Goal: Information Seeking & Learning: Compare options

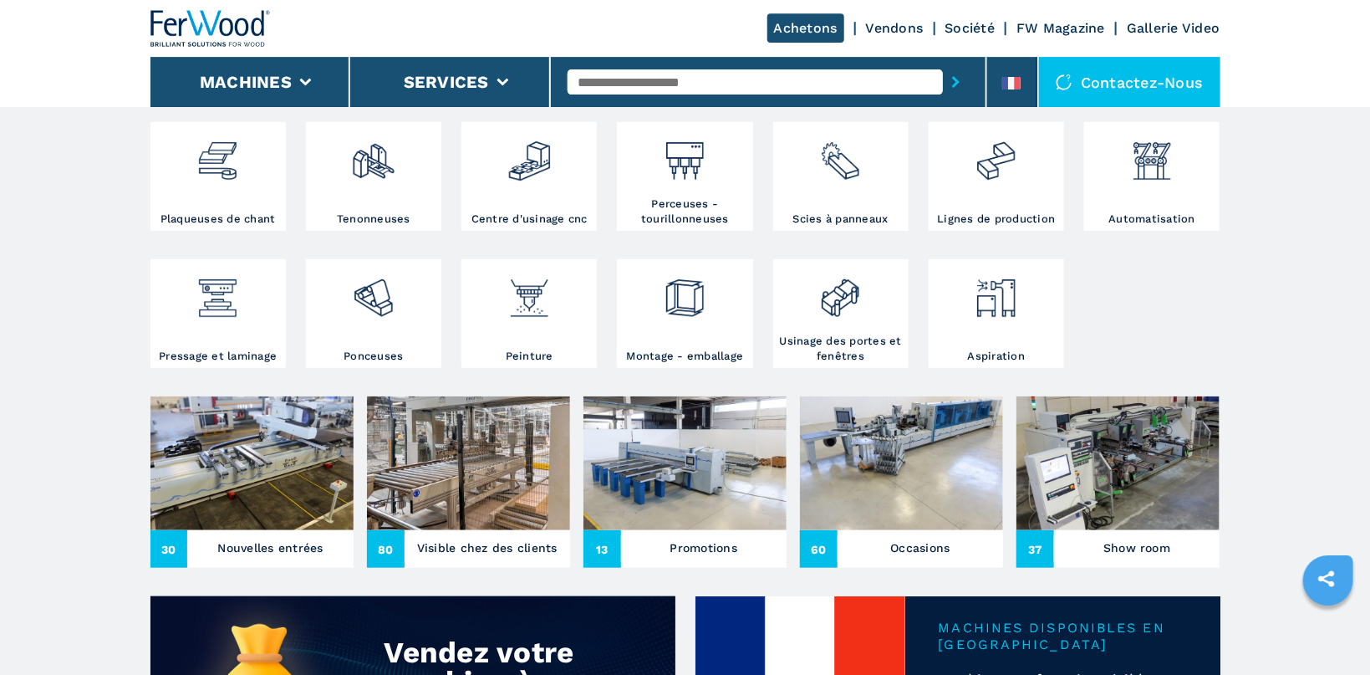
scroll to position [459, 0]
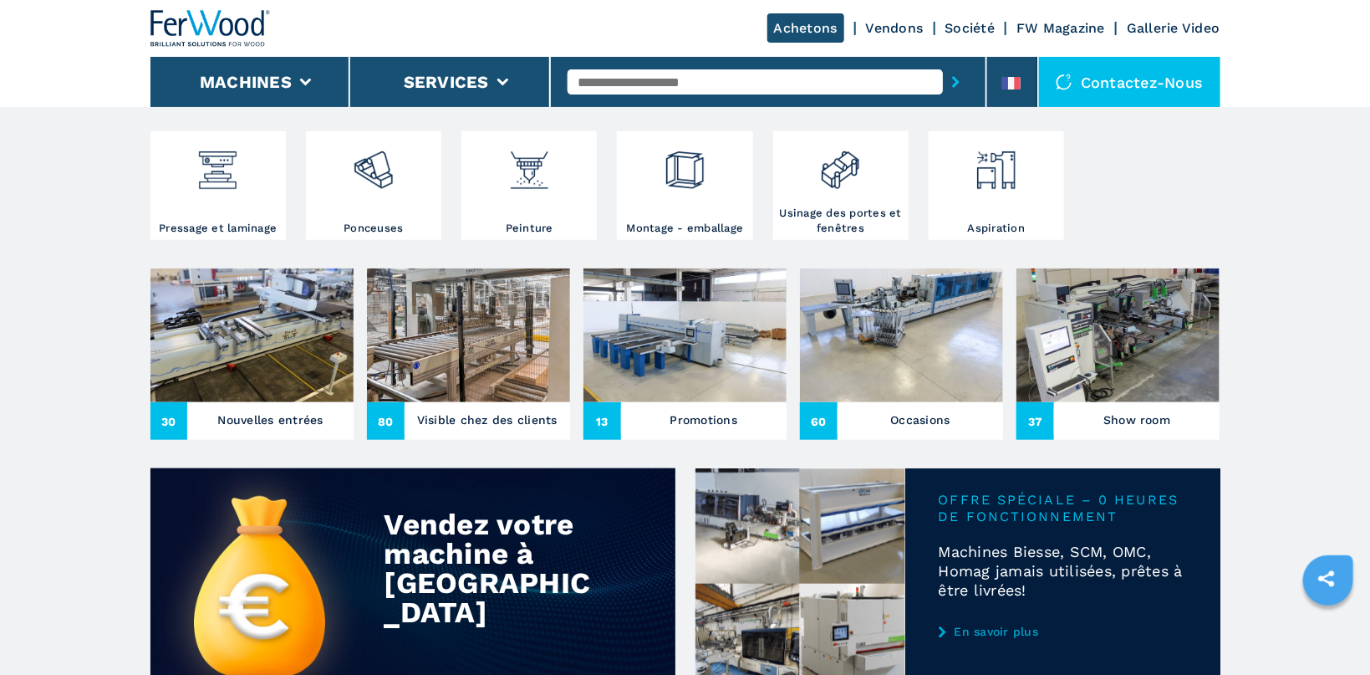
click at [258, 309] on img at bounding box center [252, 335] width 203 height 134
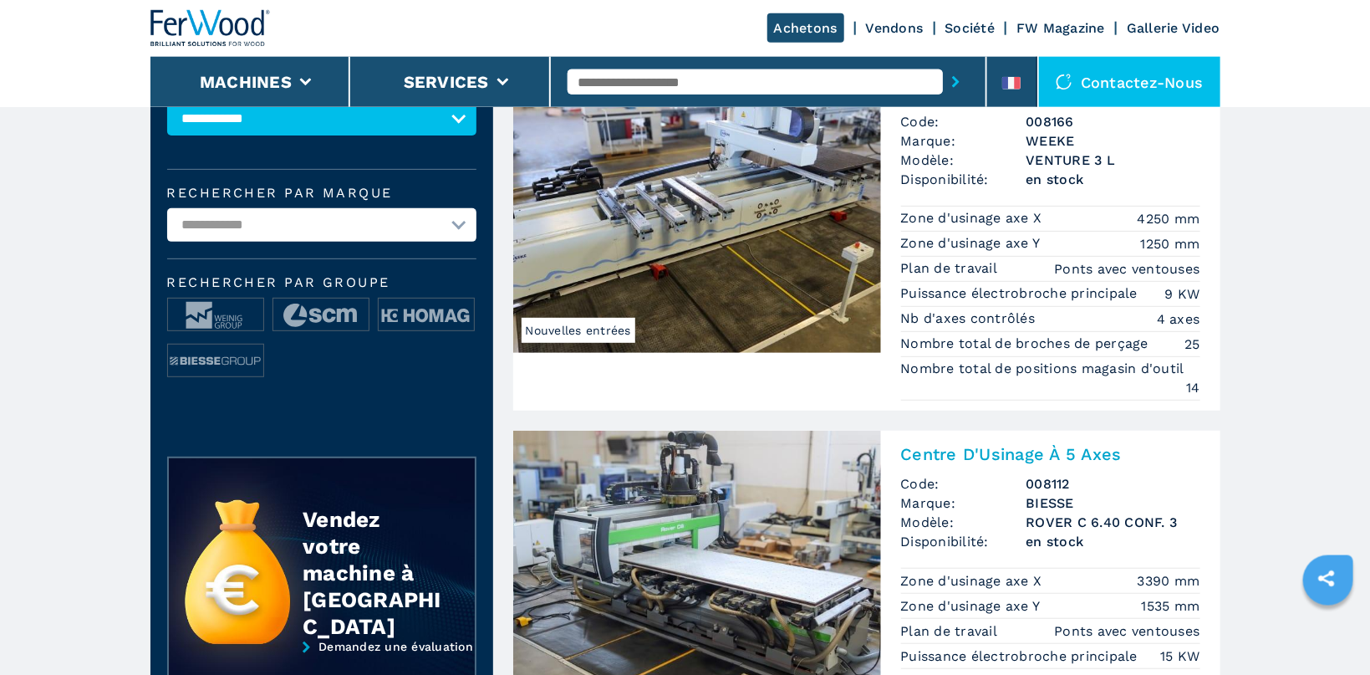
scroll to position [49, 0]
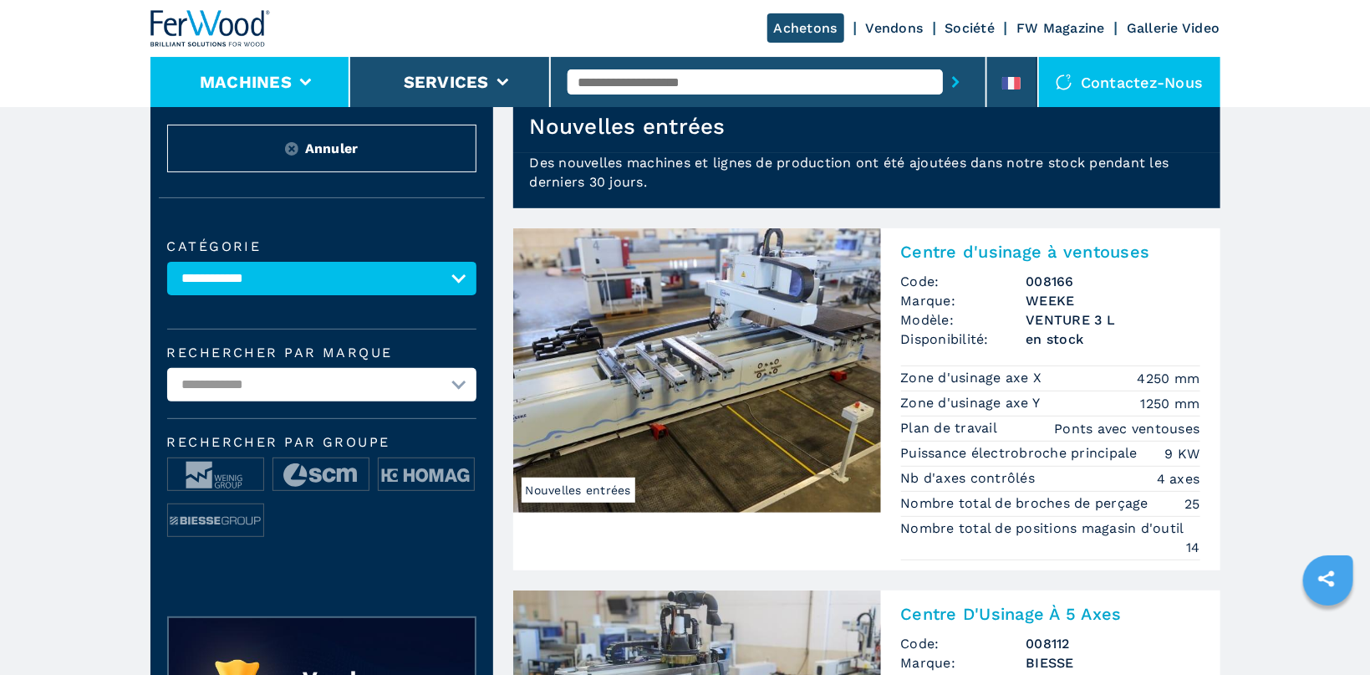
click at [306, 74] on li "Machines" at bounding box center [251, 82] width 201 height 50
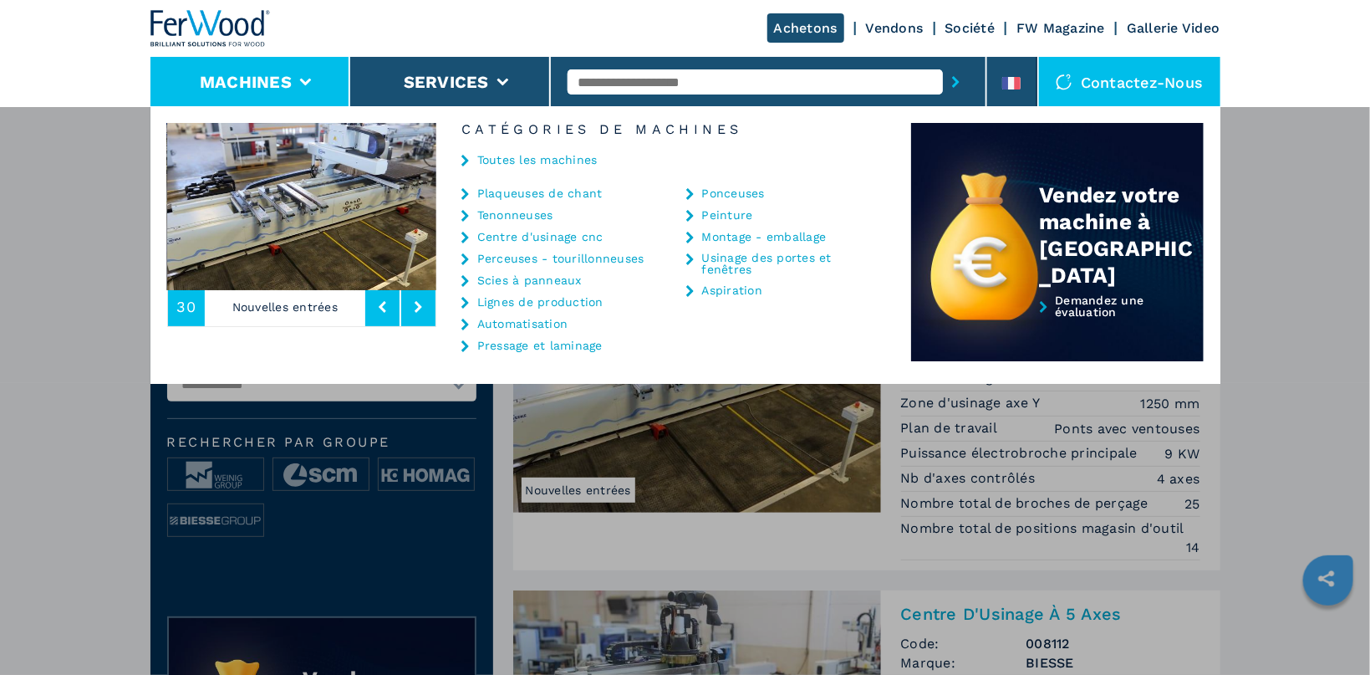
click at [306, 74] on li "Machines" at bounding box center [251, 82] width 201 height 50
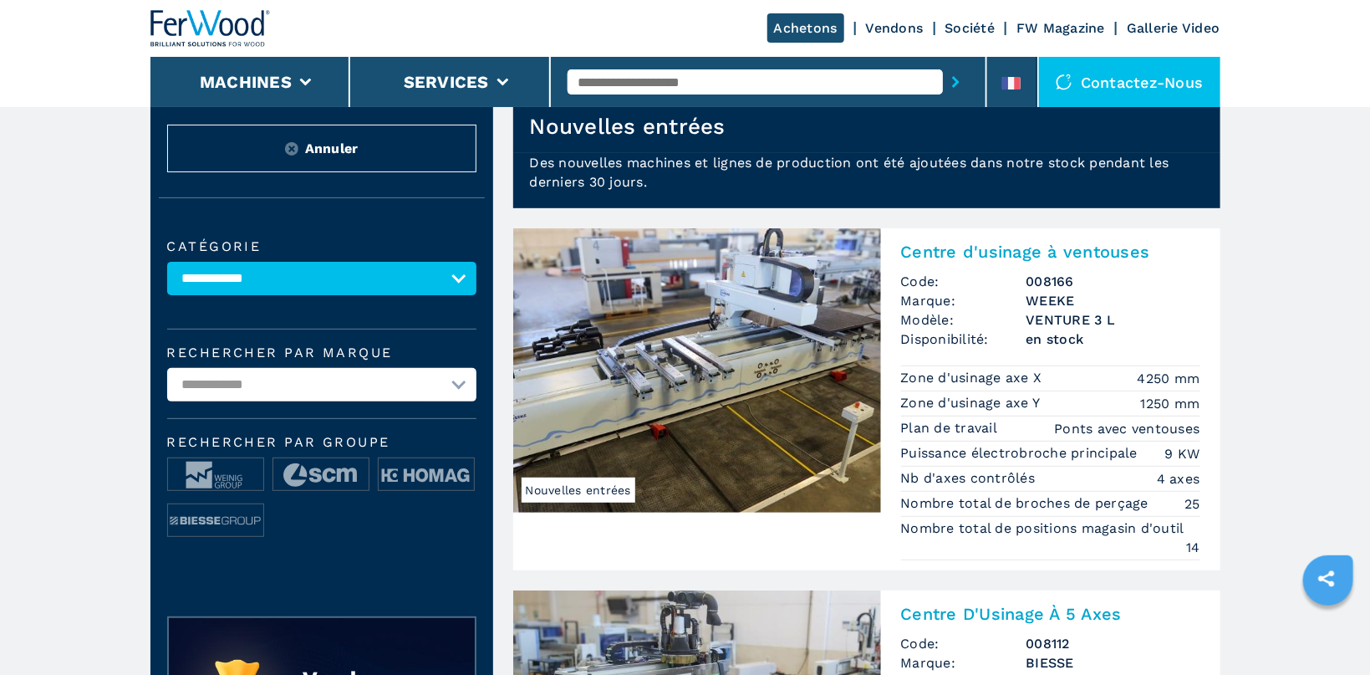
scroll to position [0, 0]
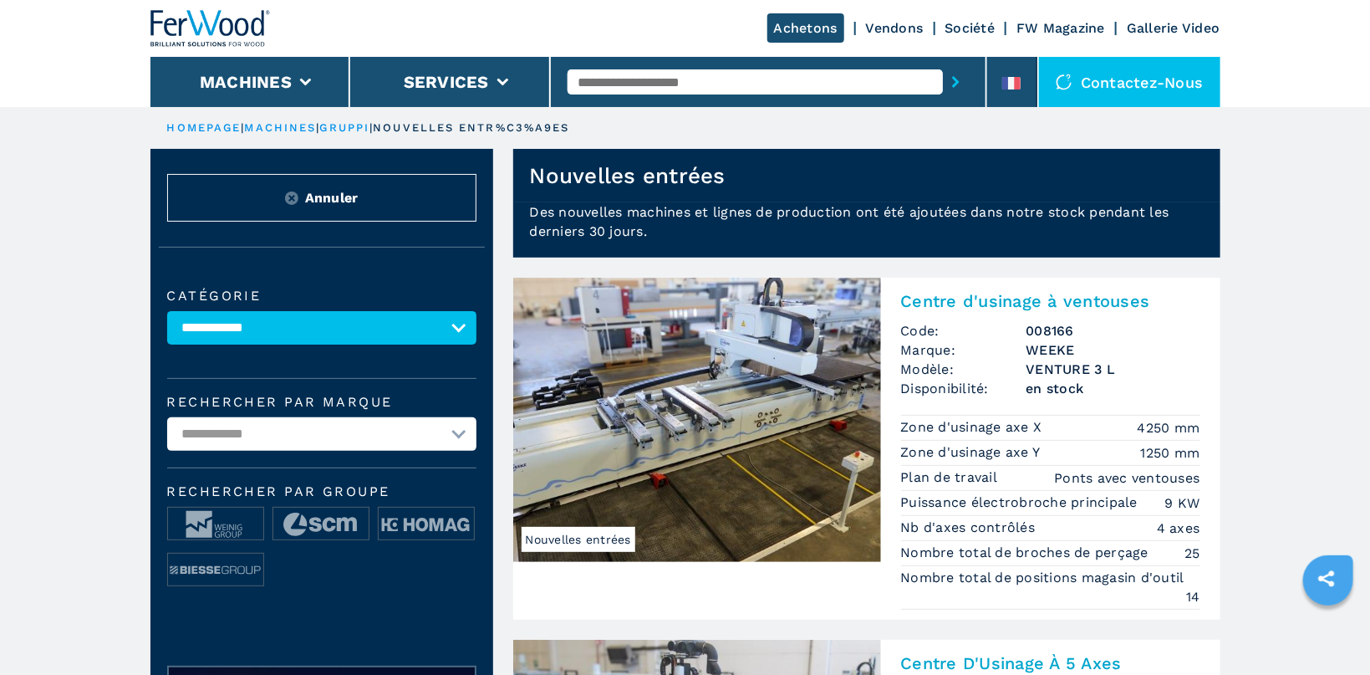
click at [208, 123] on link "HOMEPAGE" at bounding box center [204, 127] width 74 height 13
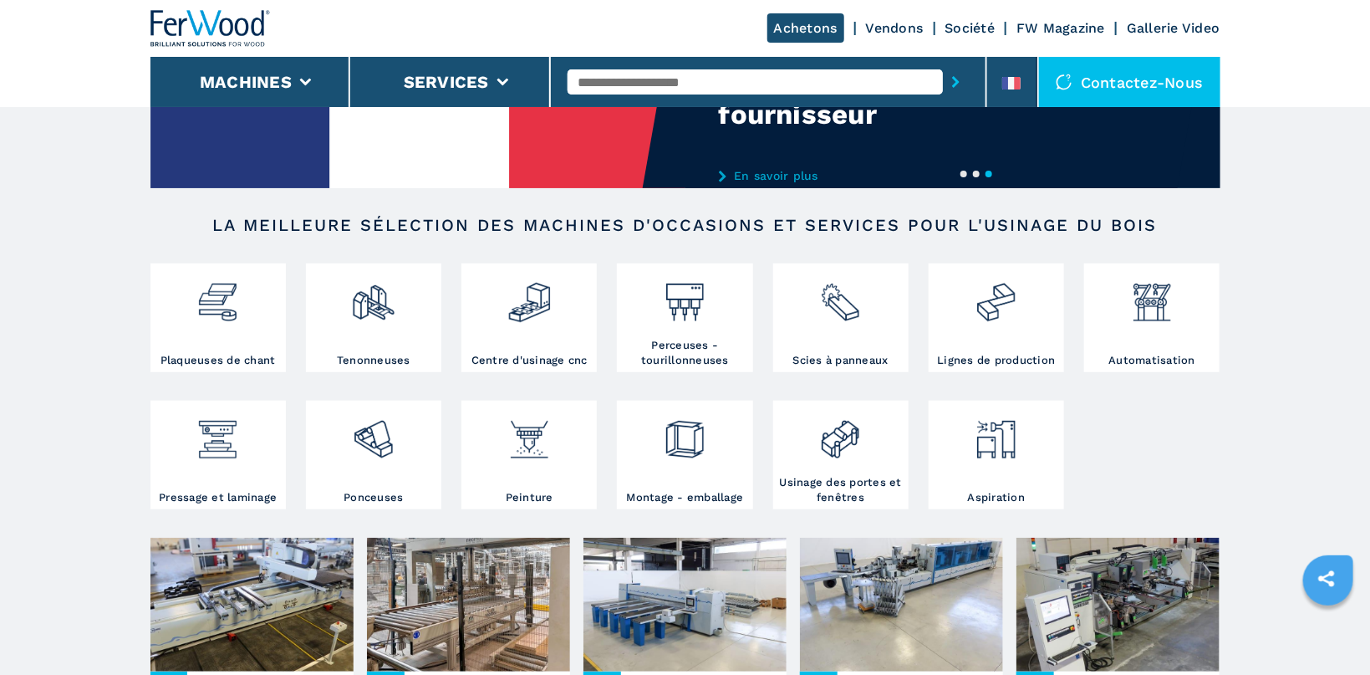
scroll to position [224, 0]
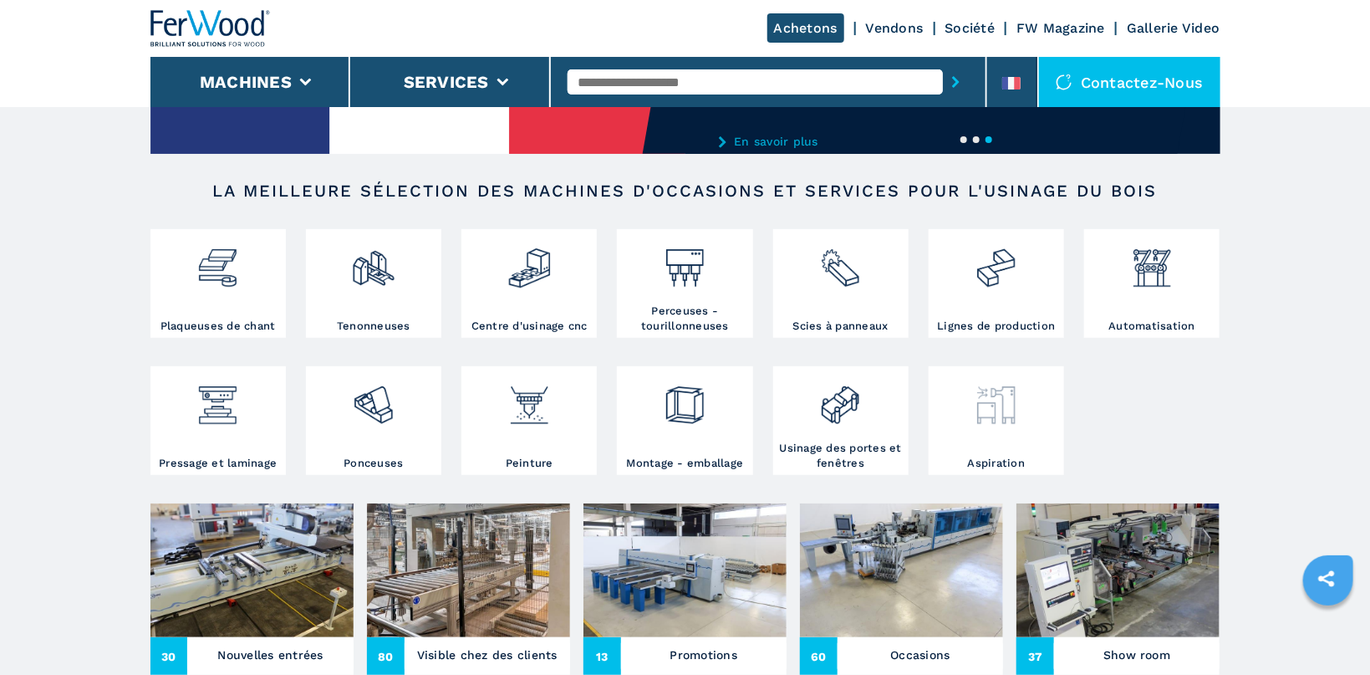
click at [995, 406] on img at bounding box center [996, 398] width 44 height 57
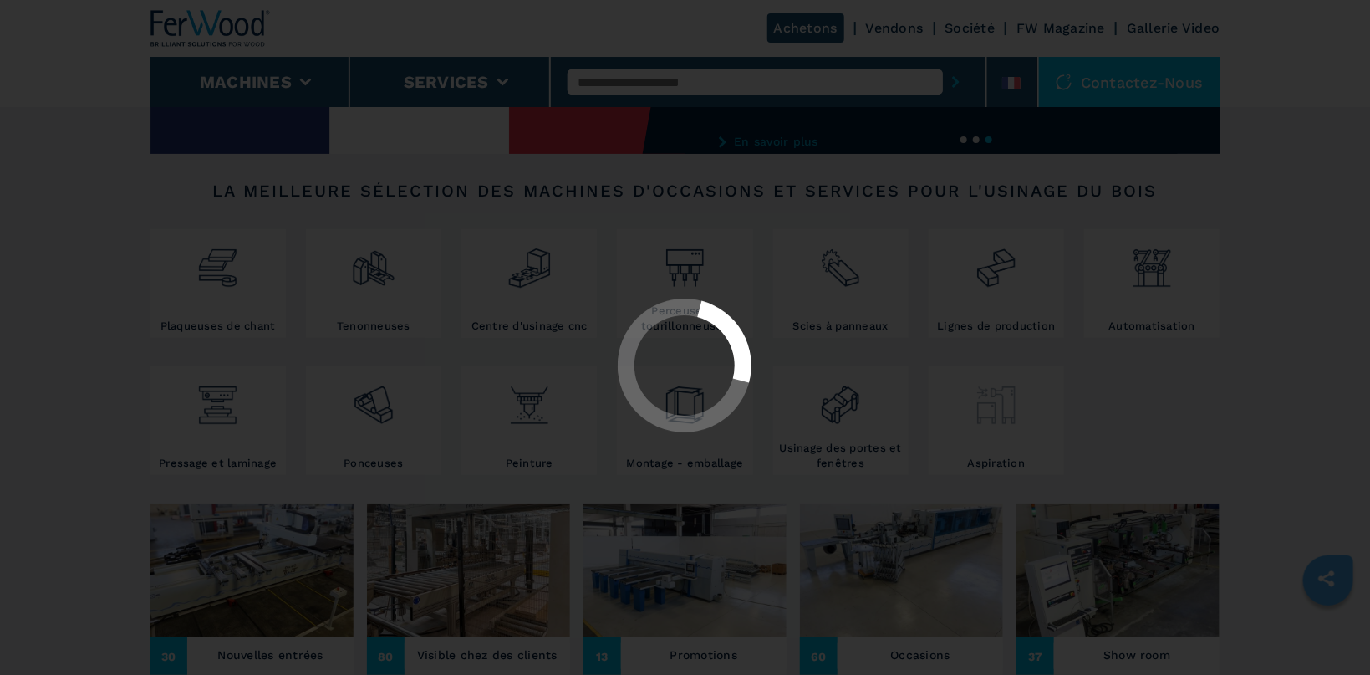
select select "**********"
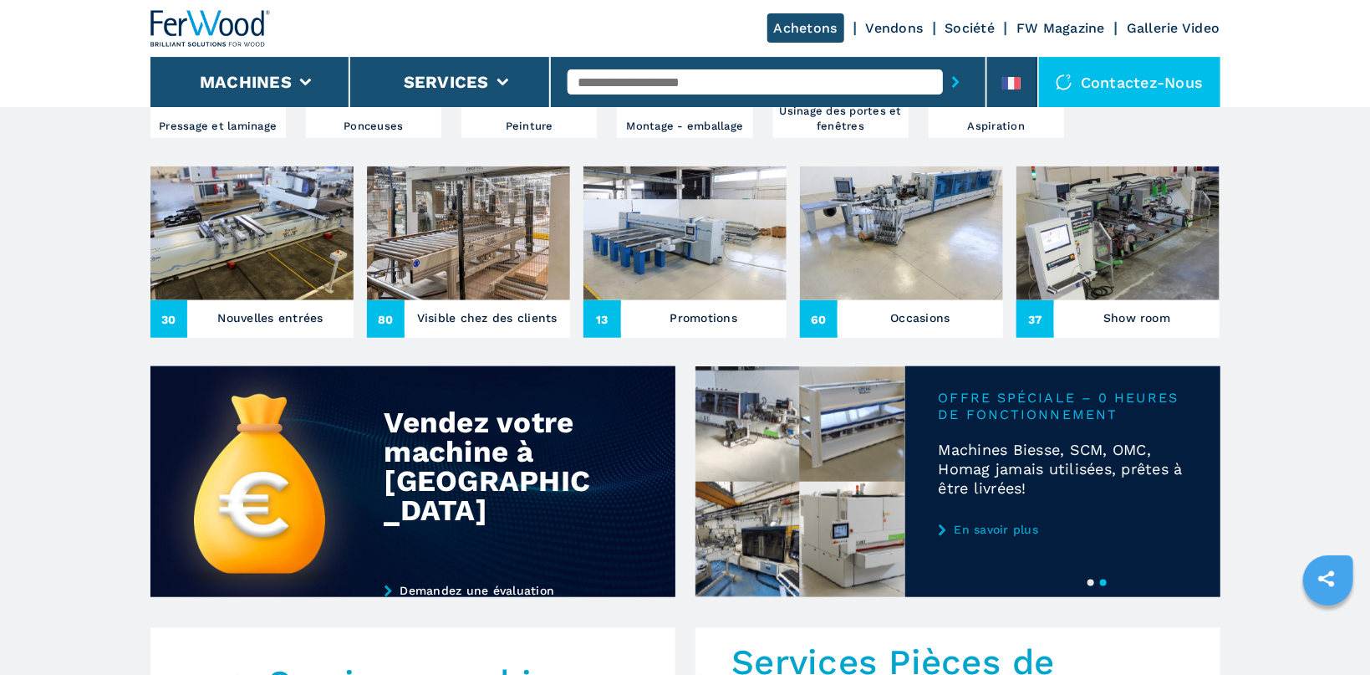
scroll to position [548, 0]
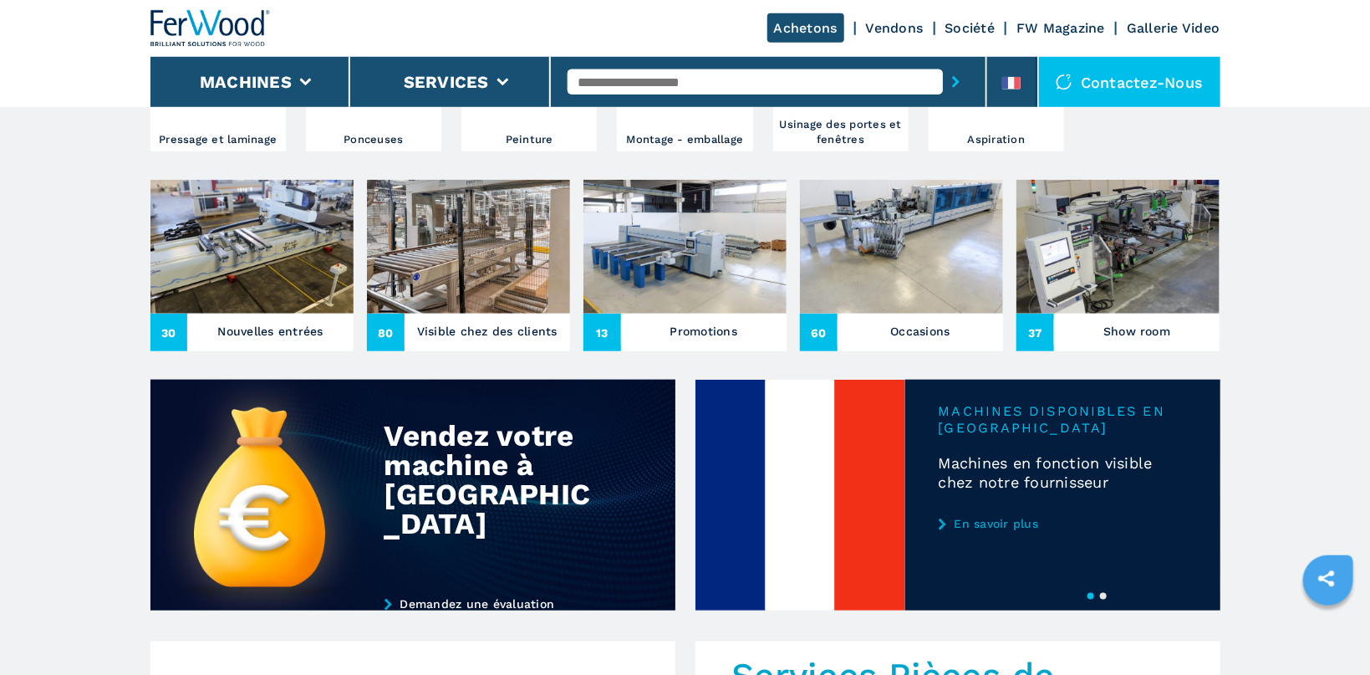
click at [1267, 306] on main "Your browser does not support the video tag. Your browser does not support the …" at bounding box center [685, 628] width 1370 height 2352
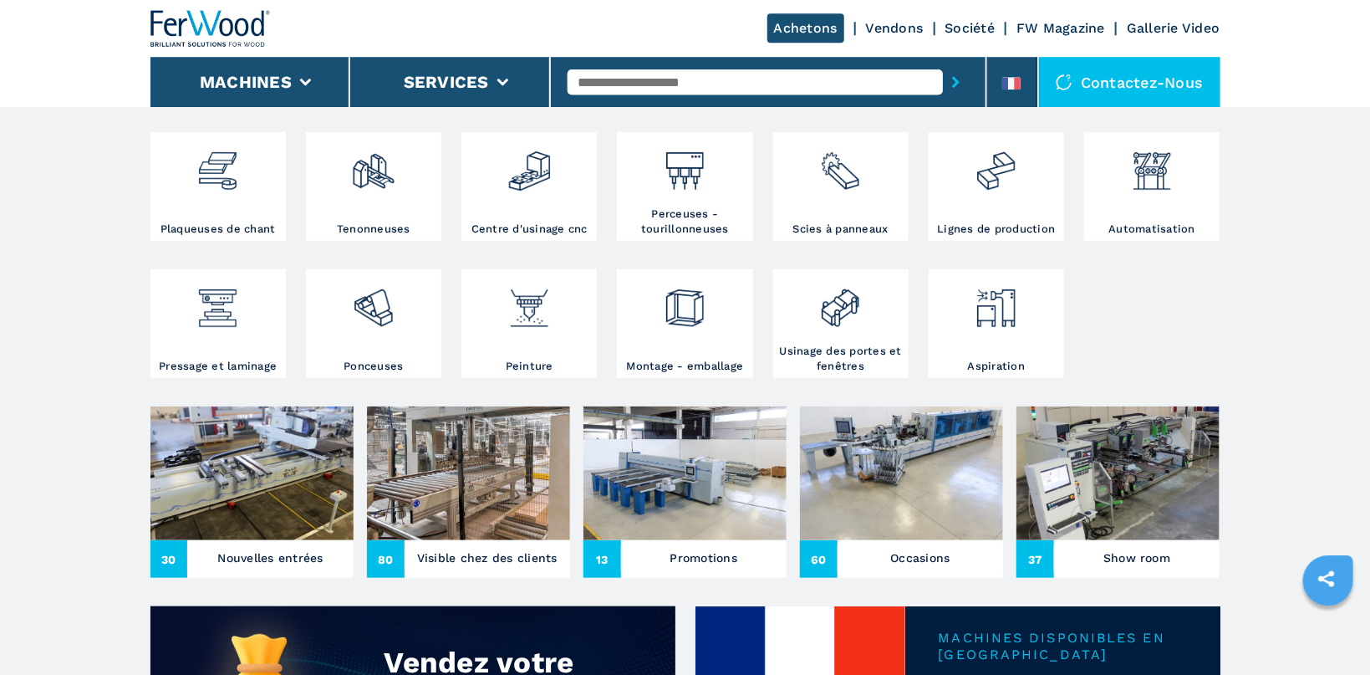
scroll to position [240, 0]
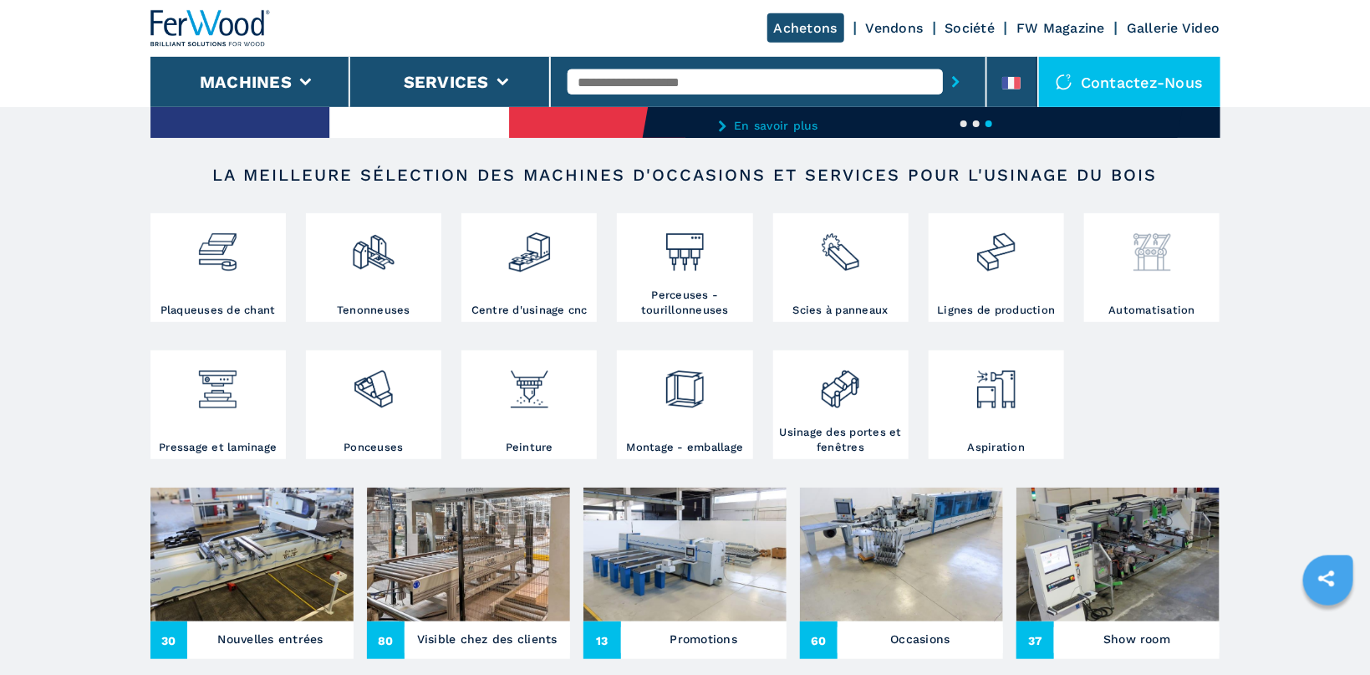
click at [1156, 245] on img at bounding box center [1152, 245] width 44 height 57
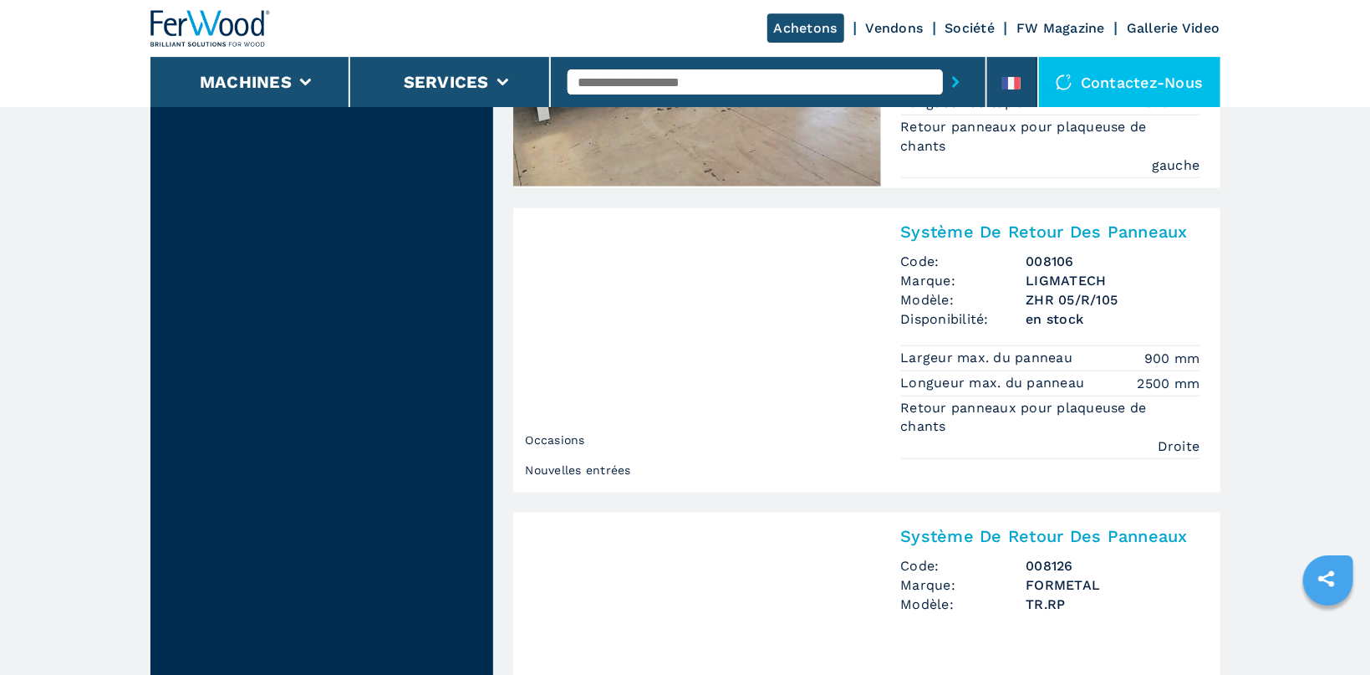
scroll to position [3672, 0]
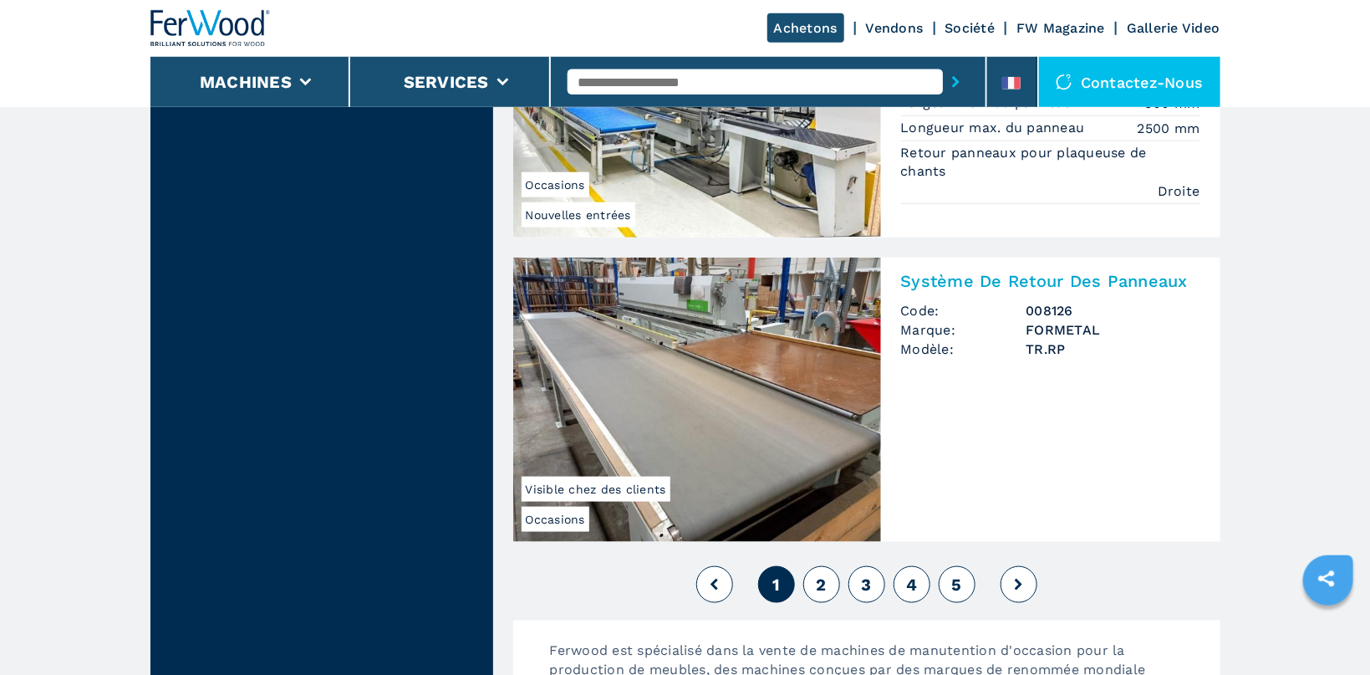
click at [821, 581] on span "2" at bounding box center [821, 584] width 10 height 20
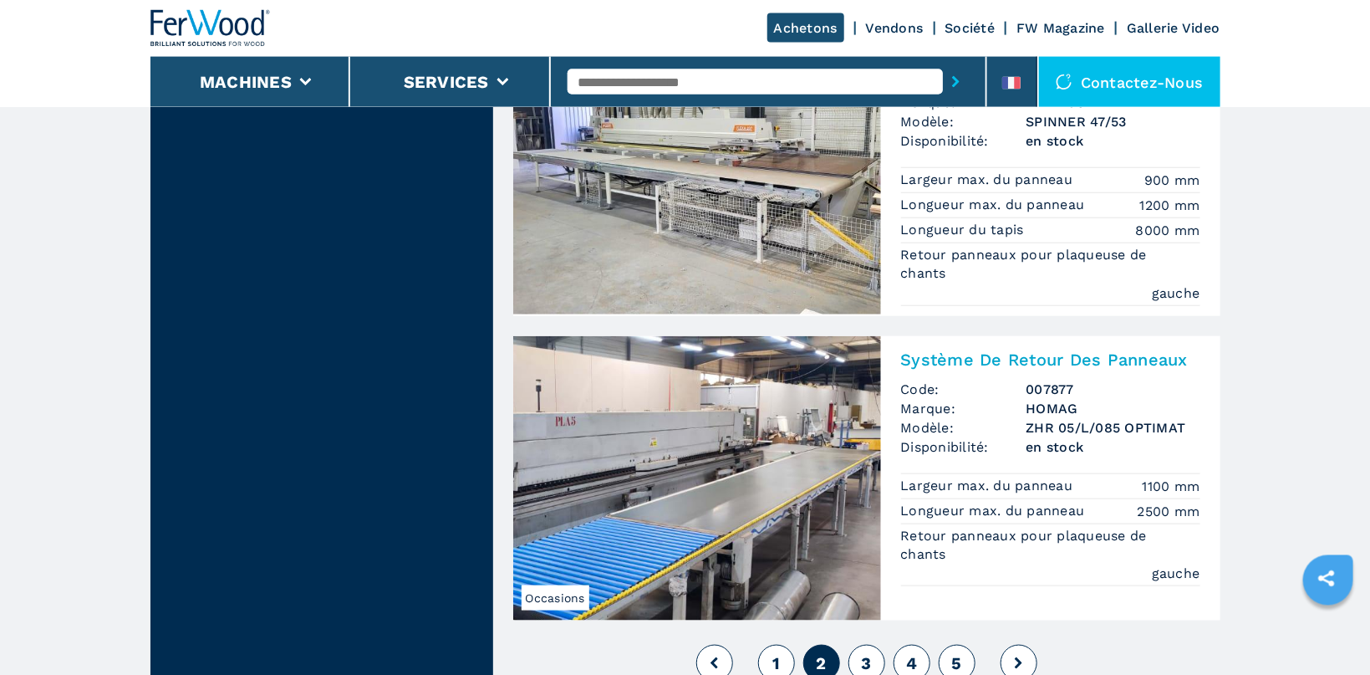
scroll to position [3728, 0]
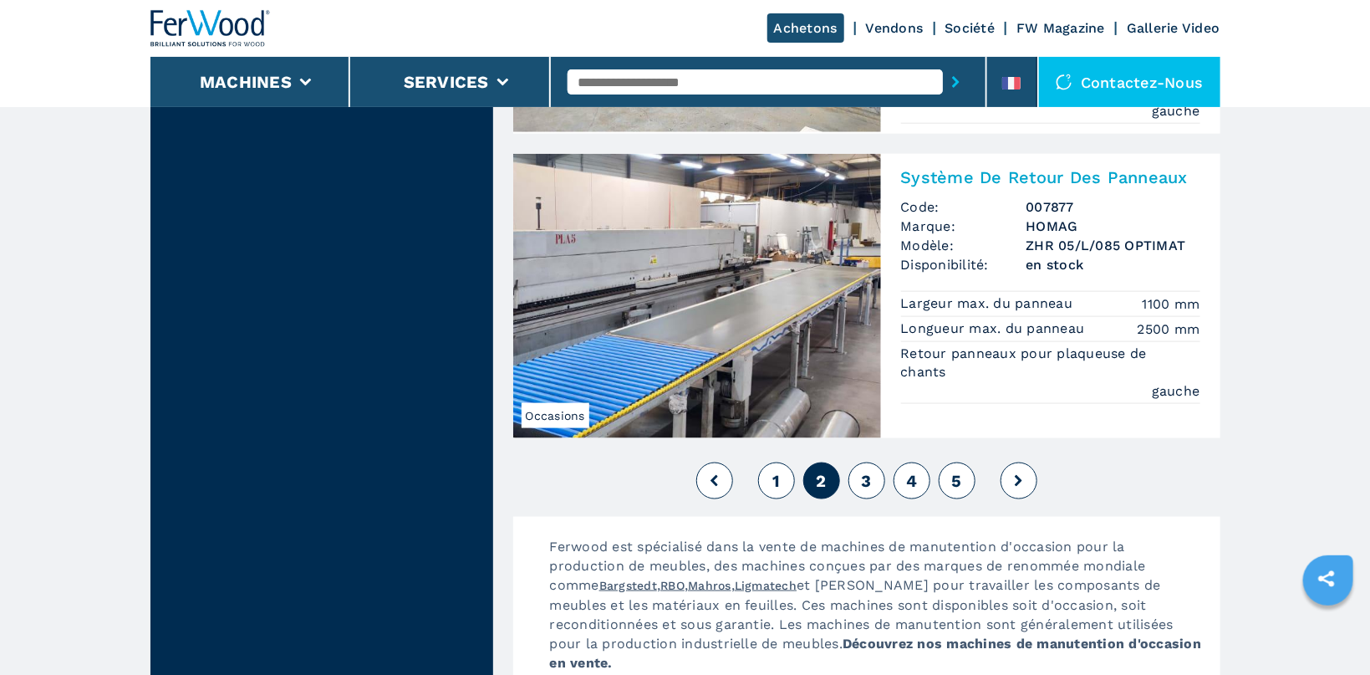
click at [865, 479] on span "3" at bounding box center [866, 481] width 10 height 20
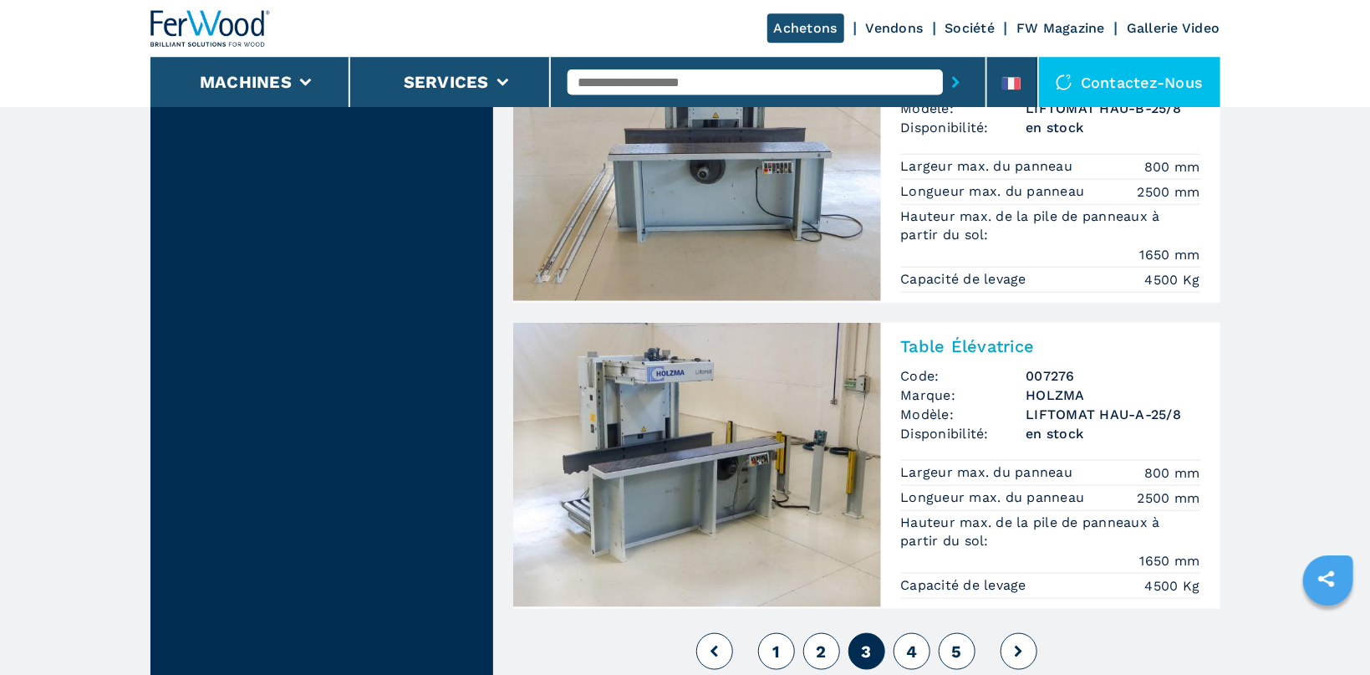
scroll to position [3891, 0]
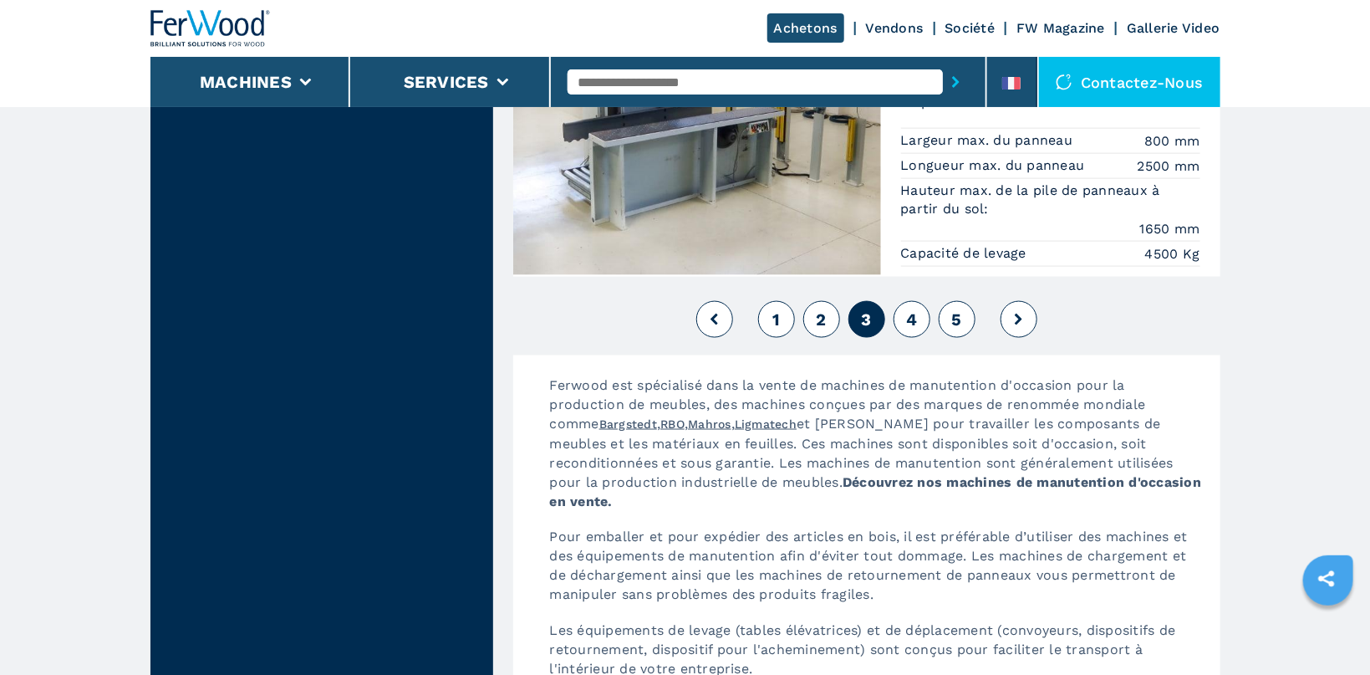
click at [921, 312] on button "4" at bounding box center [912, 319] width 37 height 37
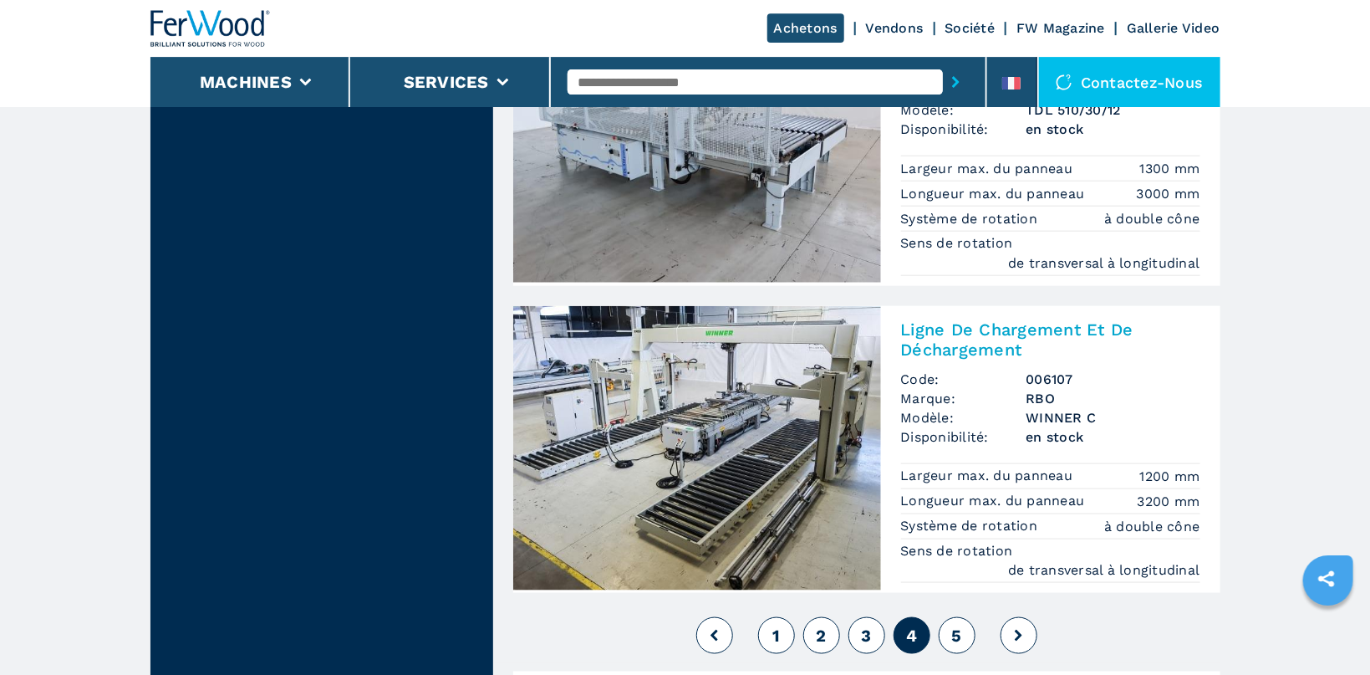
scroll to position [3947, 0]
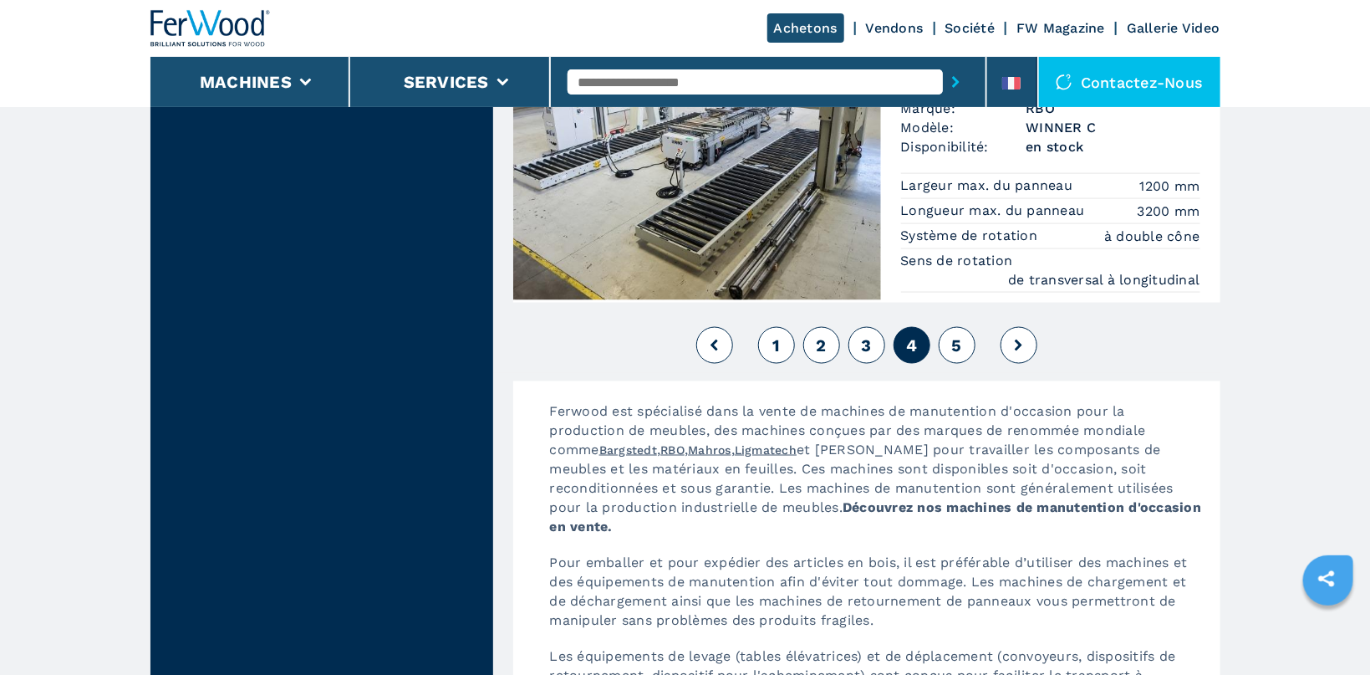
click at [956, 339] on span "5" at bounding box center [957, 345] width 10 height 20
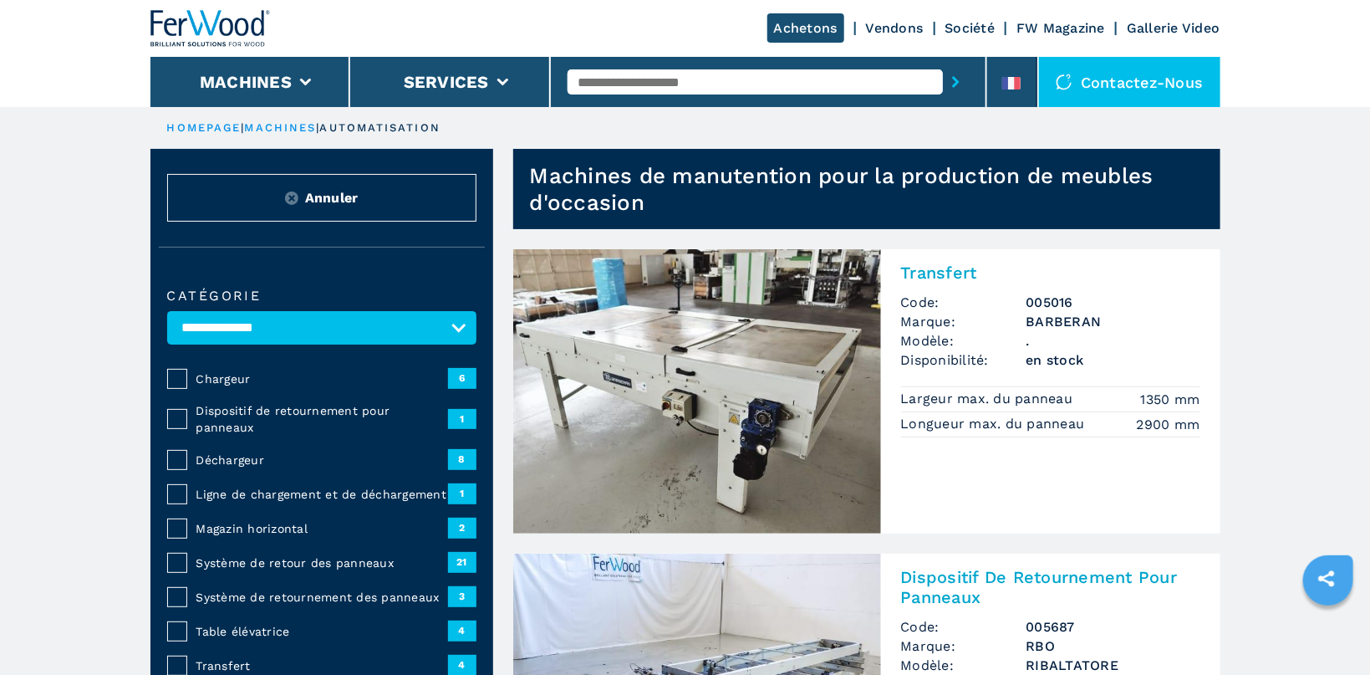
scroll to position [127, 0]
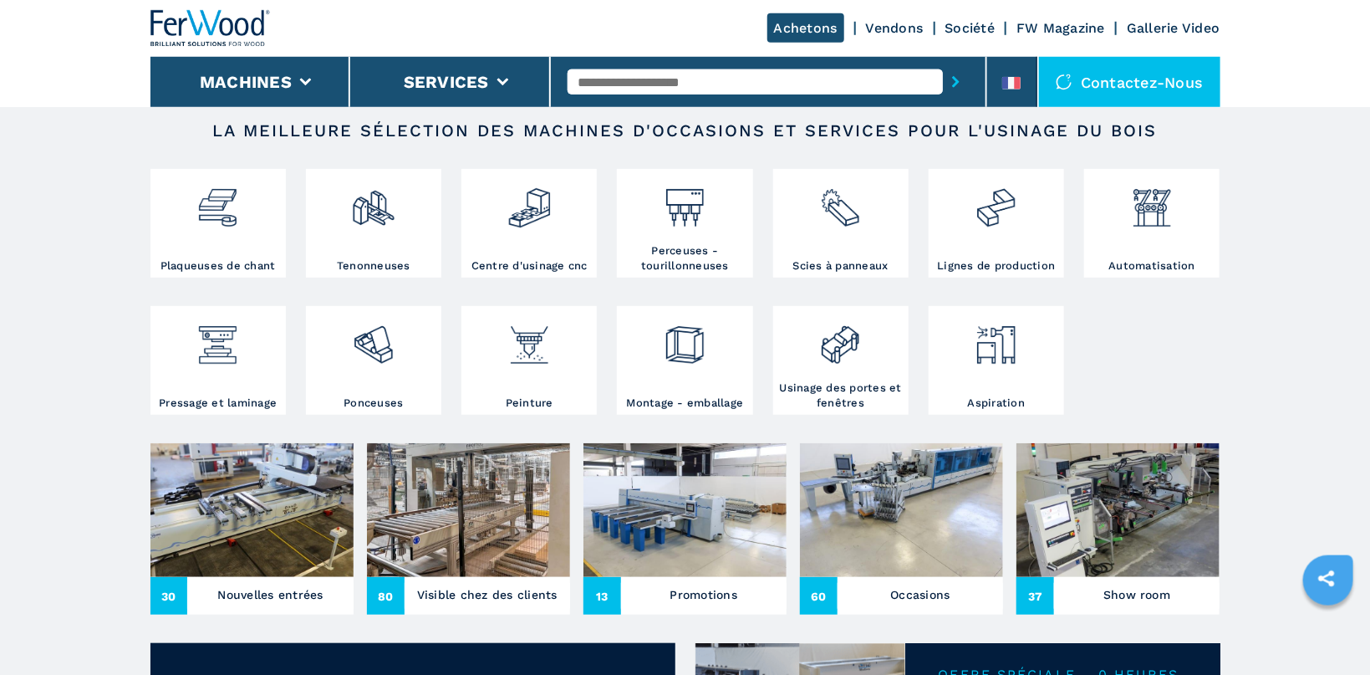
scroll to position [278, 0]
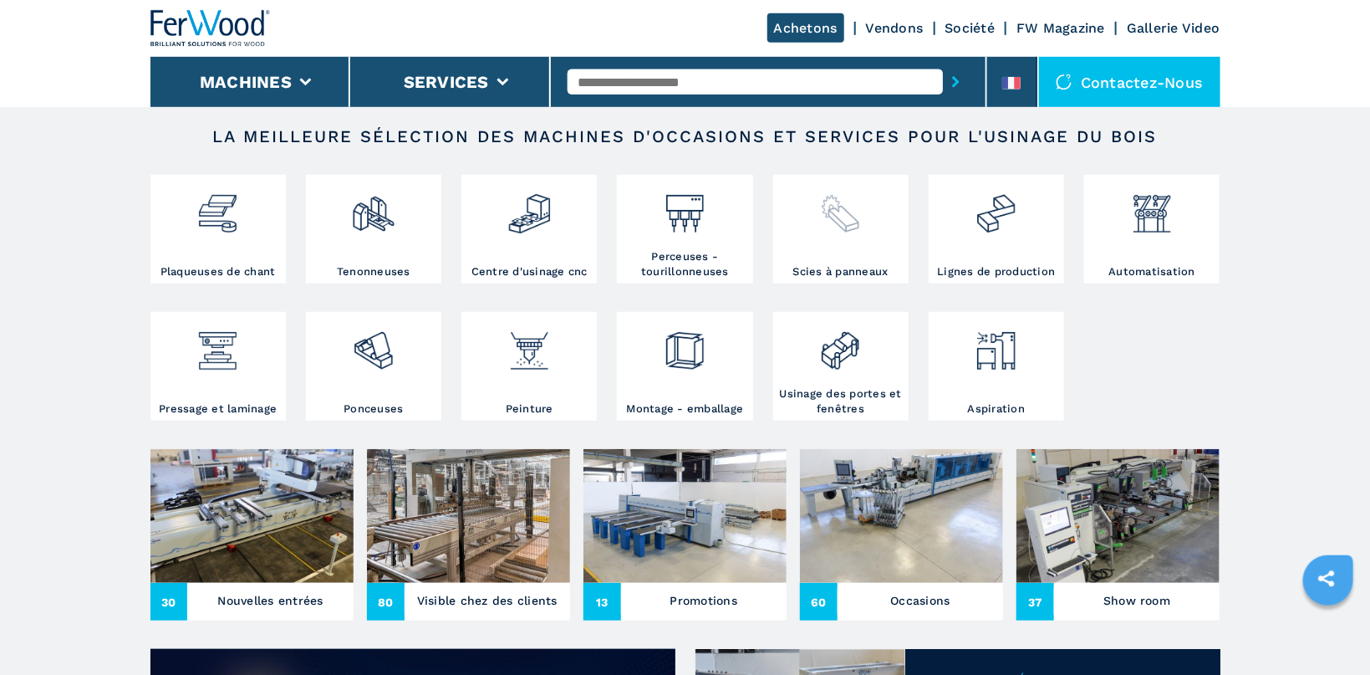
click at [800, 202] on div at bounding box center [841, 207] width 127 height 57
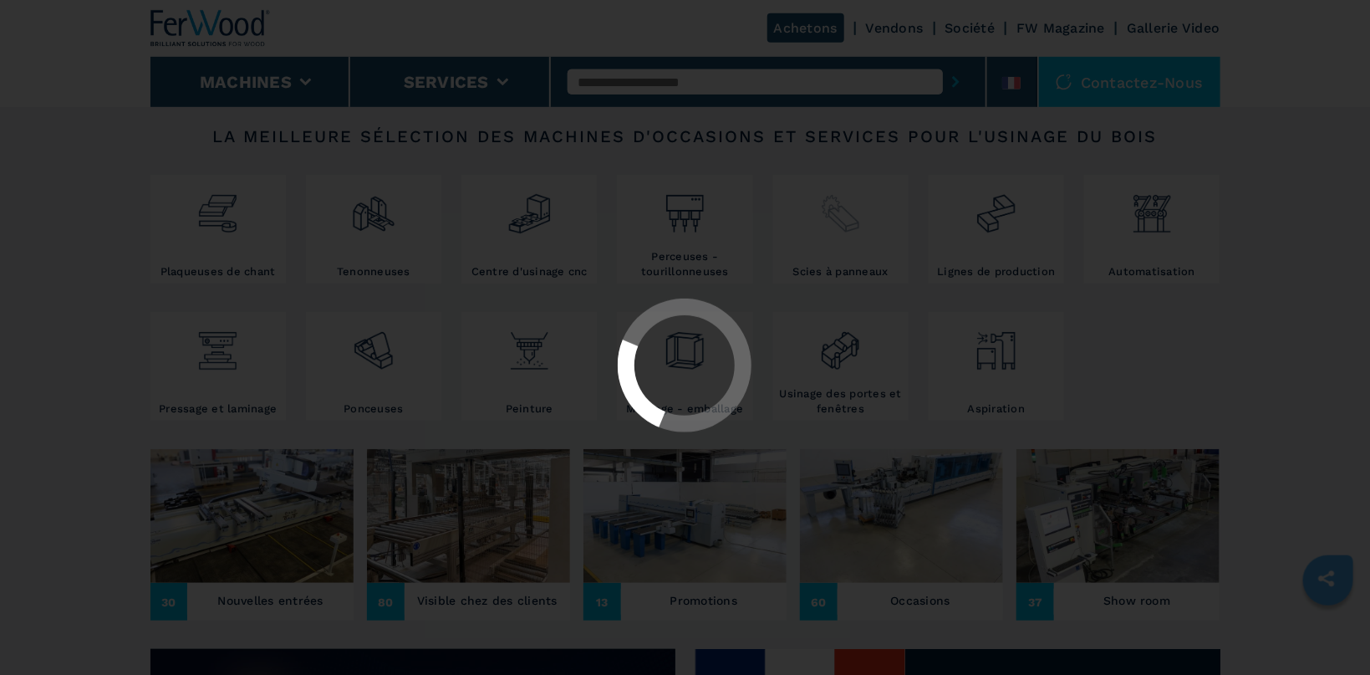
select select "**********"
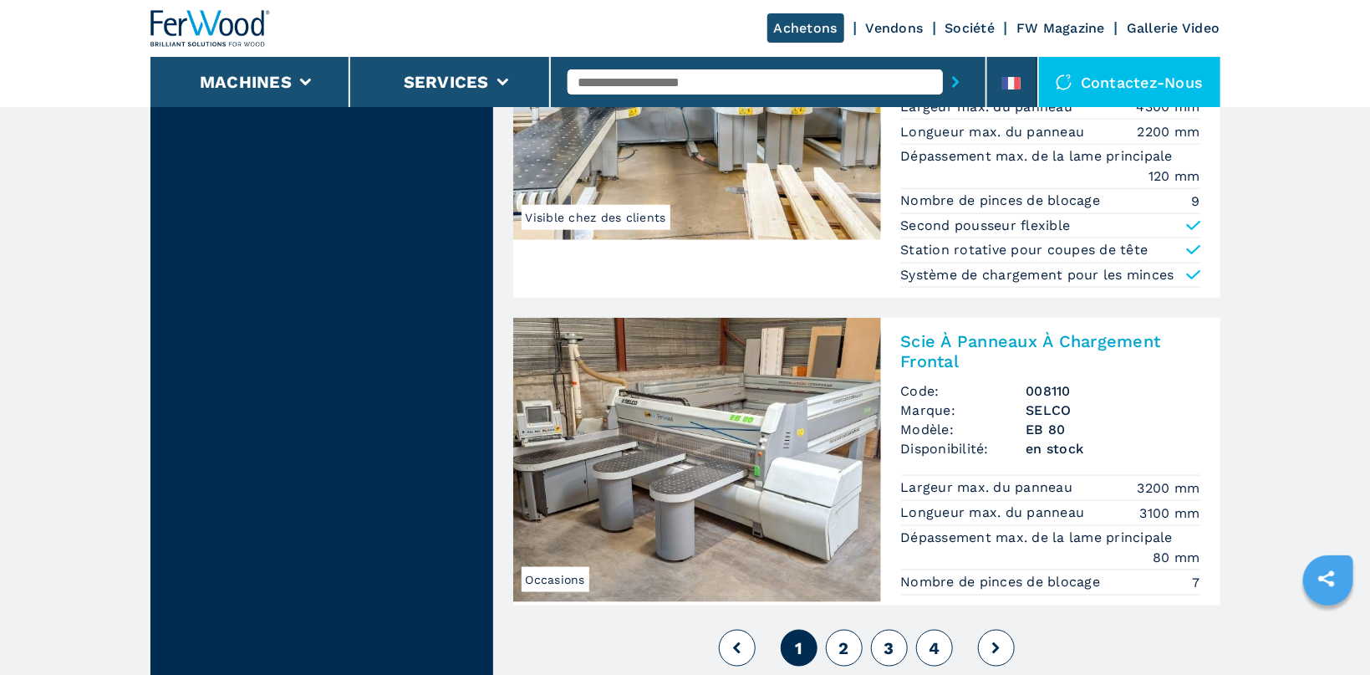
scroll to position [3937, 0]
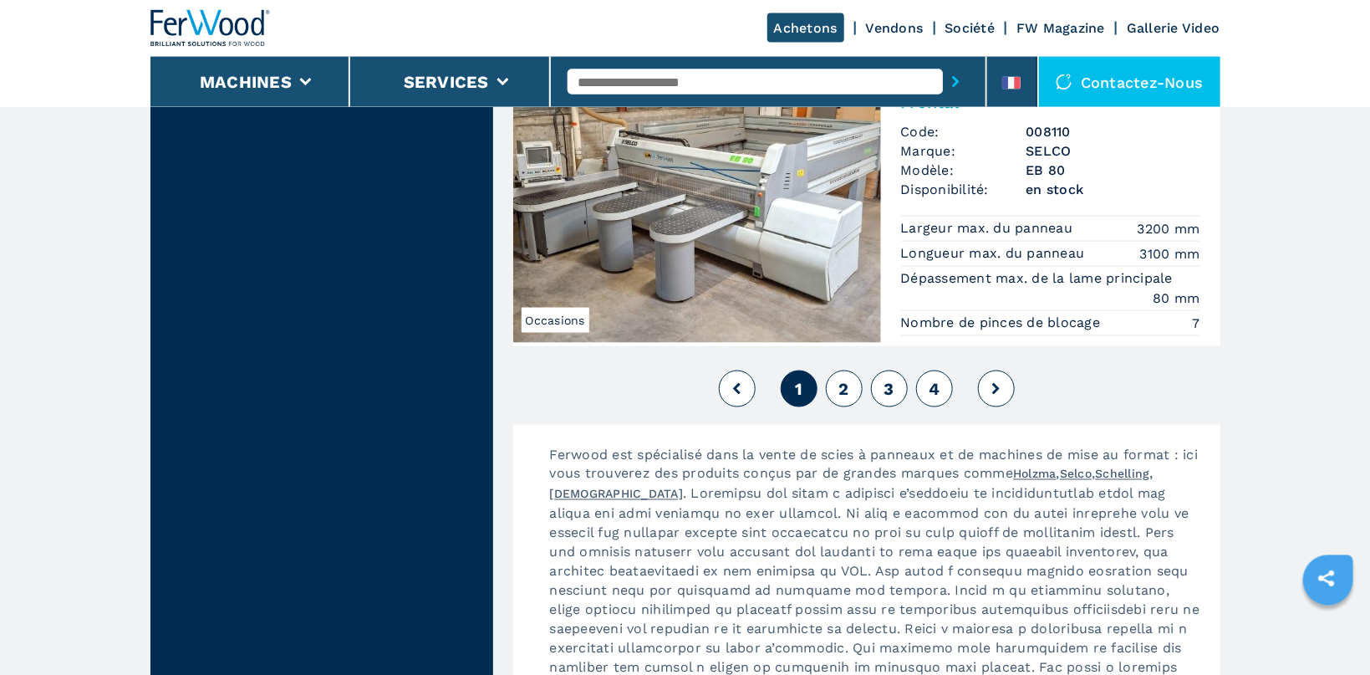
click at [841, 385] on span "2" at bounding box center [844, 389] width 10 height 20
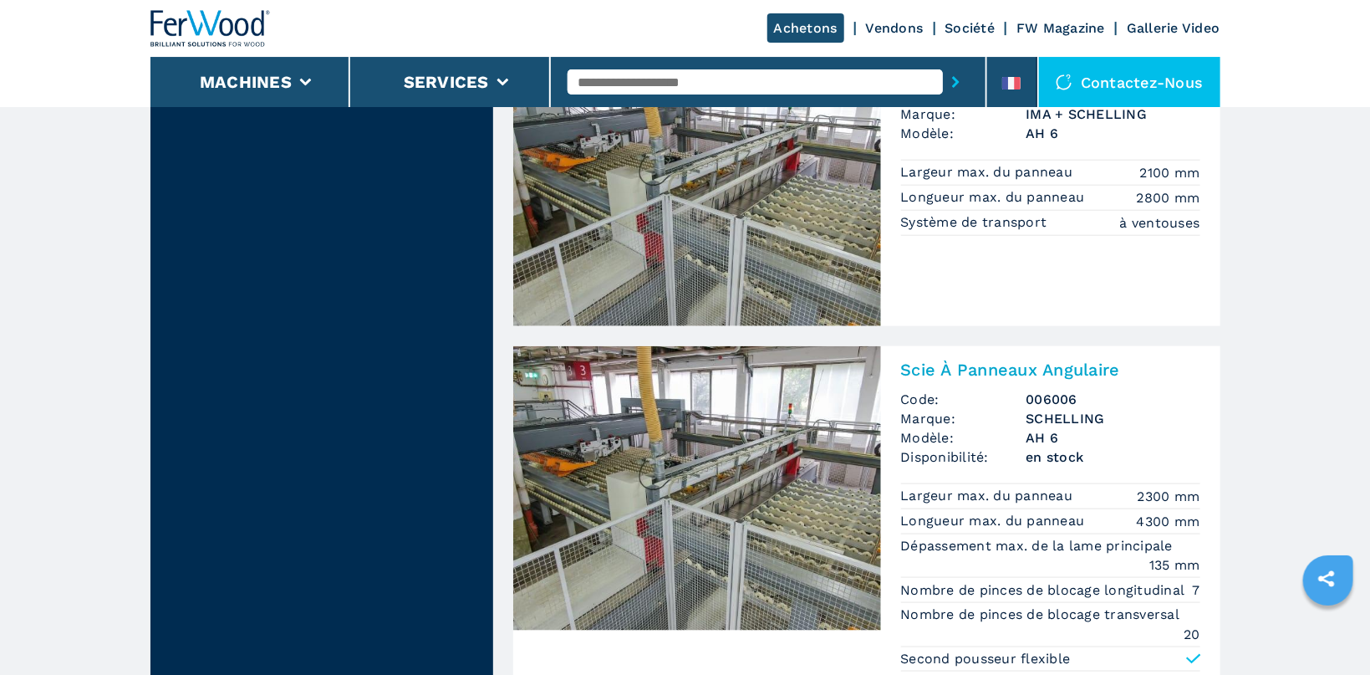
scroll to position [3741, 0]
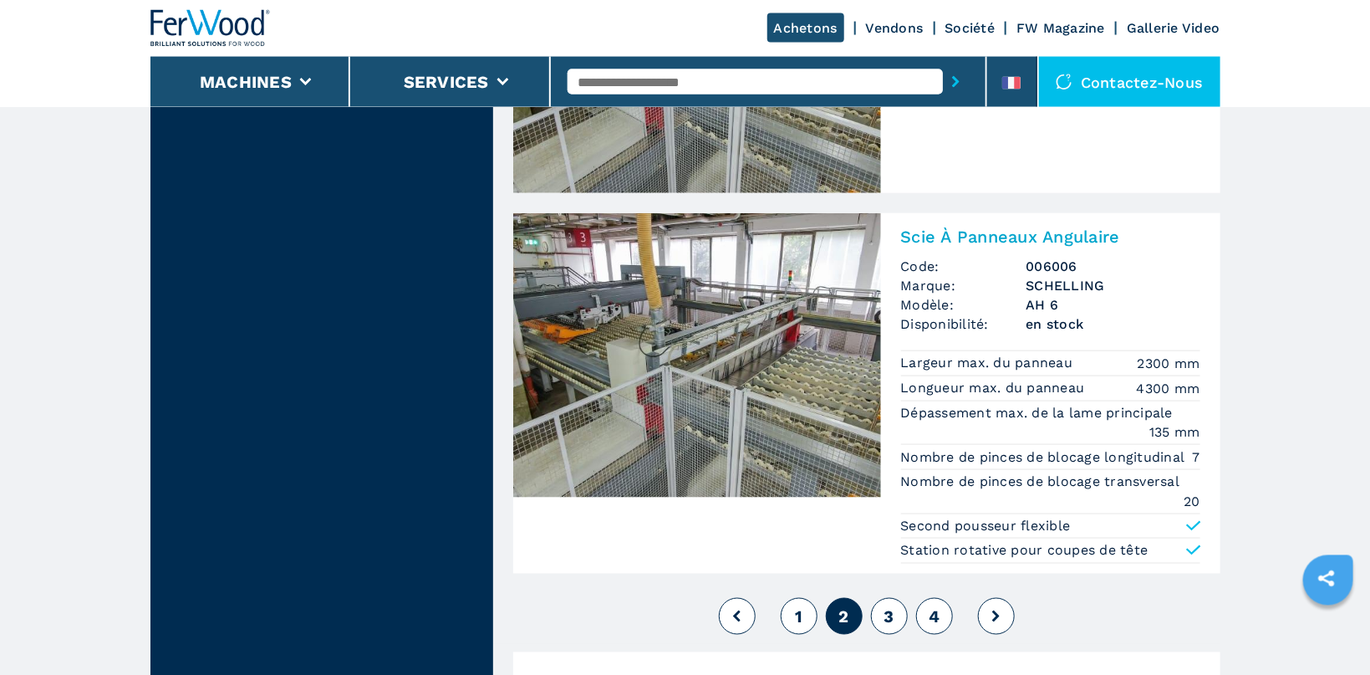
click at [888, 613] on span "3" at bounding box center [889, 616] width 10 height 20
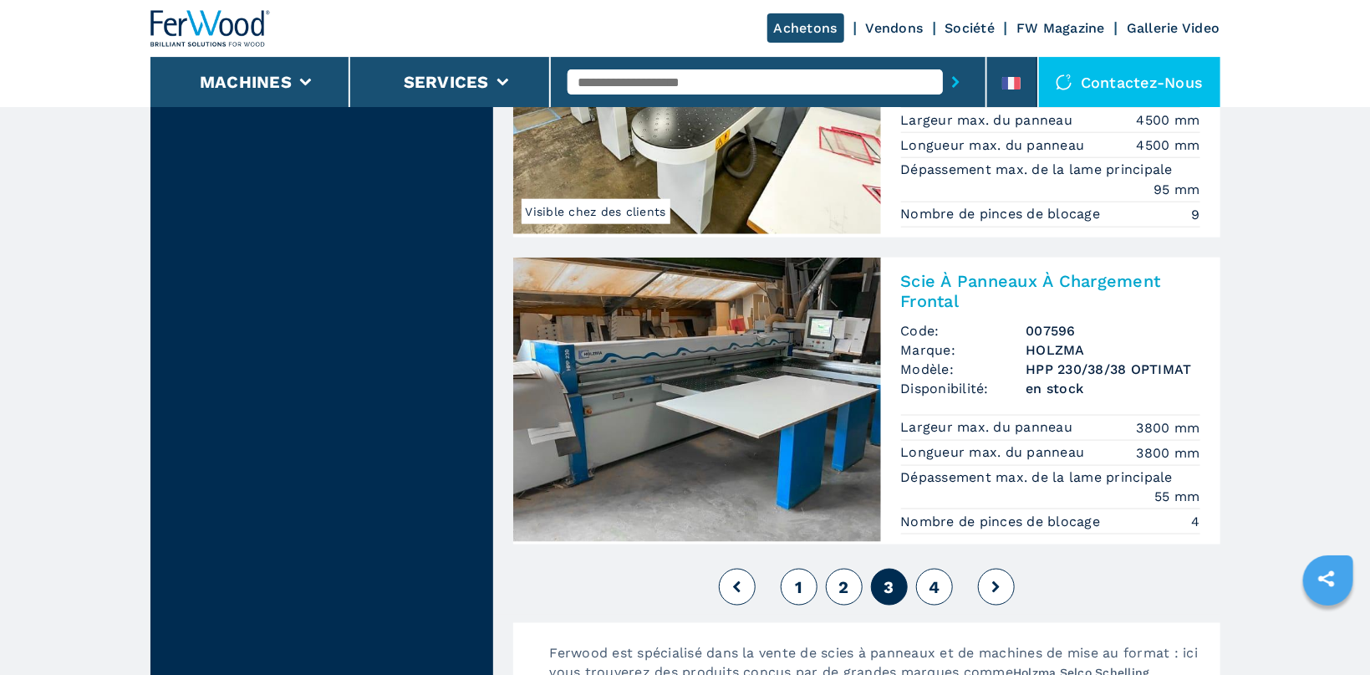
scroll to position [3807, 0]
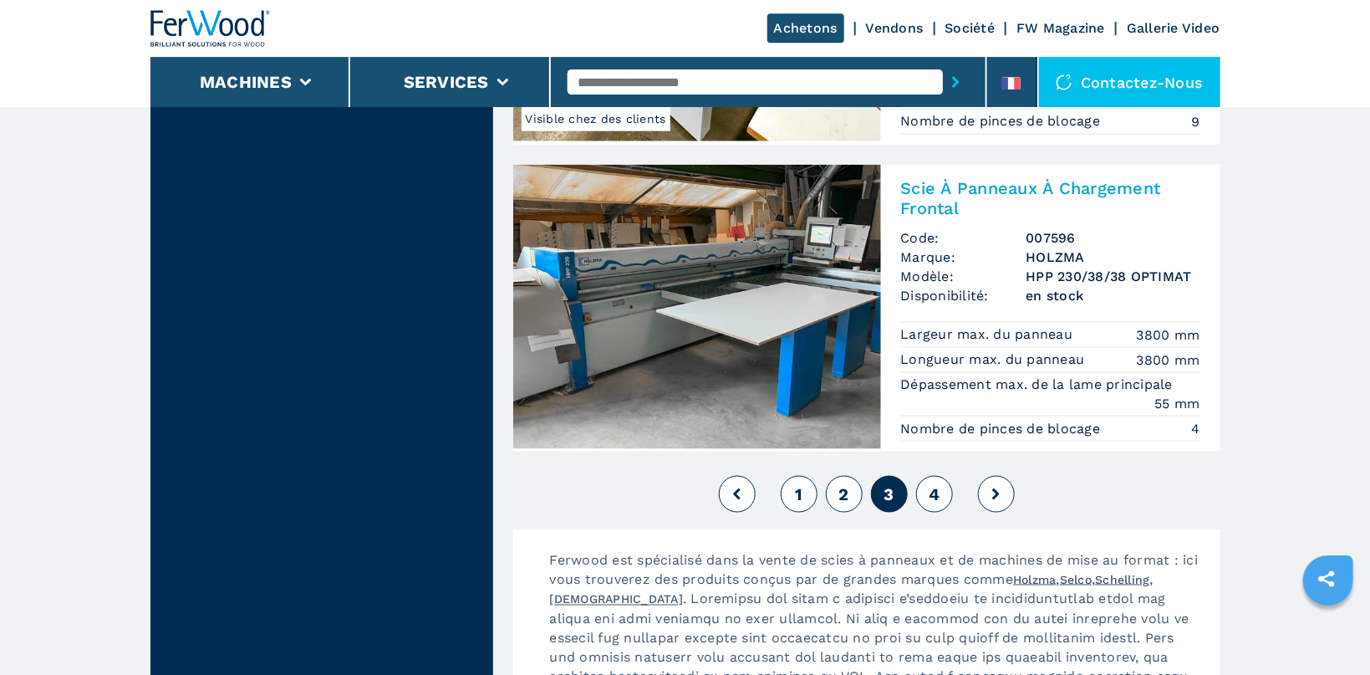
click at [932, 489] on span "4" at bounding box center [934, 494] width 11 height 20
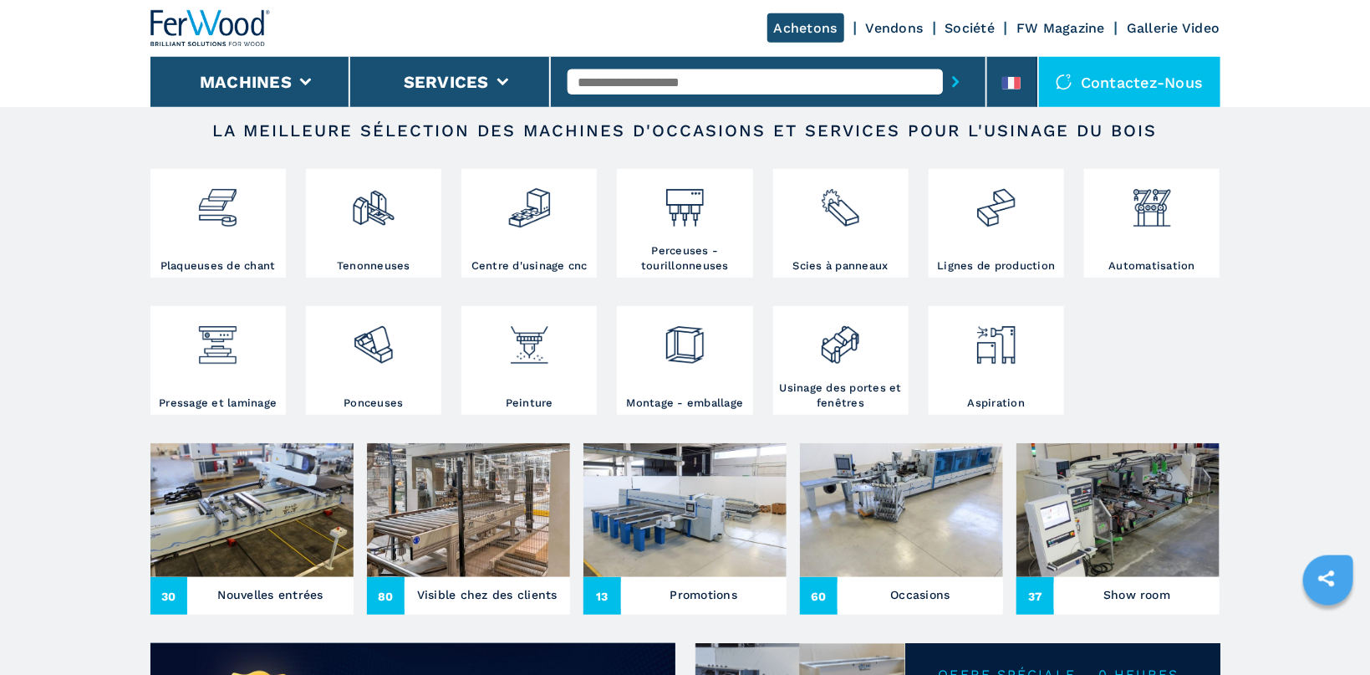
scroll to position [282, 0]
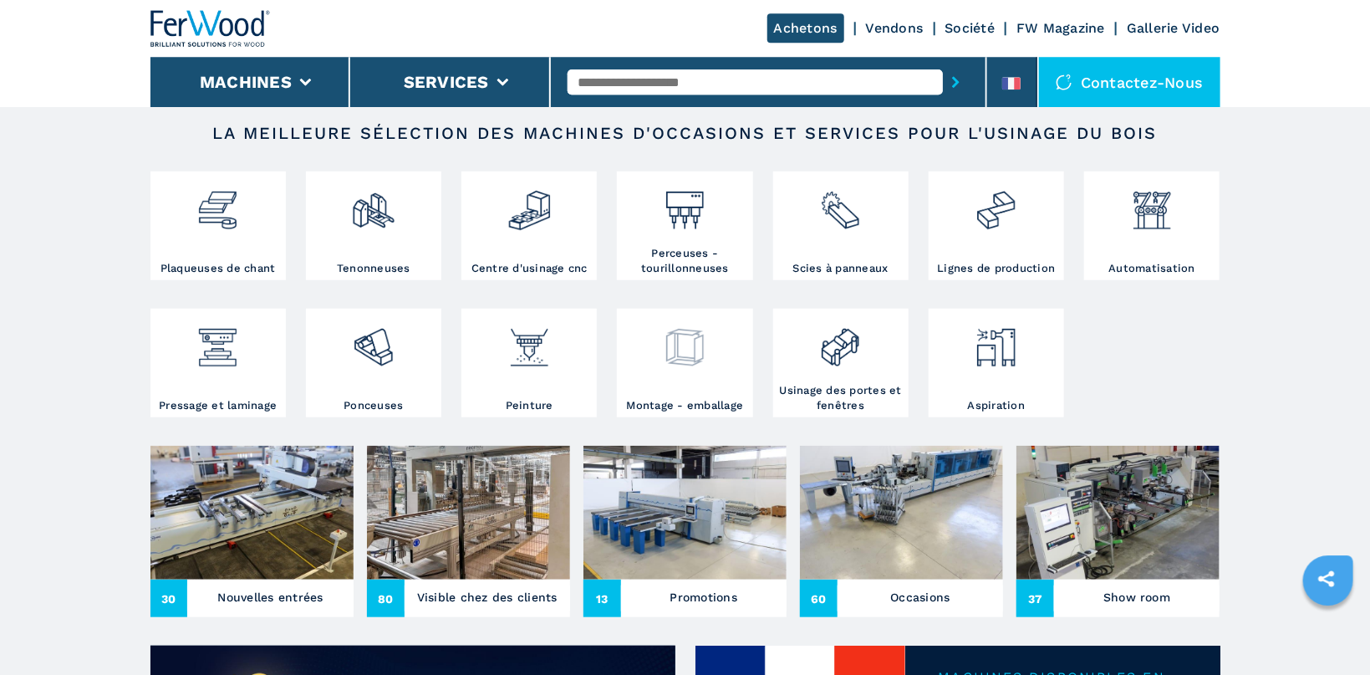
click at [720, 356] on div at bounding box center [684, 341] width 127 height 57
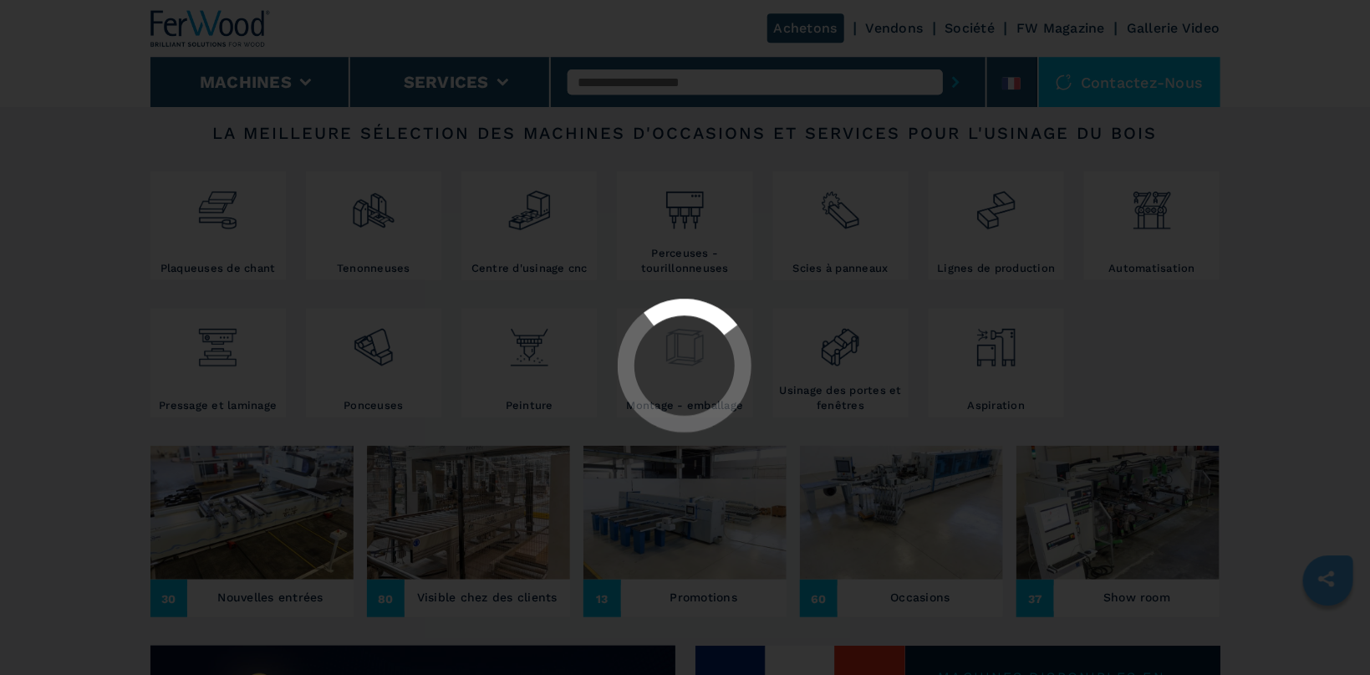
select select "**********"
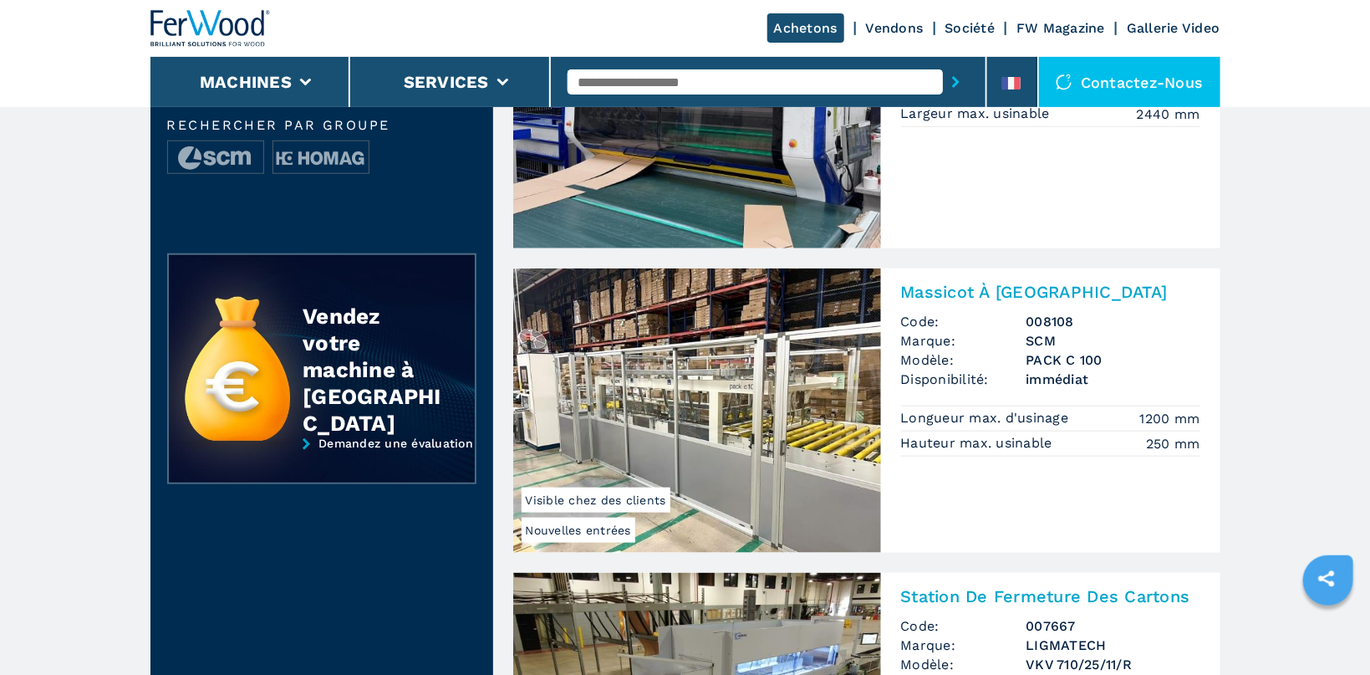
scroll to position [528, 0]
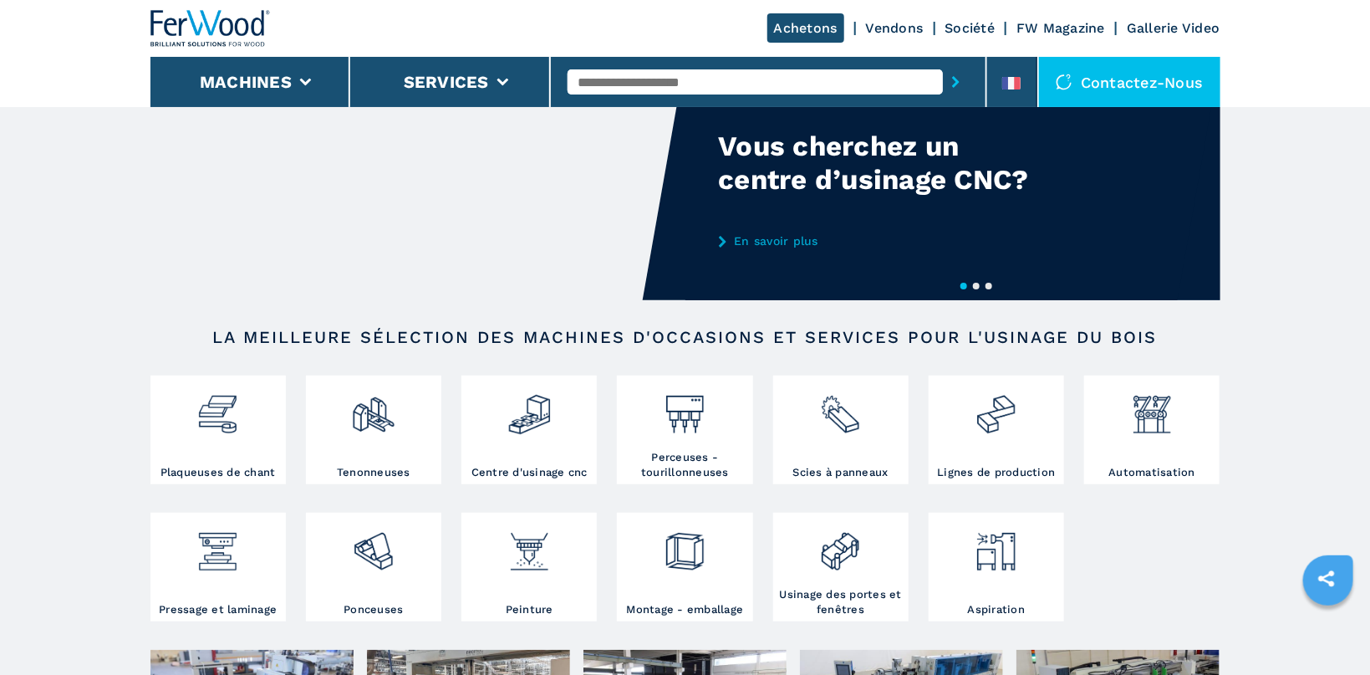
scroll to position [101, 0]
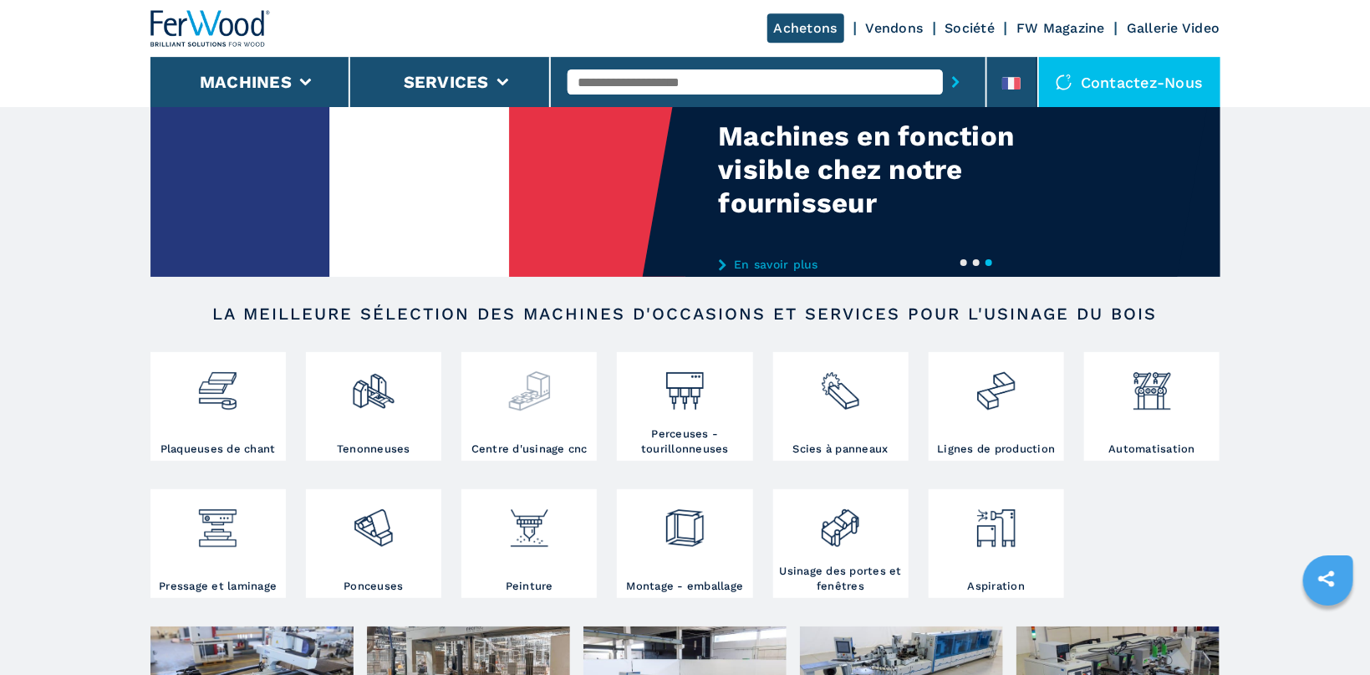
click at [527, 381] on img at bounding box center [530, 384] width 44 height 57
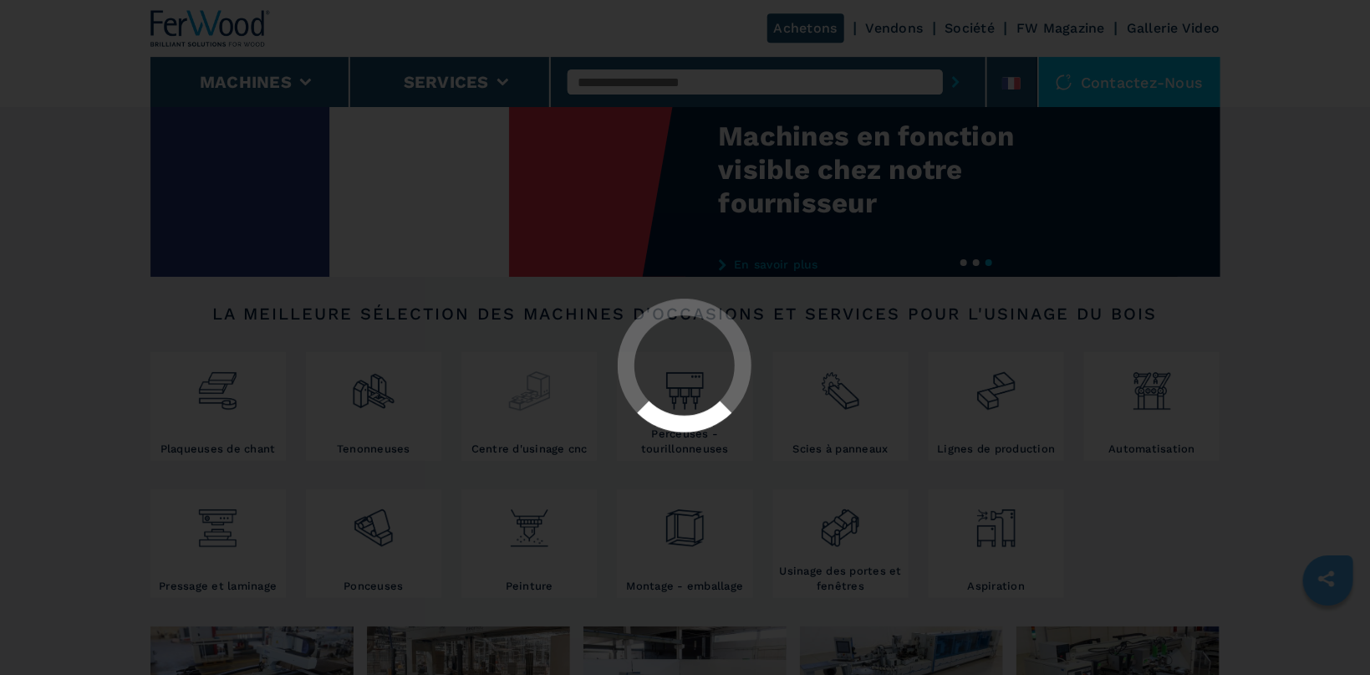
select select "**********"
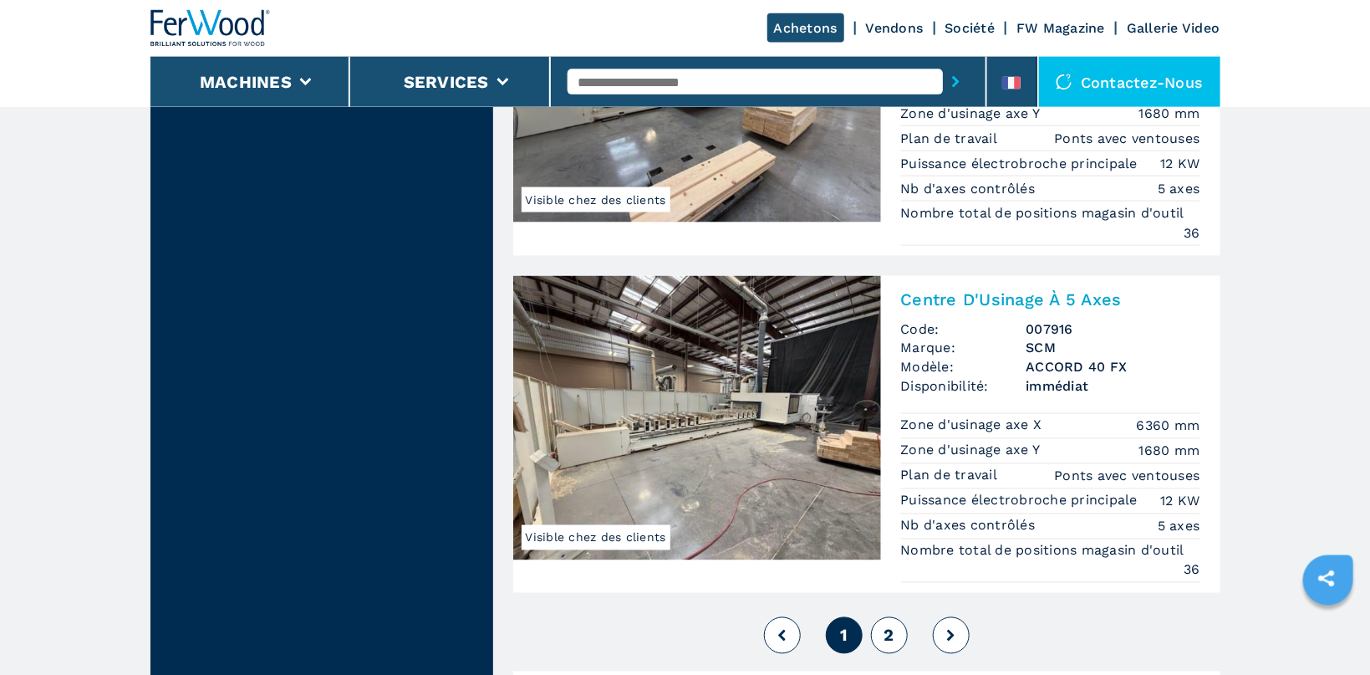
scroll to position [4173, 0]
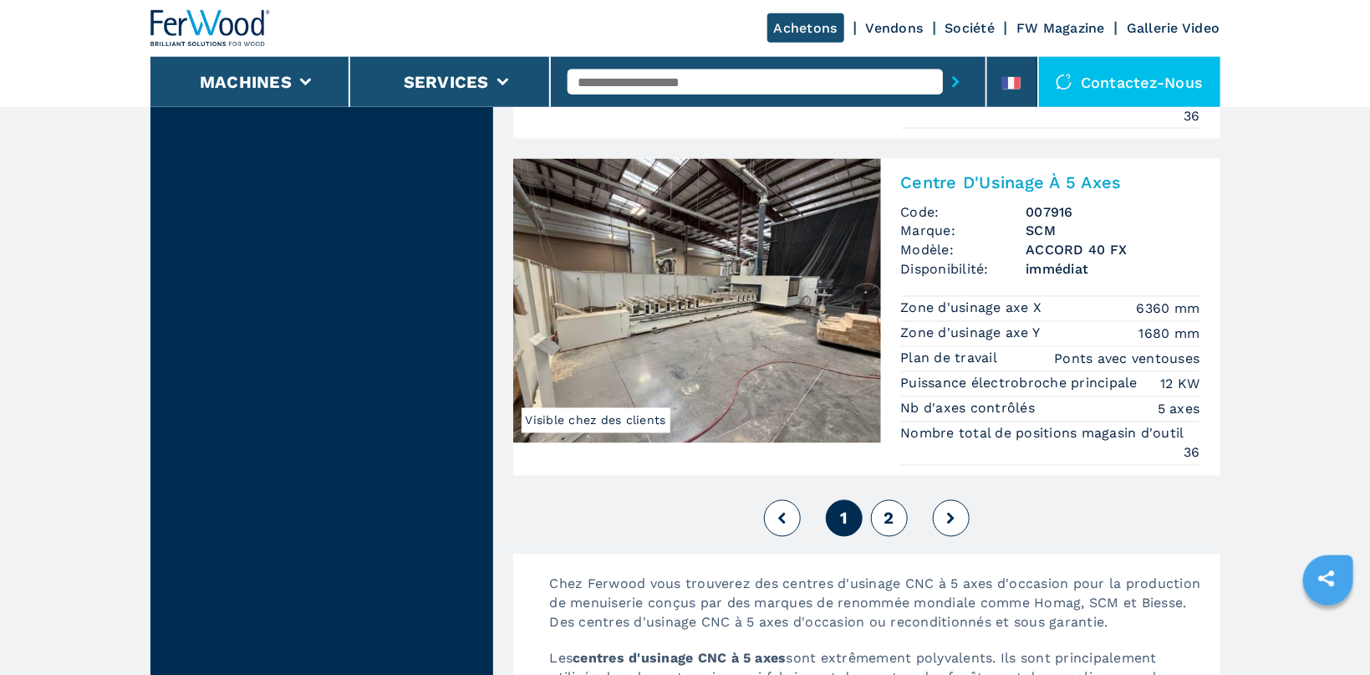
click at [890, 528] on span "2" at bounding box center [889, 518] width 10 height 20
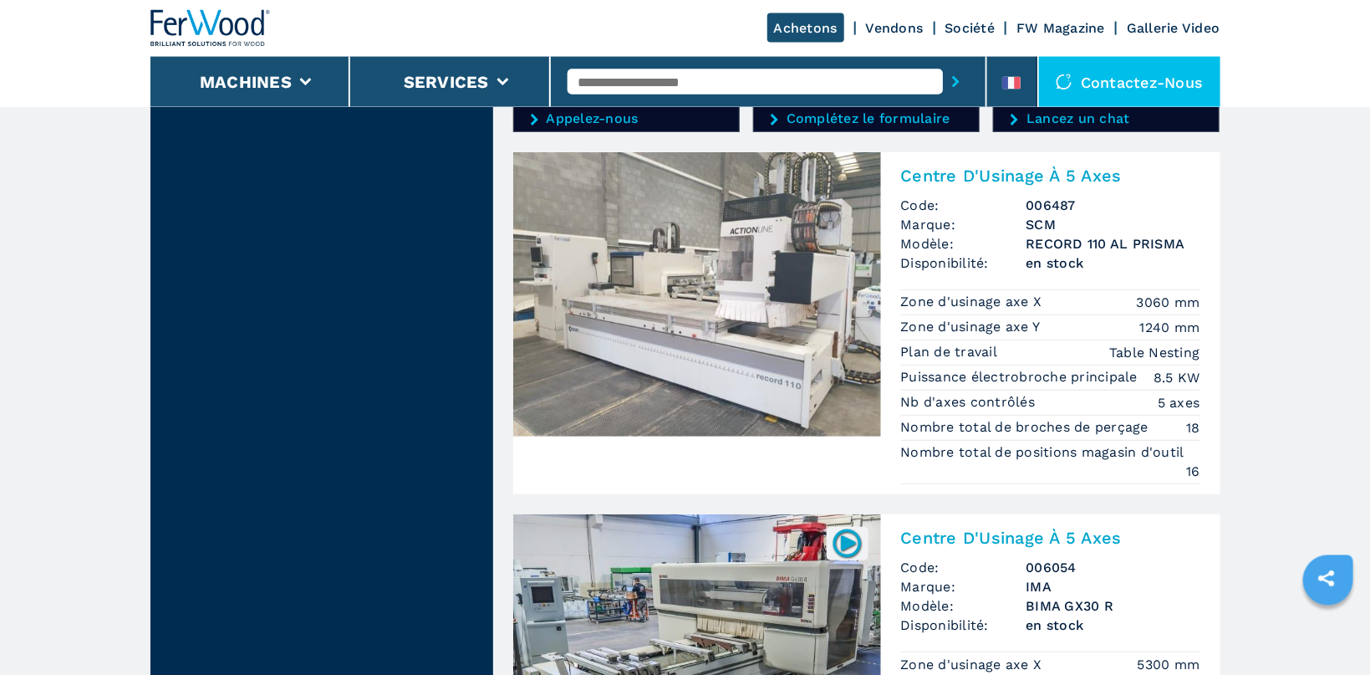
scroll to position [3123, 0]
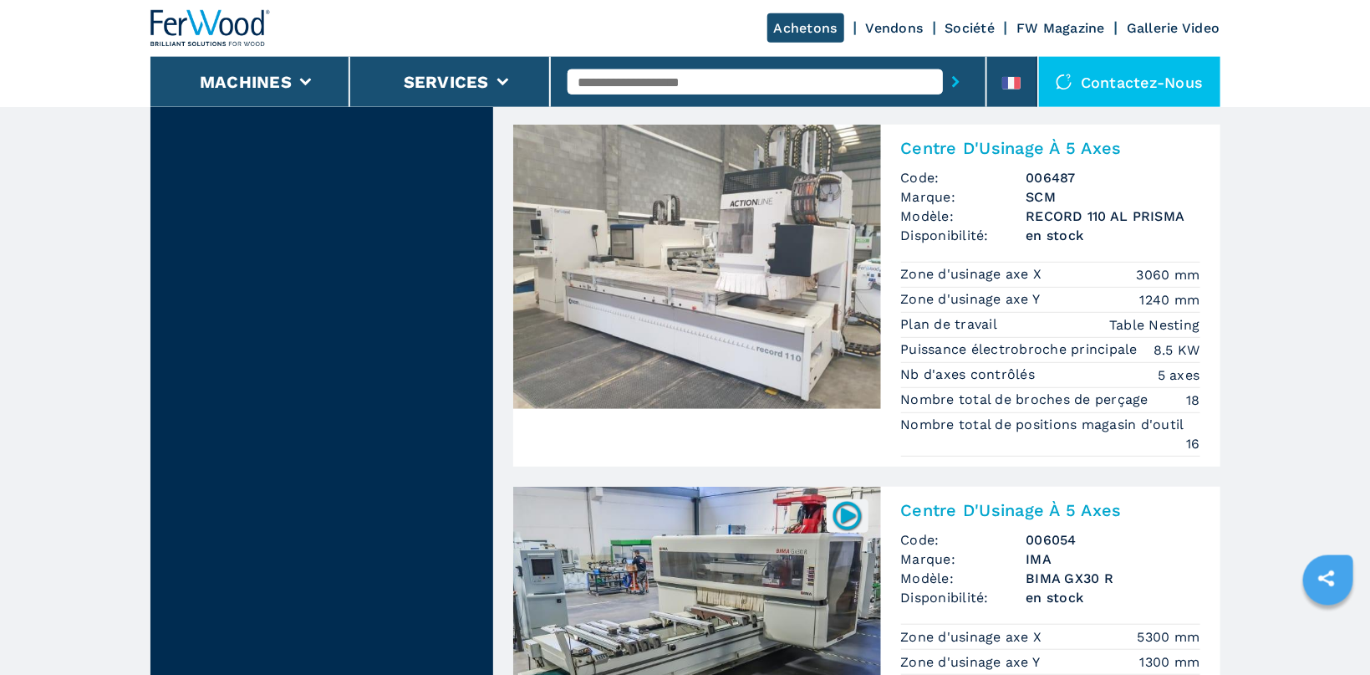
scroll to position [3110, 0]
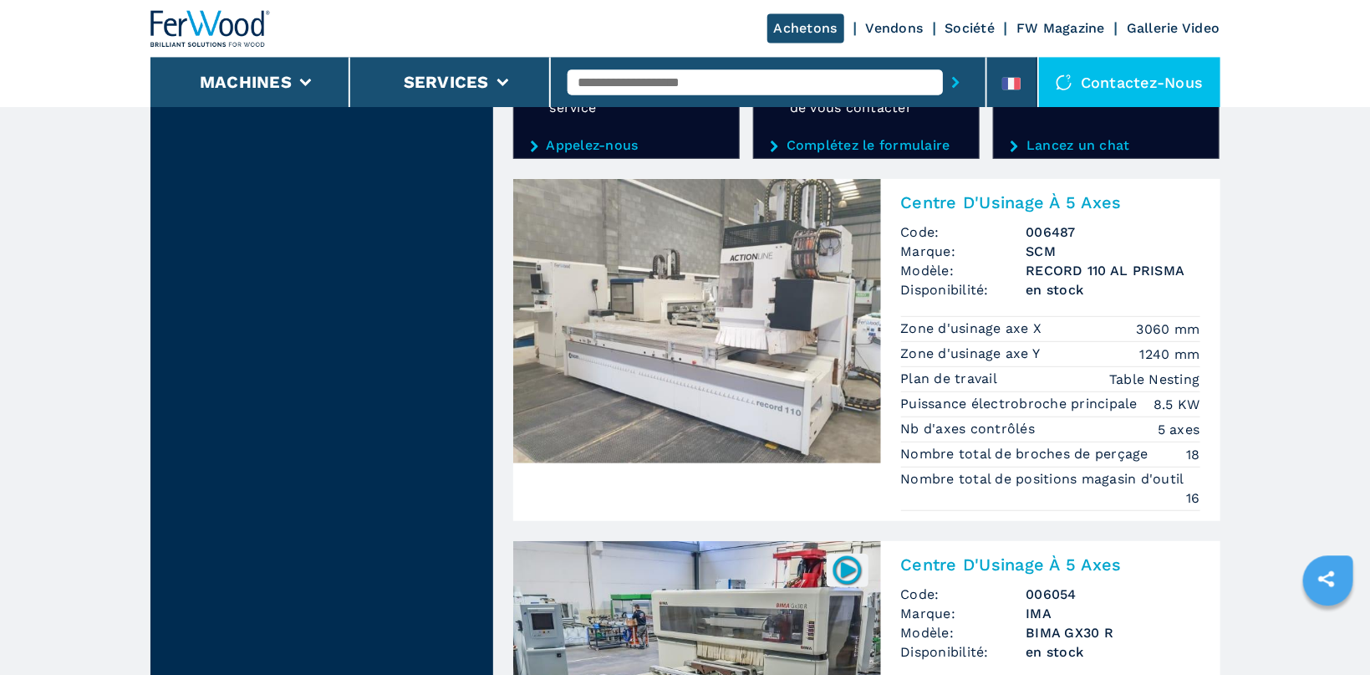
click at [803, 298] on img at bounding box center [697, 321] width 368 height 284
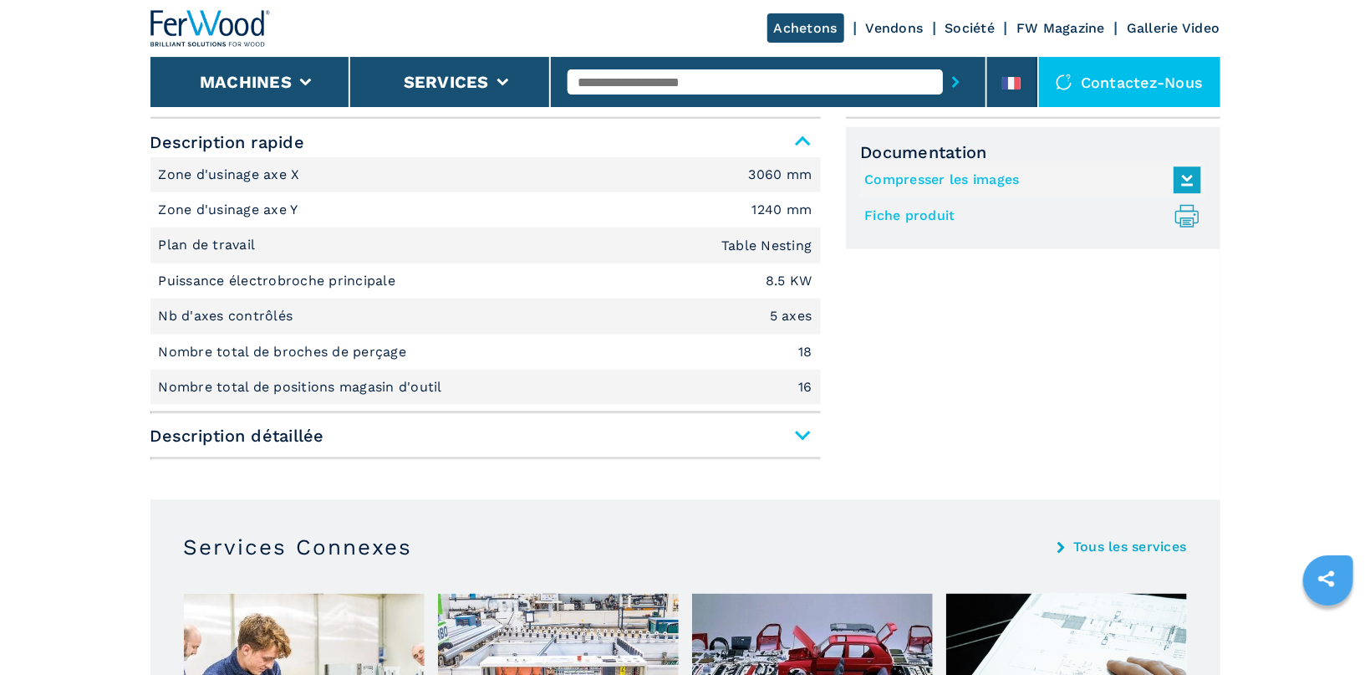
scroll to position [734, 0]
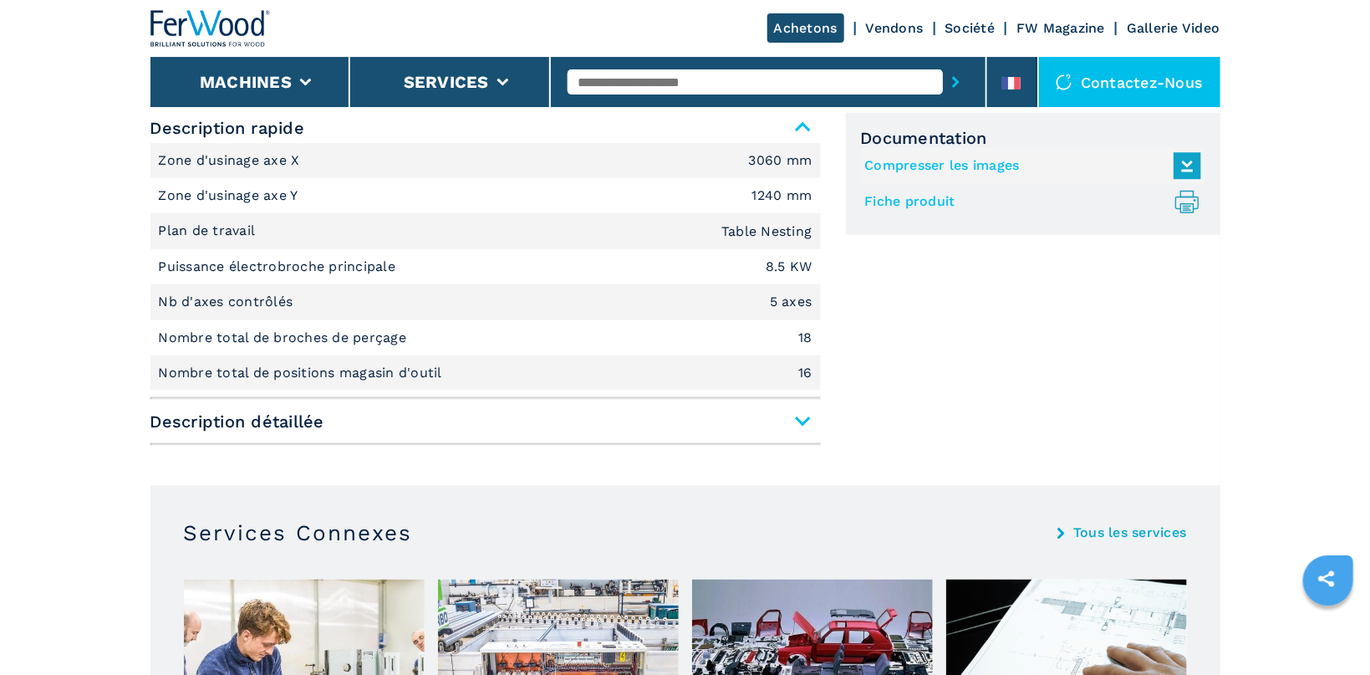
click at [804, 426] on span "Description détaillée" at bounding box center [486, 421] width 671 height 30
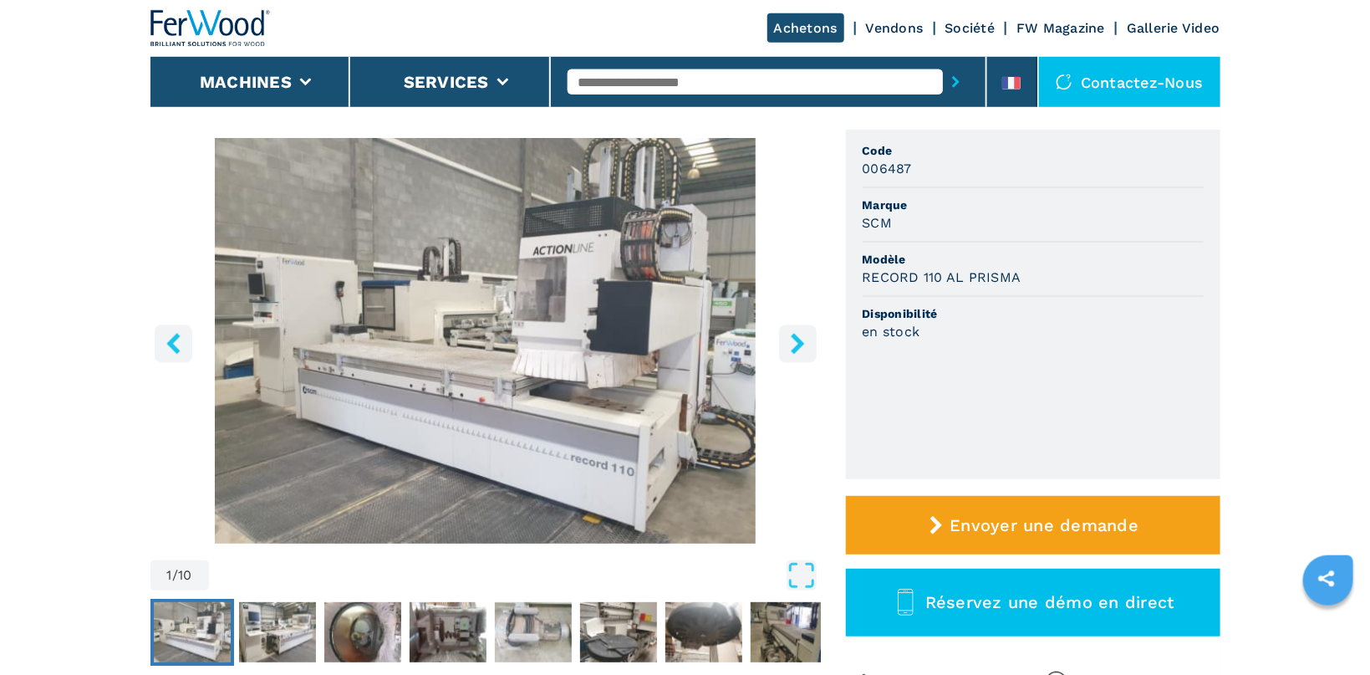
scroll to position [119, 0]
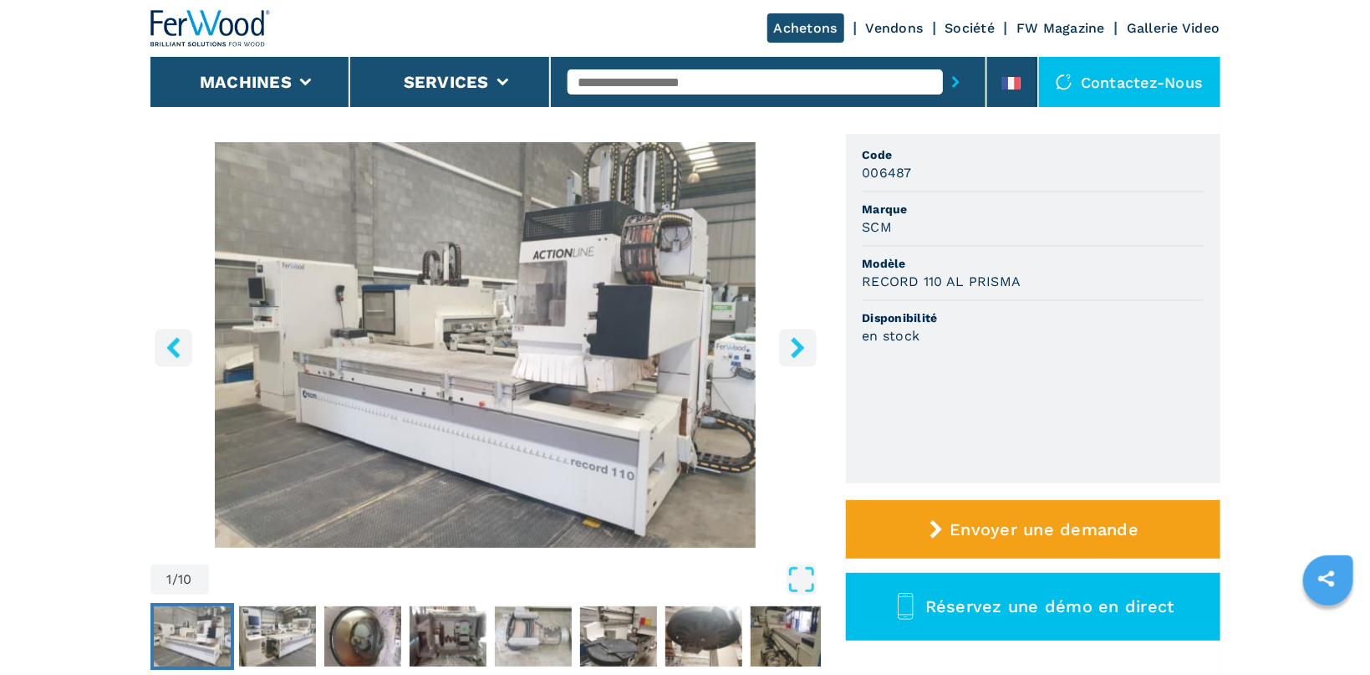
click at [802, 348] on icon "right-button" at bounding box center [797, 347] width 13 height 21
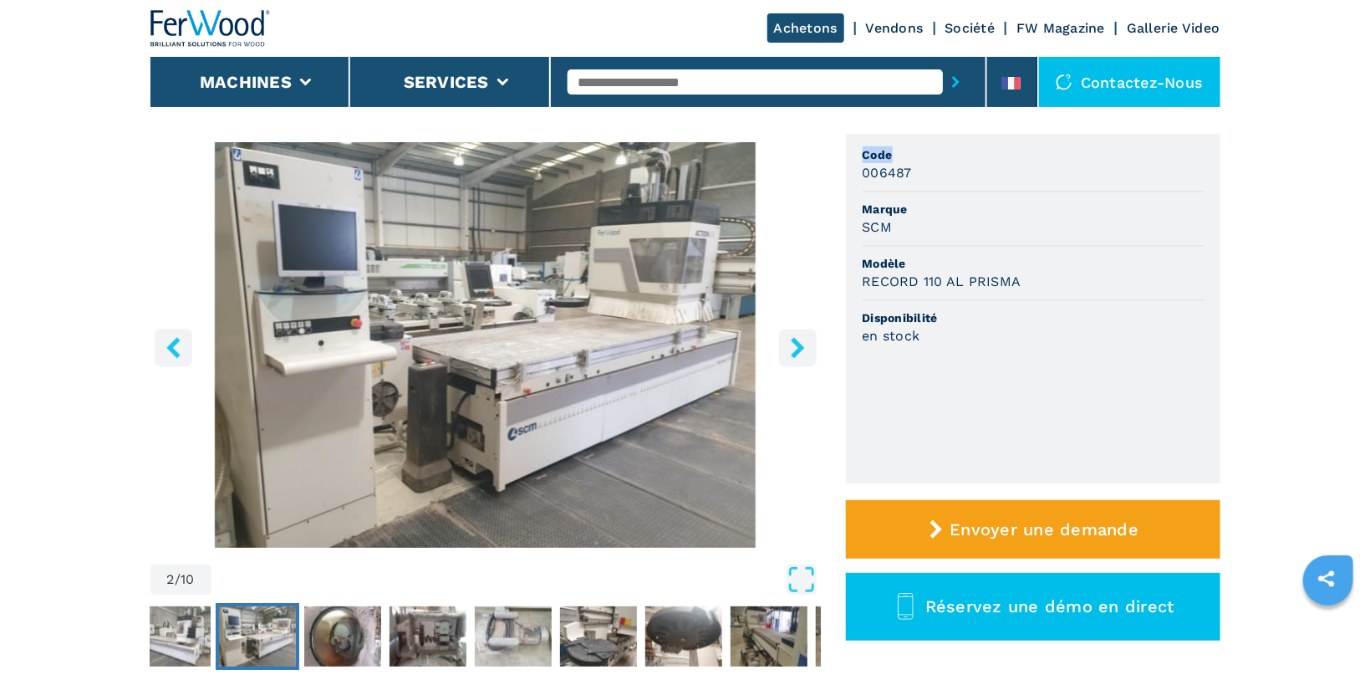
drag, startPoint x: 1359, startPoint y: 94, endPoint x: 1362, endPoint y: 149, distance: 55.3
click at [1362, 149] on html "Click to toggle menu Achetons Vendons Société FW Magazine Gallerie Video Machin…" at bounding box center [685, 218] width 1370 height 675
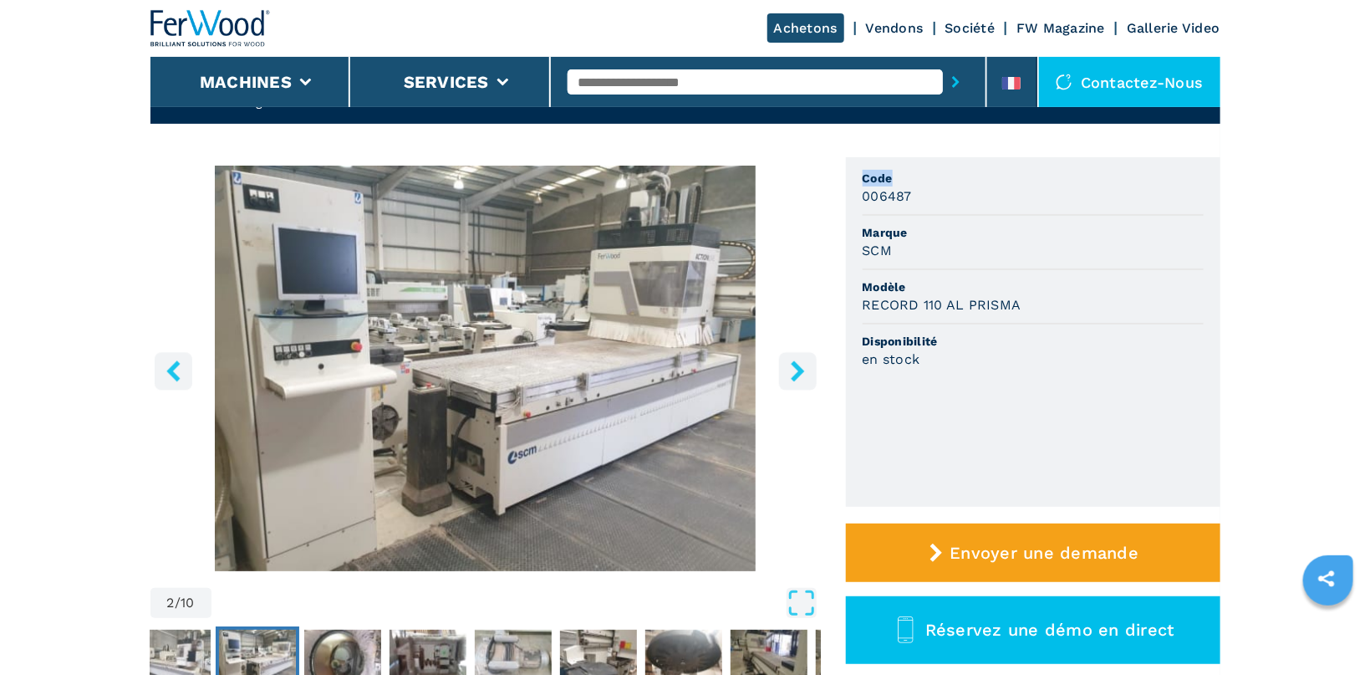
scroll to position [91, 0]
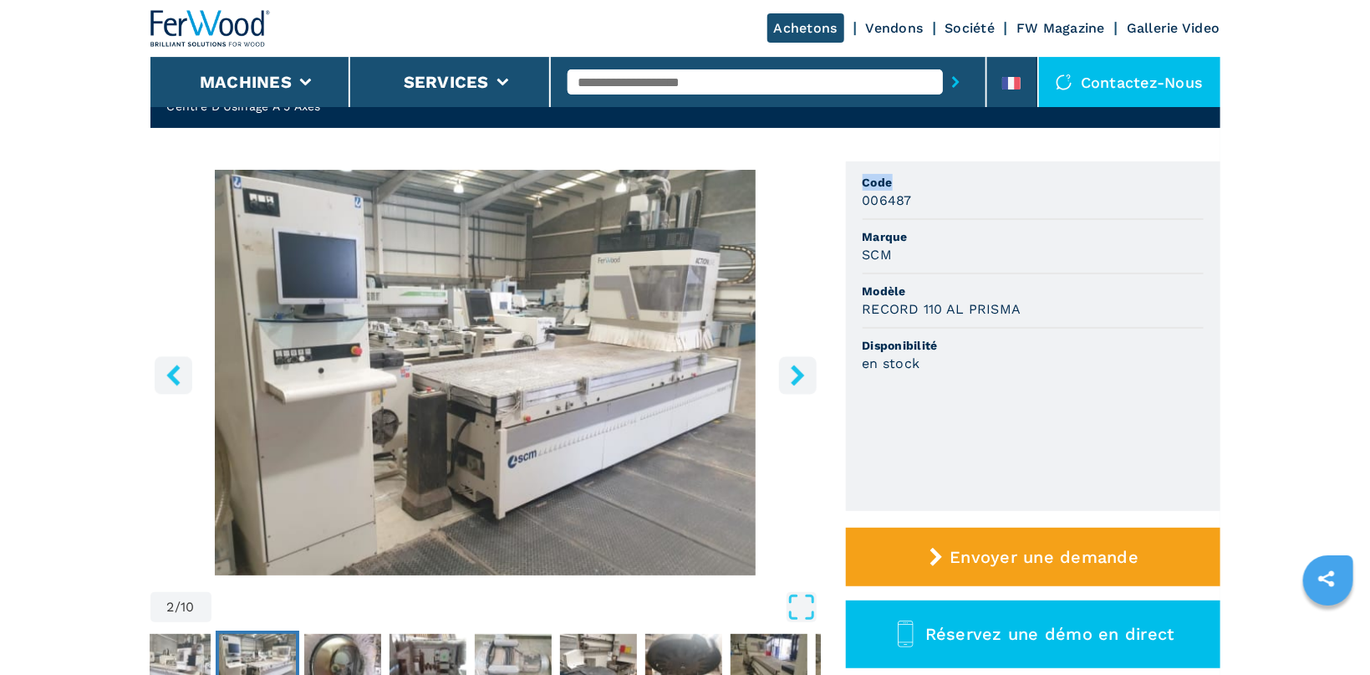
click at [590, 325] on img "Go to Slide 2" at bounding box center [486, 373] width 671 height 406
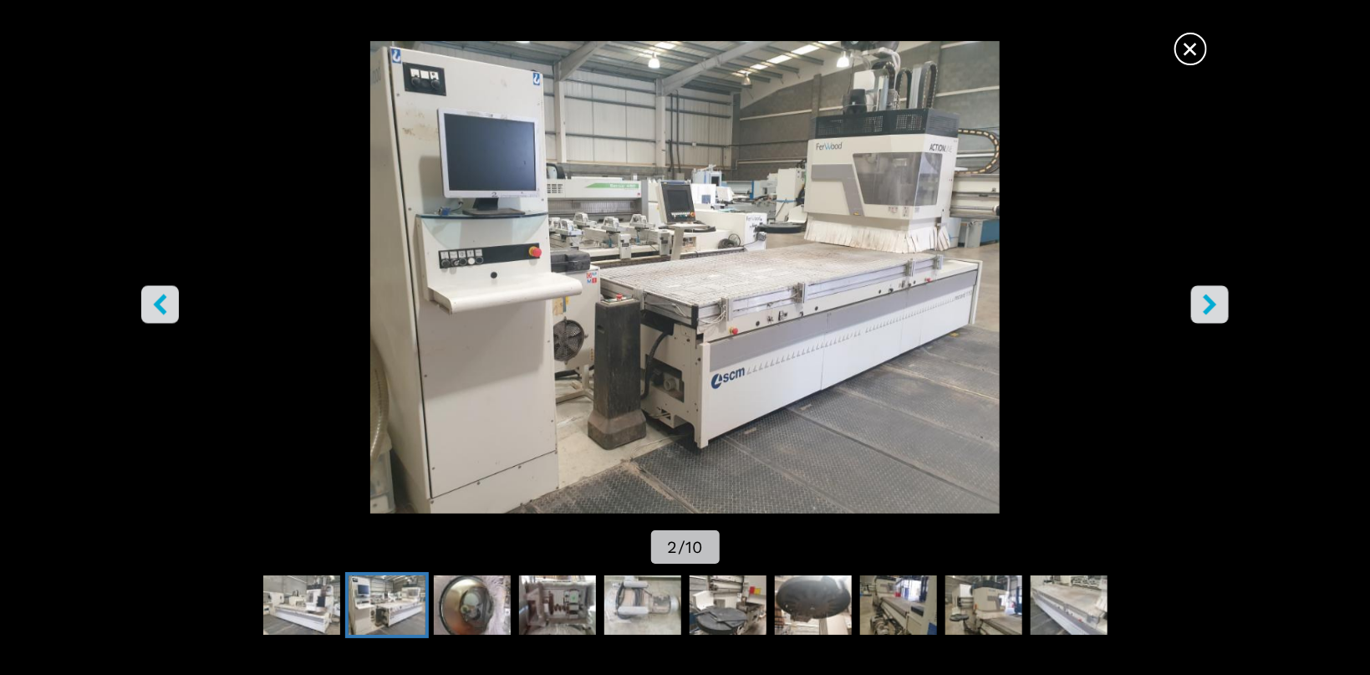
click at [1210, 310] on icon "right-button" at bounding box center [1210, 303] width 13 height 21
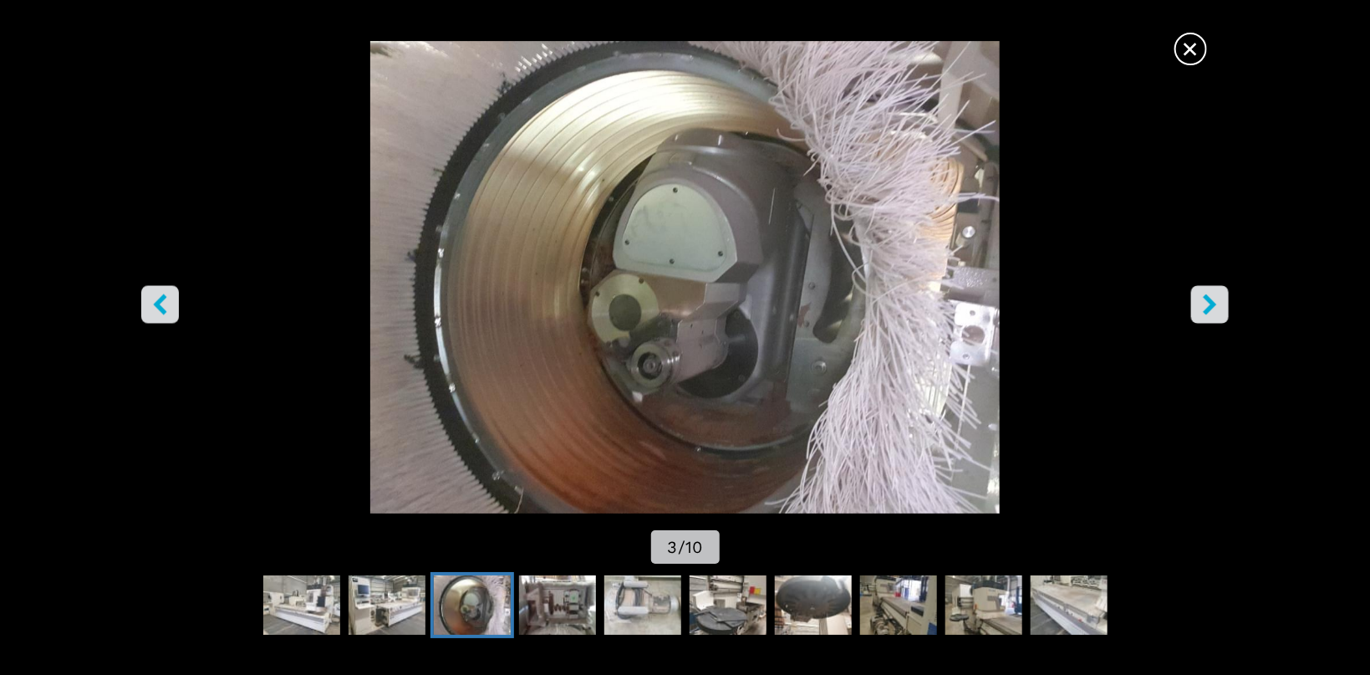
click at [1210, 310] on icon "right-button" at bounding box center [1210, 303] width 13 height 21
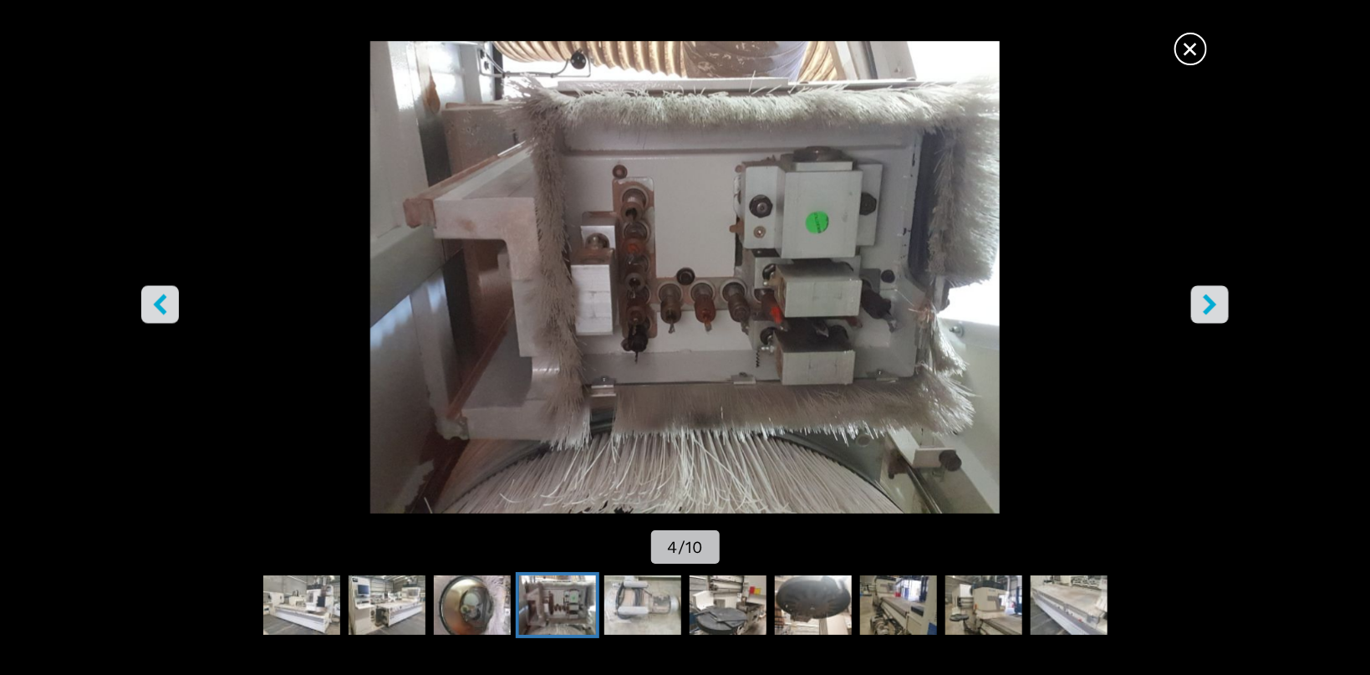
click at [1210, 310] on icon "right-button" at bounding box center [1210, 303] width 13 height 21
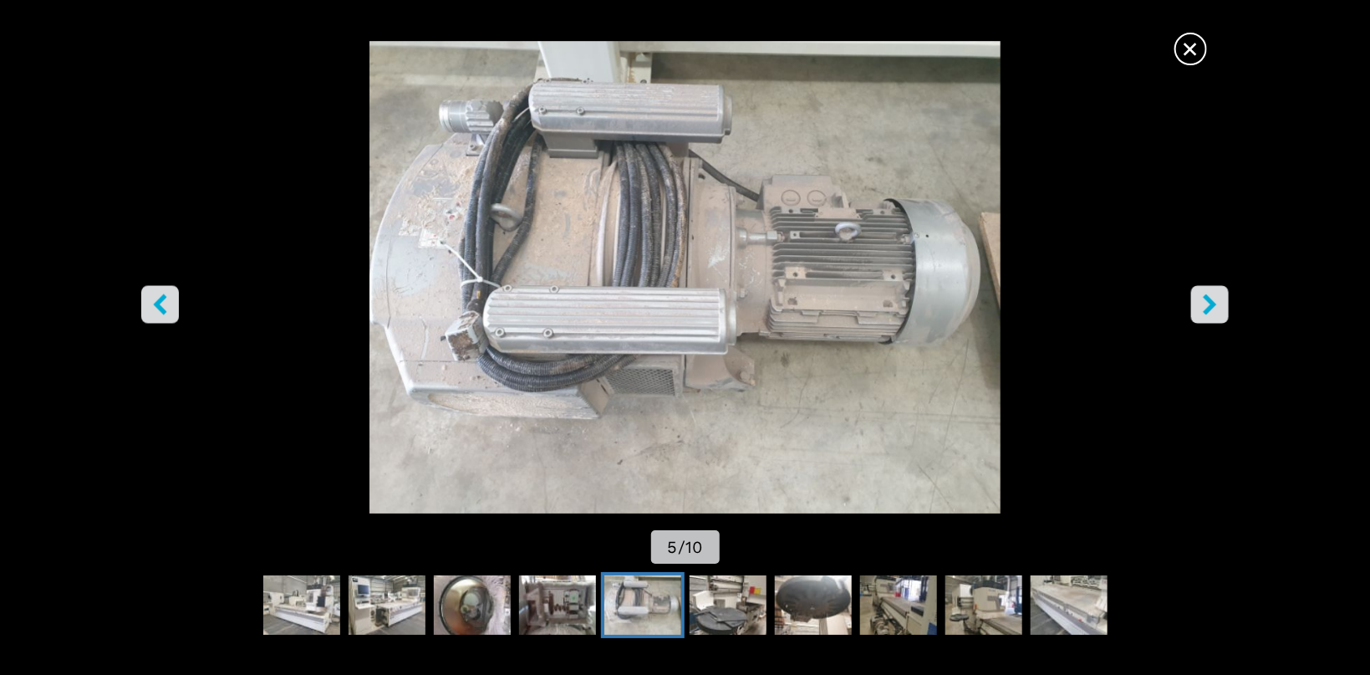
click at [1210, 310] on icon "right-button" at bounding box center [1210, 303] width 13 height 21
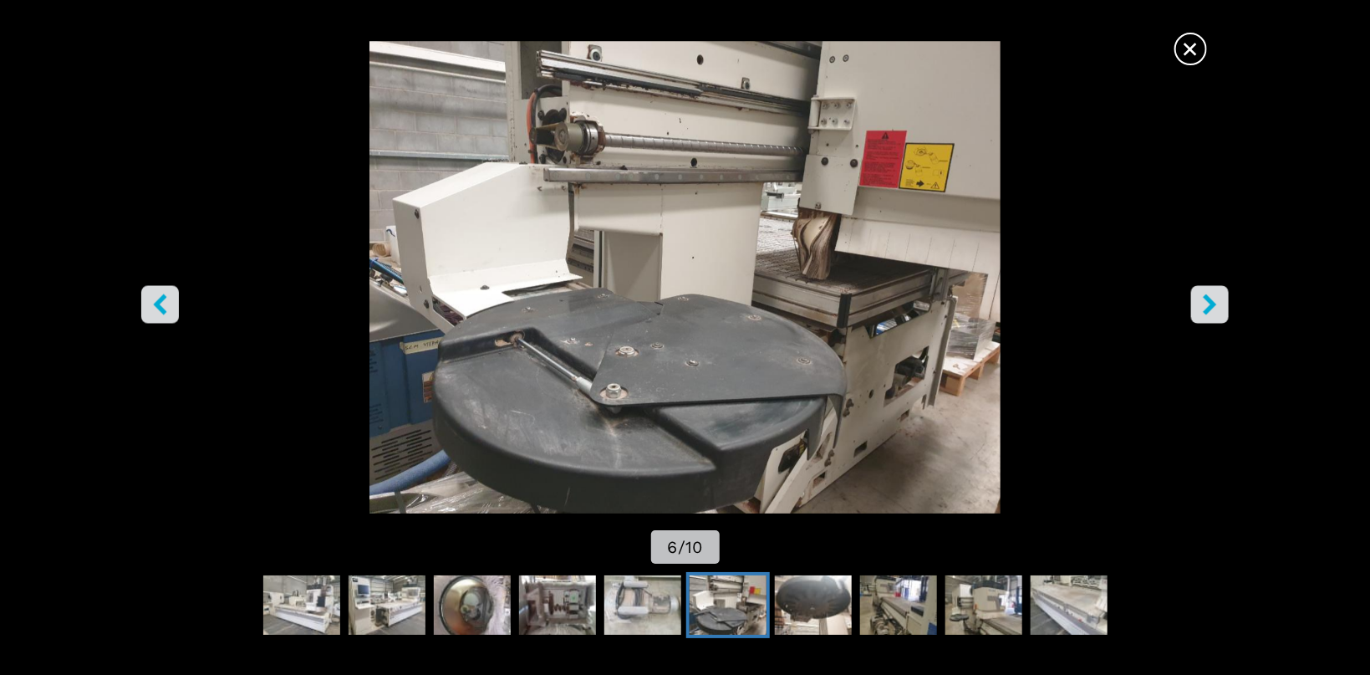
click at [1210, 310] on icon "right-button" at bounding box center [1210, 303] width 13 height 21
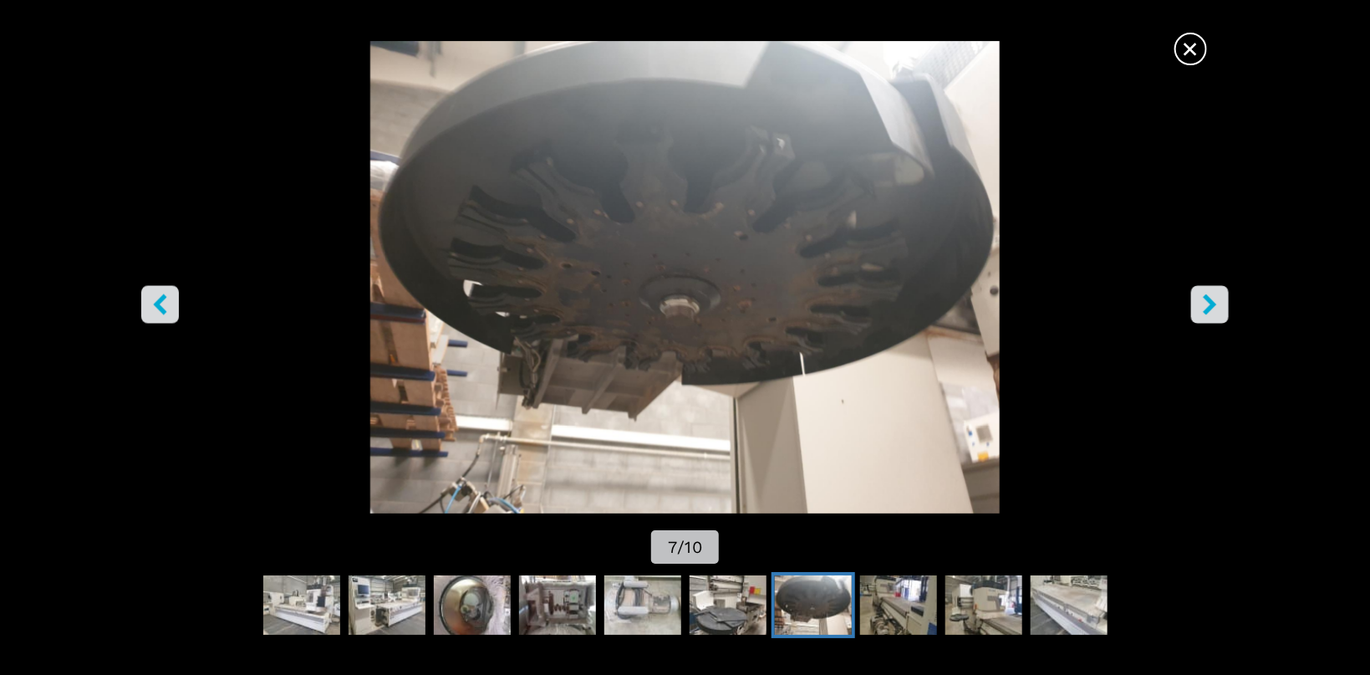
click at [1210, 310] on icon "right-button" at bounding box center [1210, 303] width 13 height 21
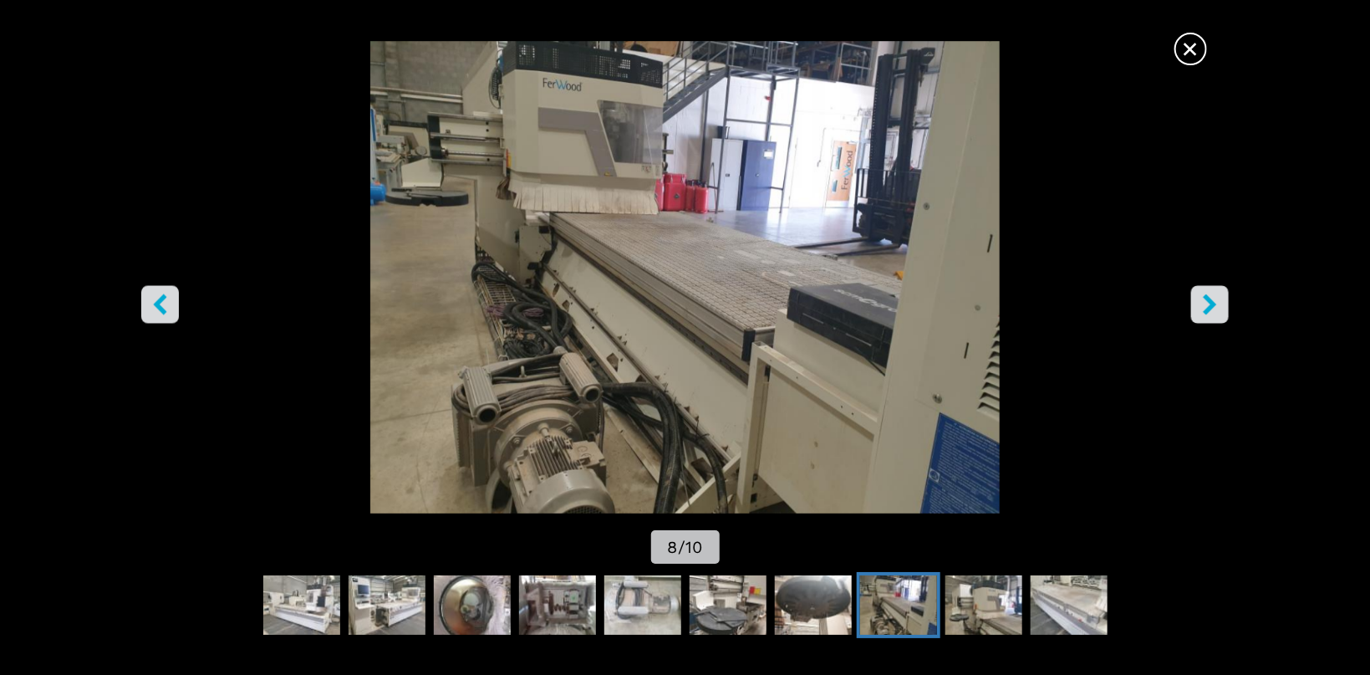
click at [1210, 310] on icon "right-button" at bounding box center [1210, 303] width 13 height 21
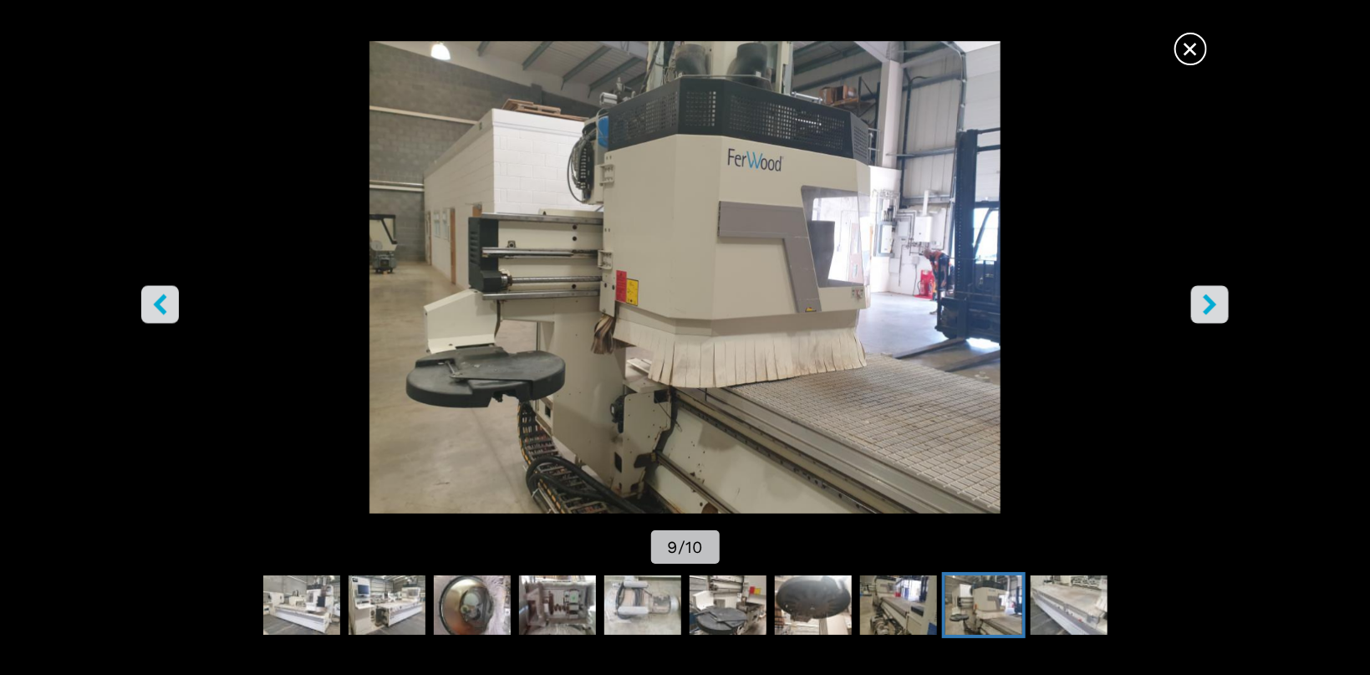
click at [1210, 310] on icon "right-button" at bounding box center [1210, 303] width 13 height 21
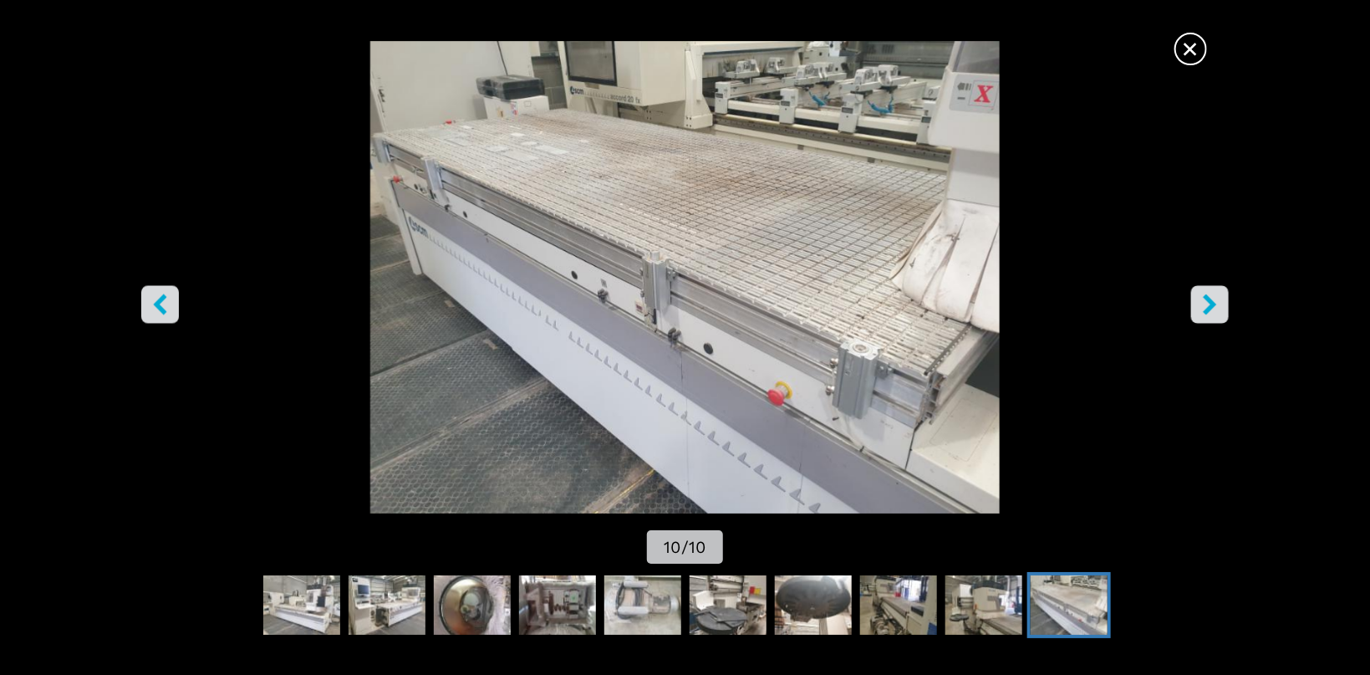
click at [1210, 310] on icon "right-button" at bounding box center [1210, 303] width 13 height 21
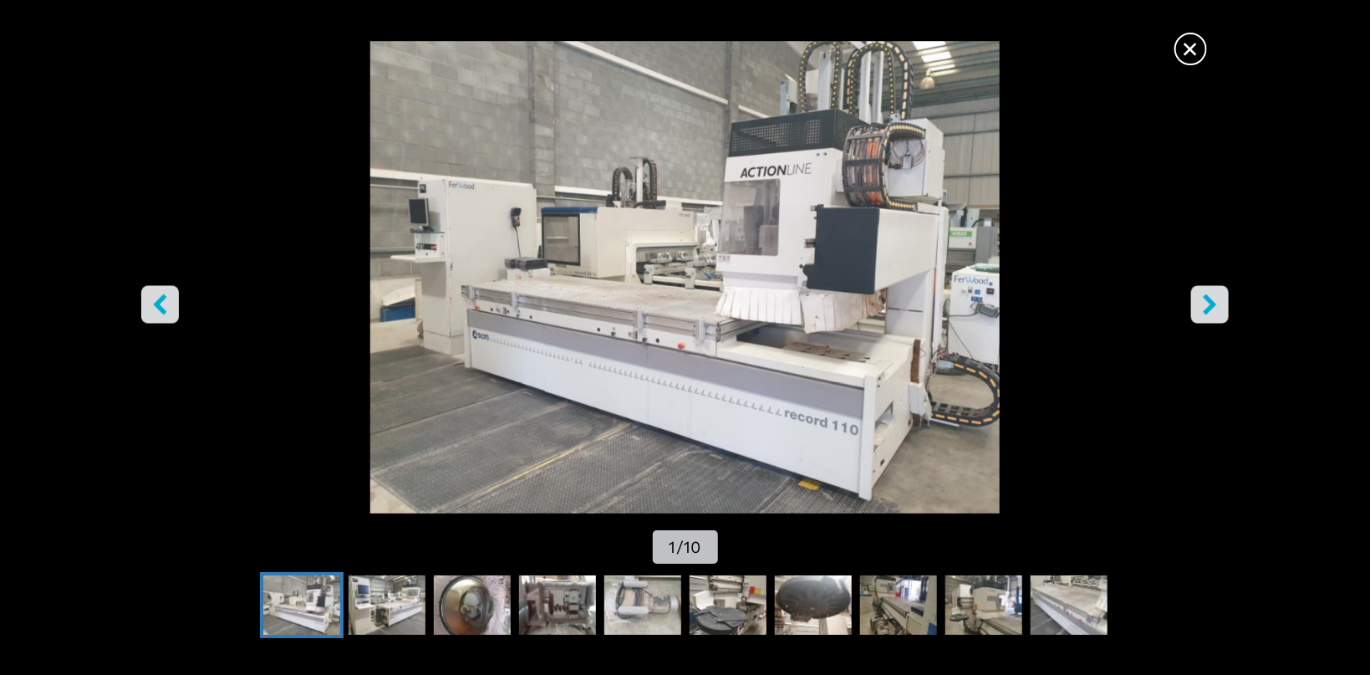
click at [1212, 309] on icon "right-button" at bounding box center [1210, 303] width 21 height 21
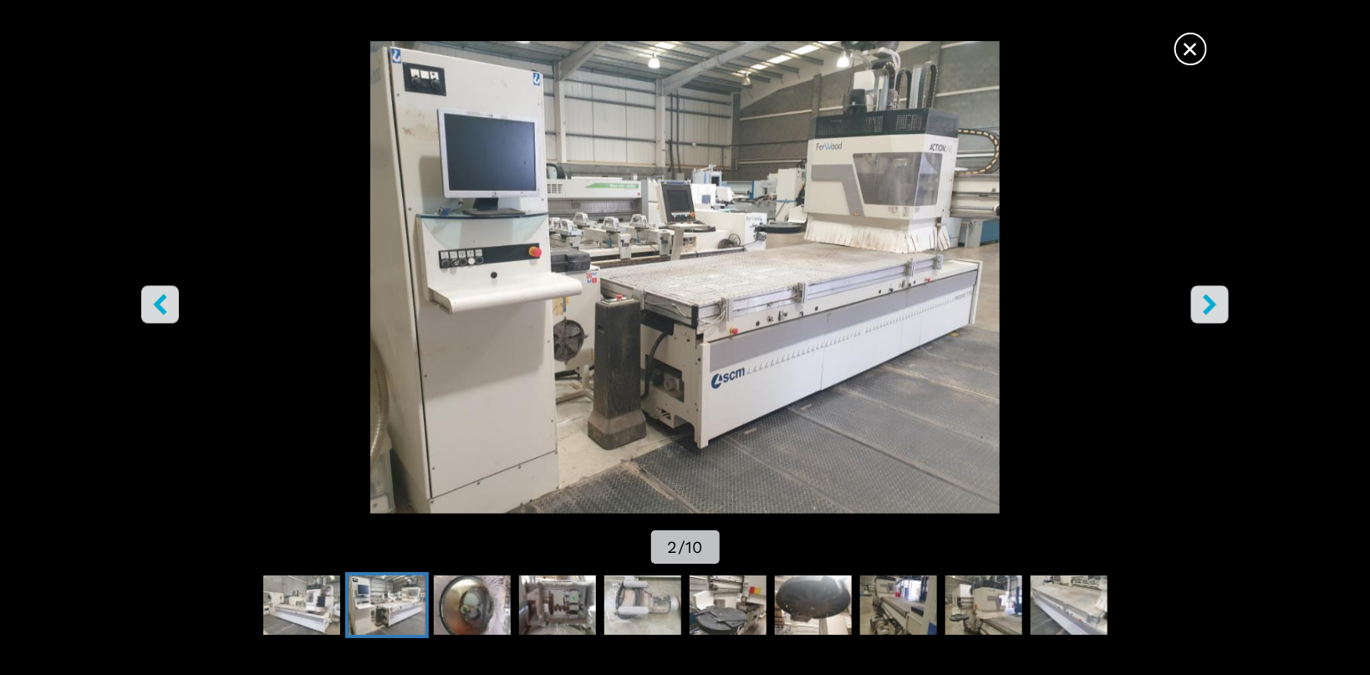
click at [1207, 311] on icon "right-button" at bounding box center [1210, 303] width 13 height 21
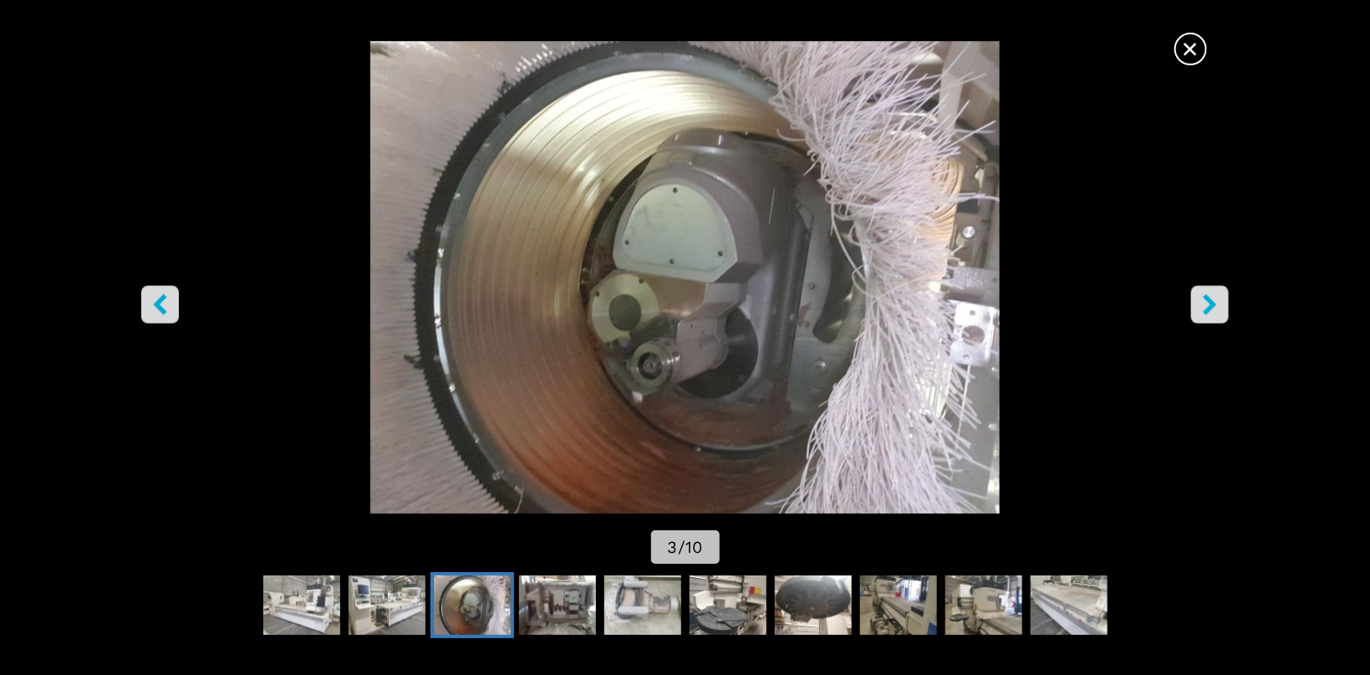
click at [1207, 311] on icon "right-button" at bounding box center [1210, 303] width 13 height 21
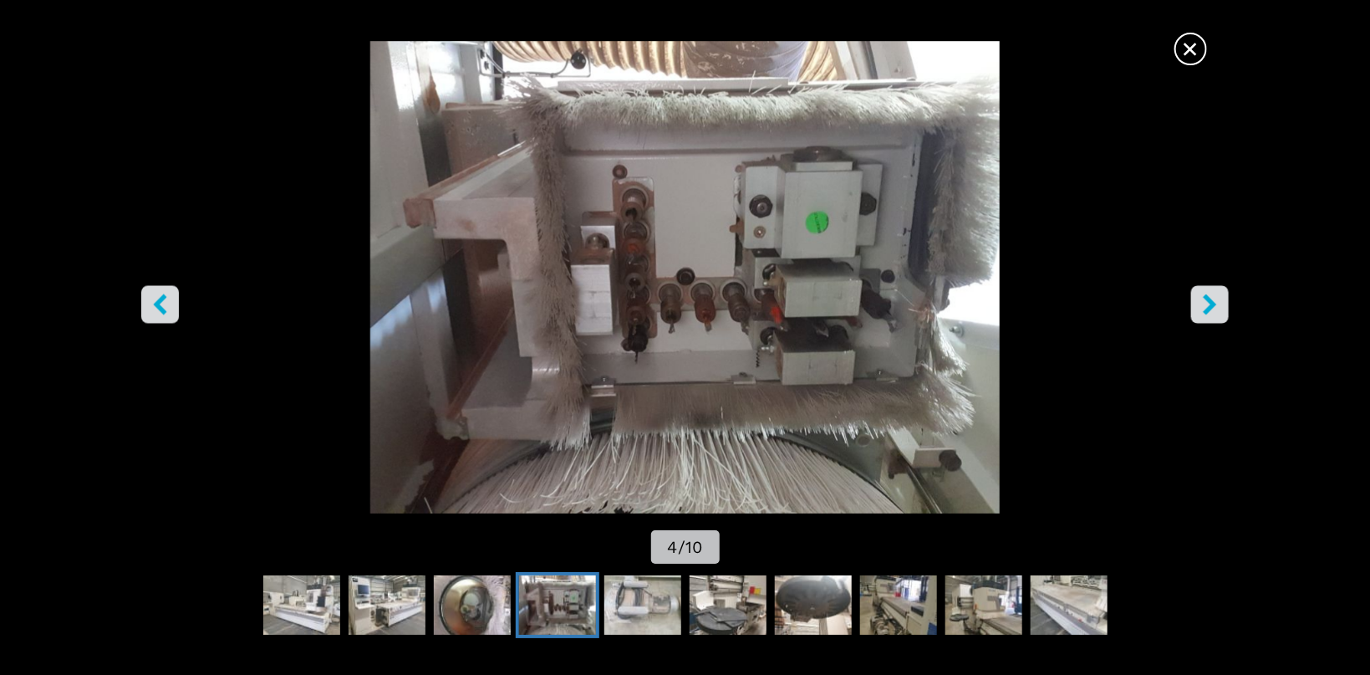
click at [1207, 311] on icon "right-button" at bounding box center [1210, 303] width 13 height 21
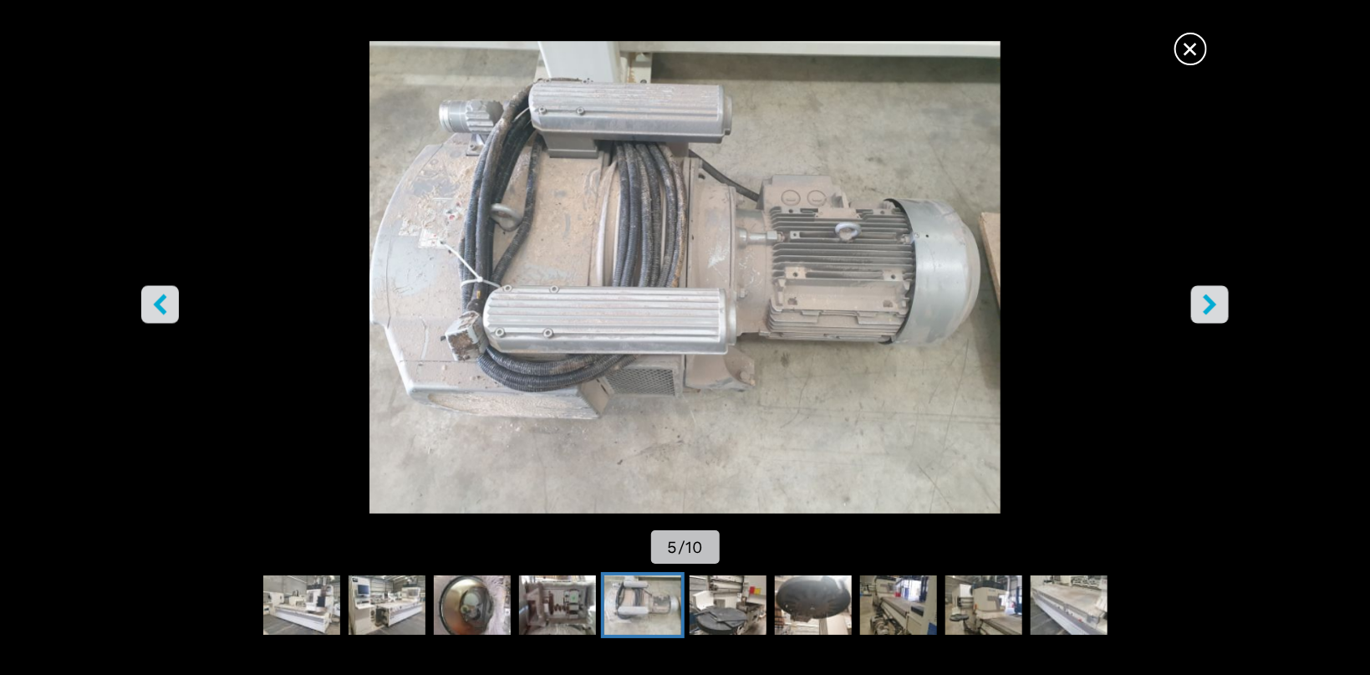
click at [1207, 311] on icon "right-button" at bounding box center [1210, 303] width 13 height 21
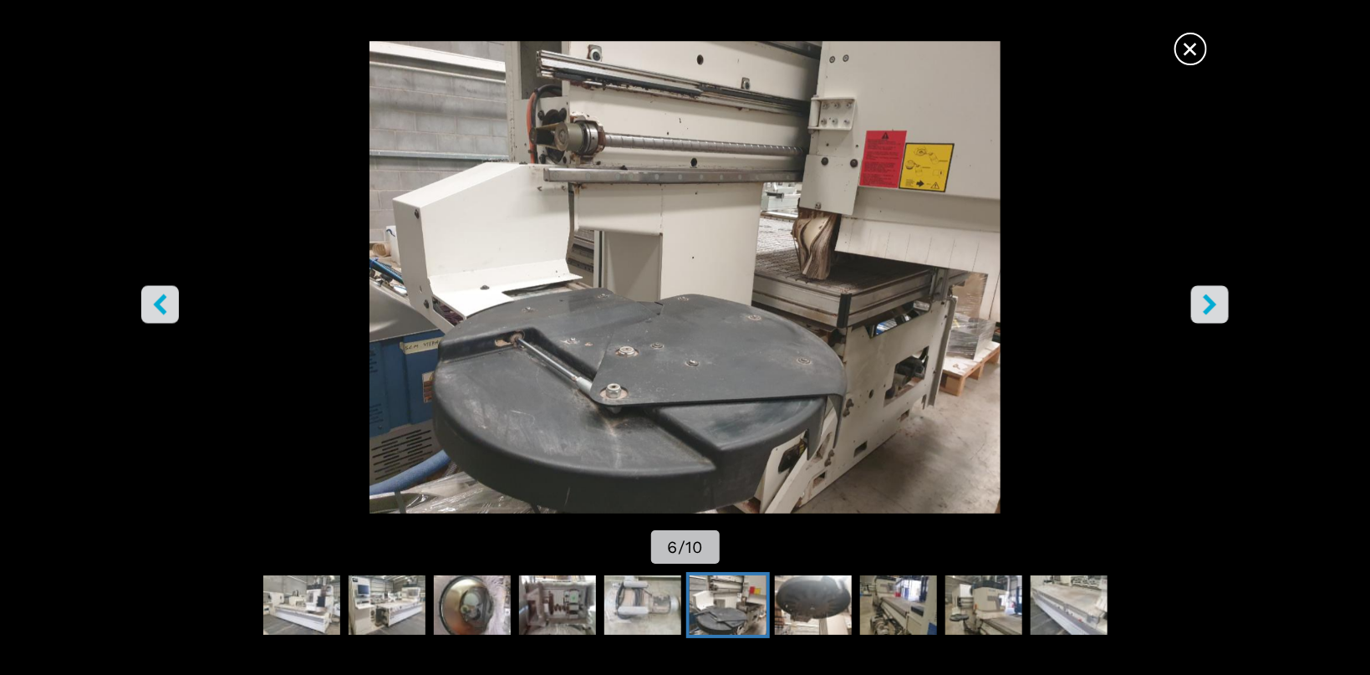
click at [1197, 40] on span "×" at bounding box center [1190, 45] width 29 height 29
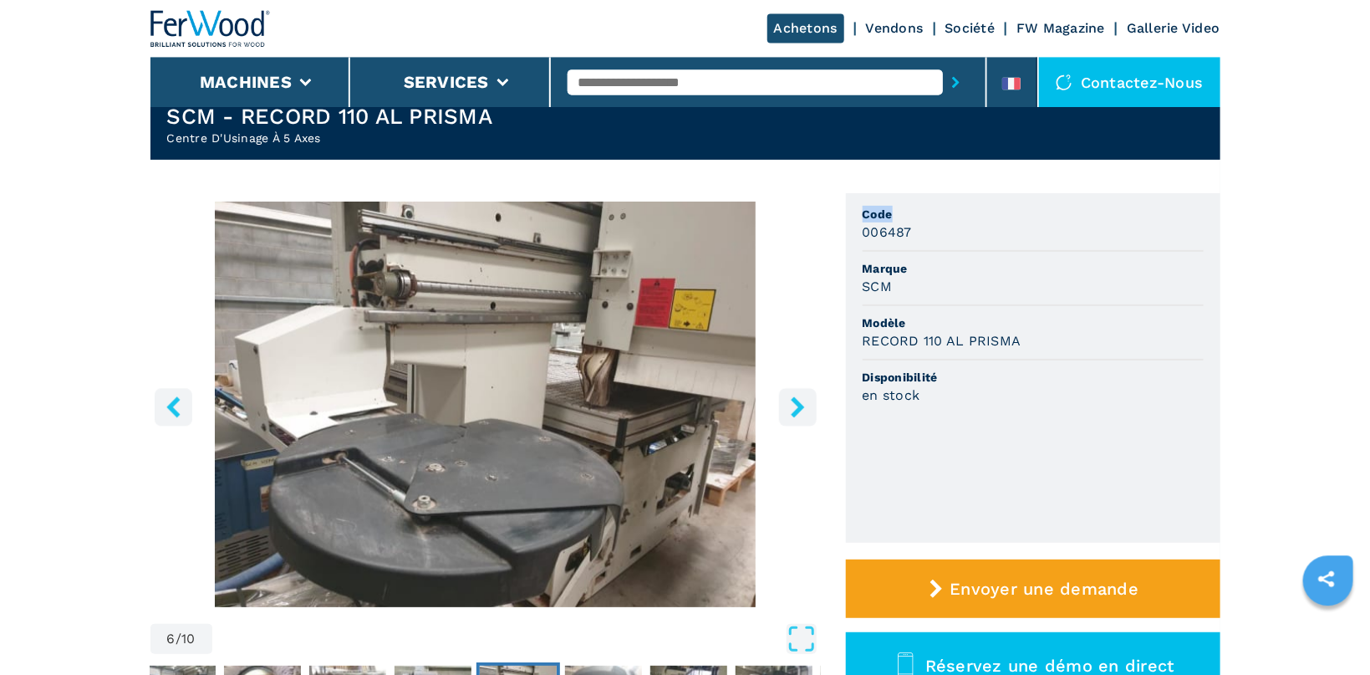
scroll to position [41, 0]
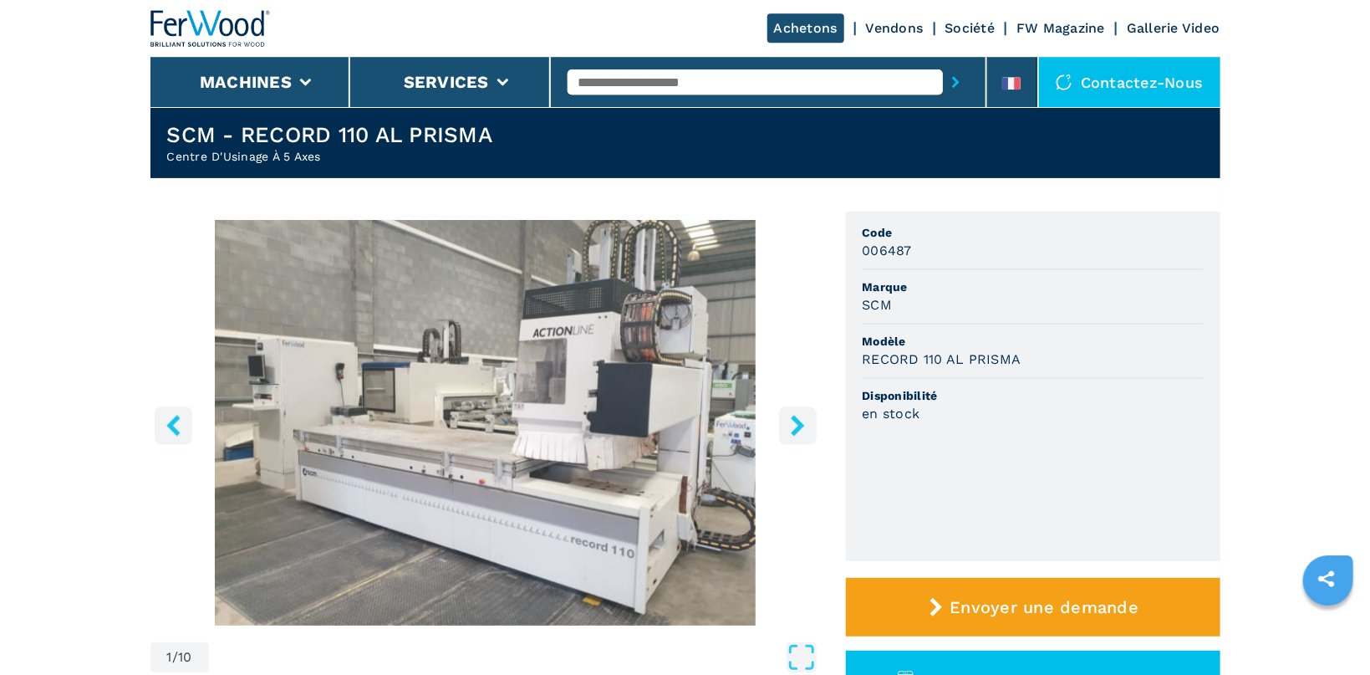
select select "**********"
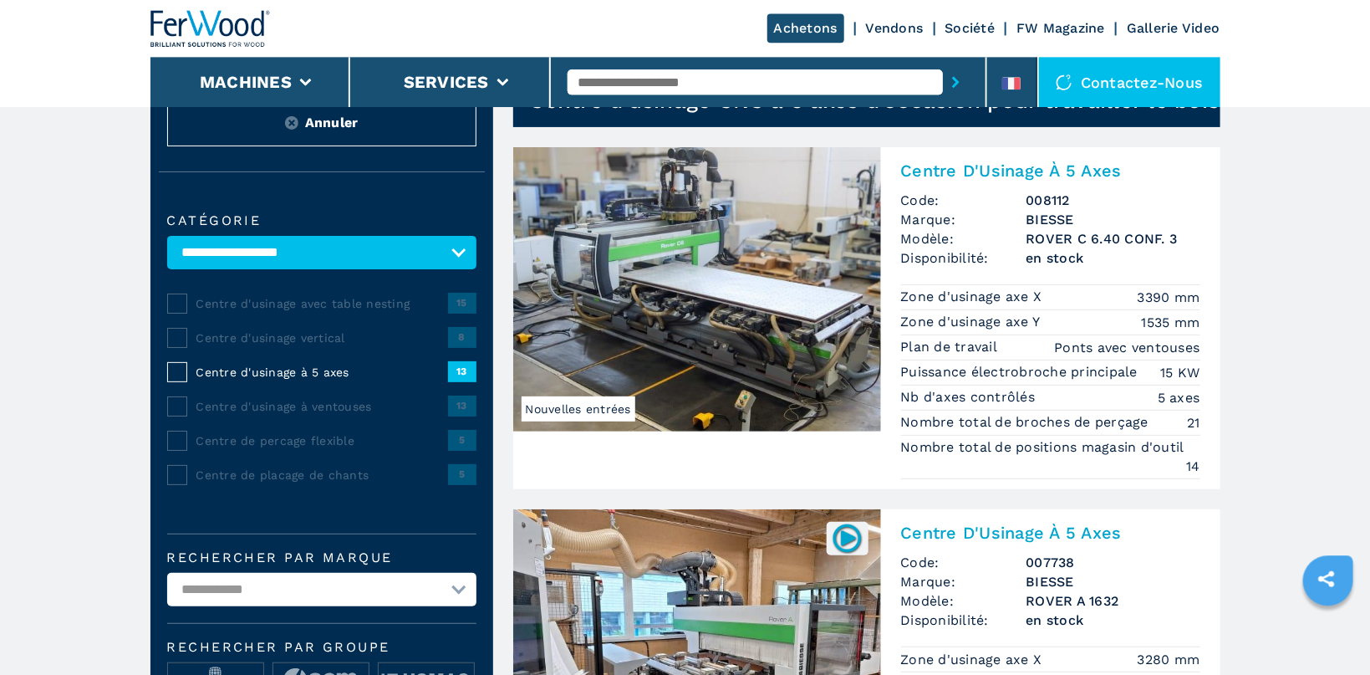
scroll to position [122, 0]
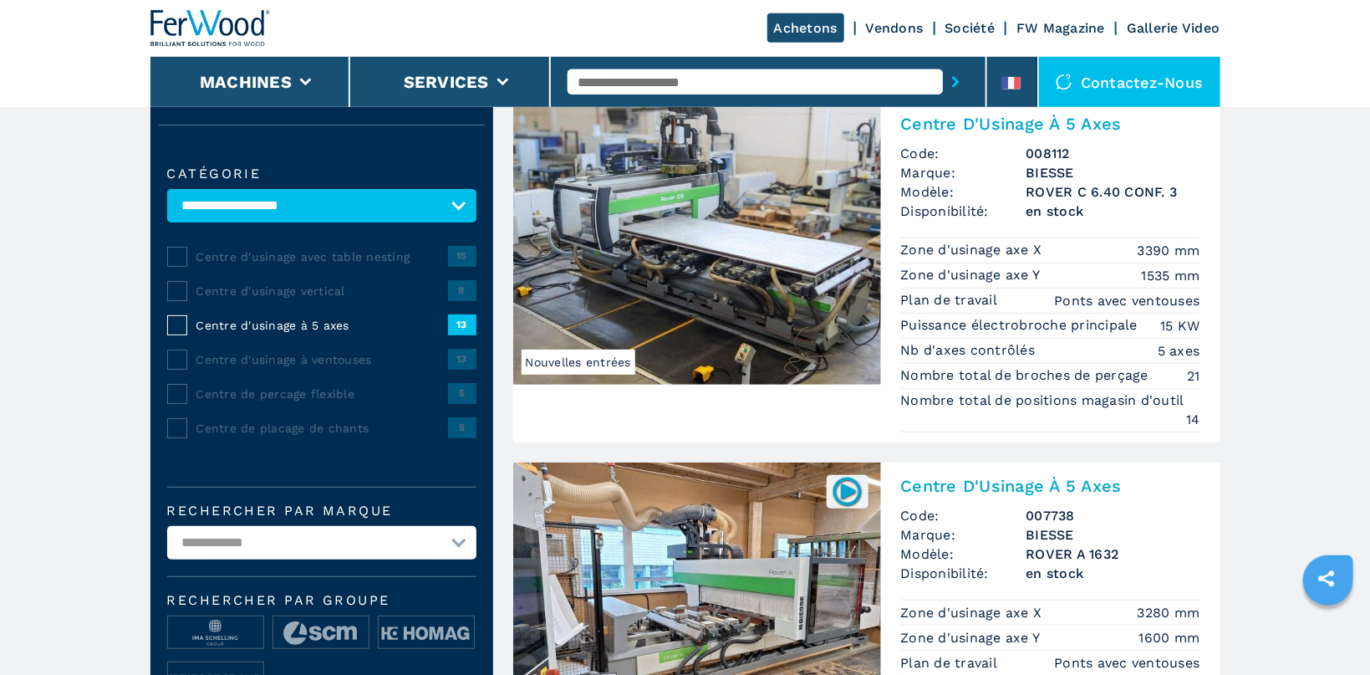
click at [773, 215] on img at bounding box center [697, 242] width 368 height 284
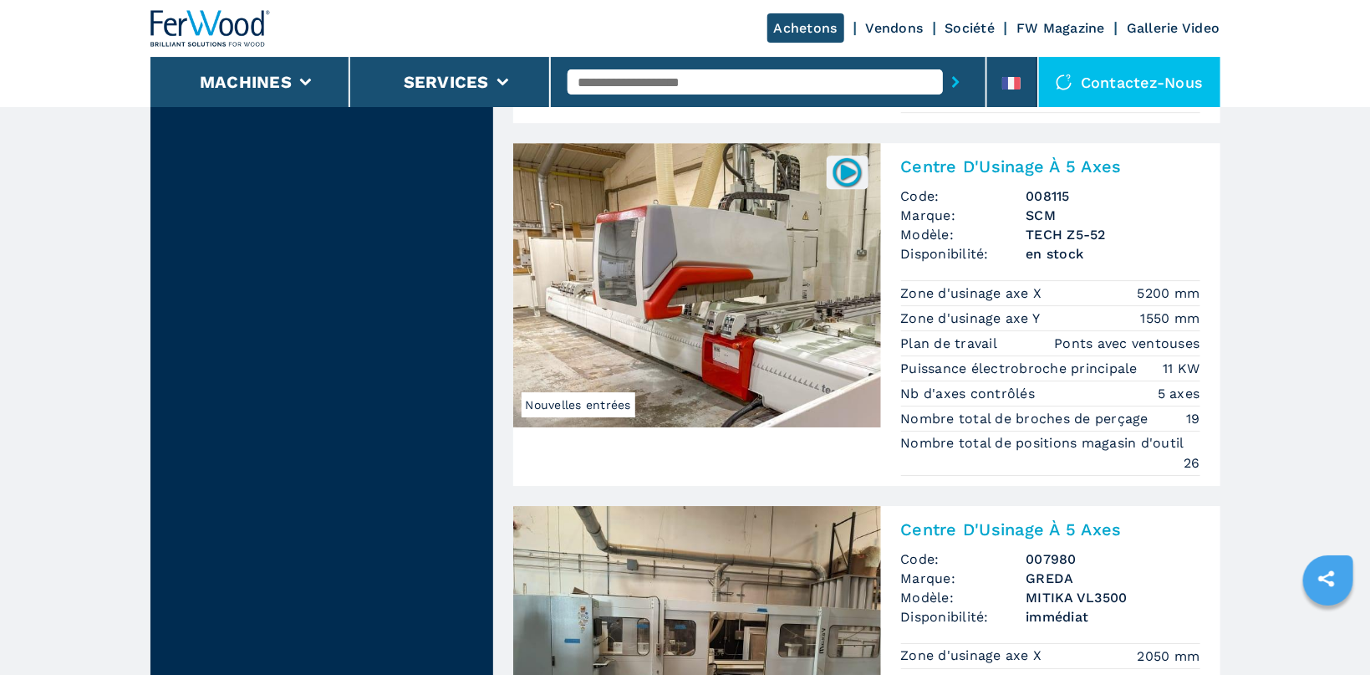
scroll to position [2585, 0]
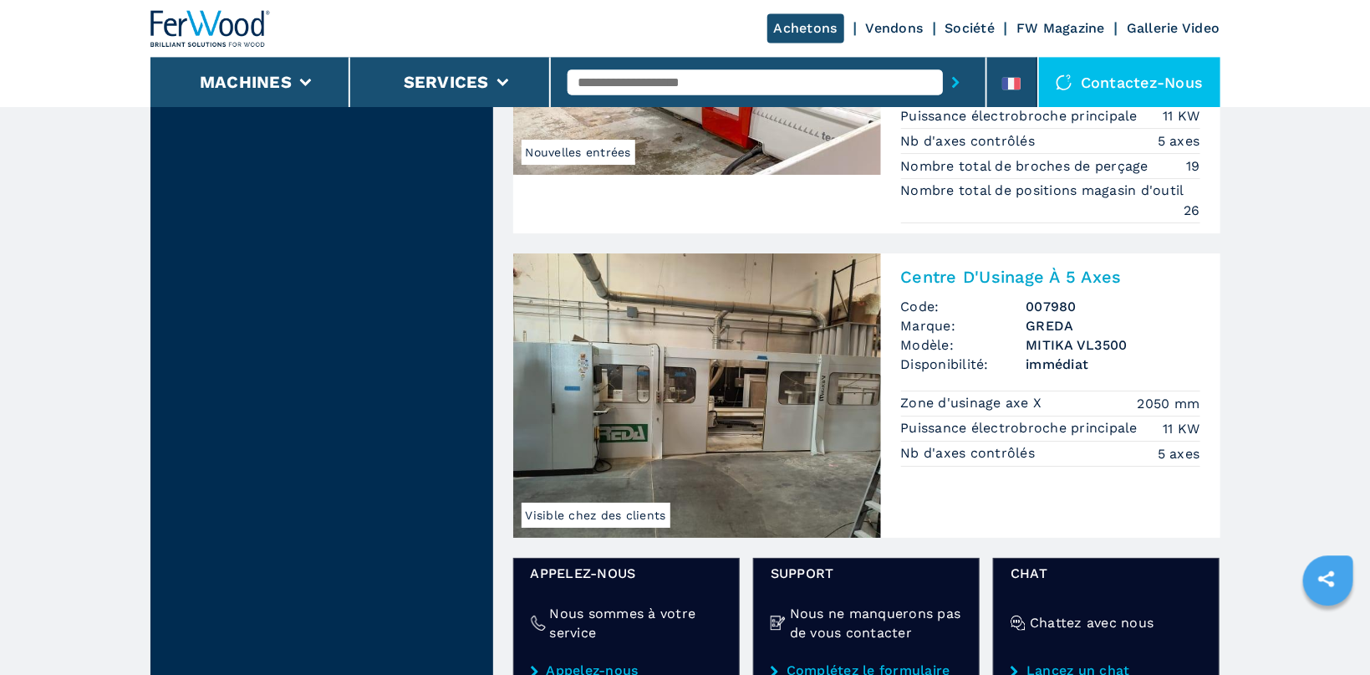
click at [667, 399] on img at bounding box center [697, 395] width 368 height 284
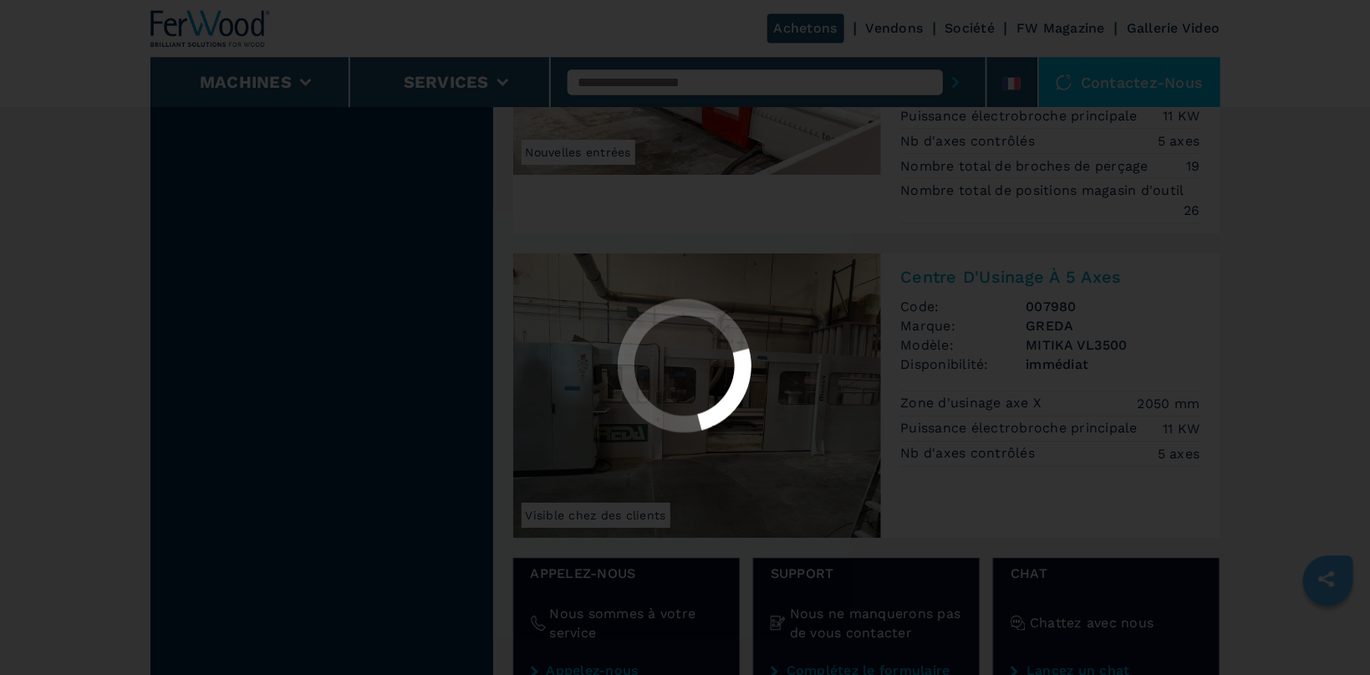
scroll to position [0, 0]
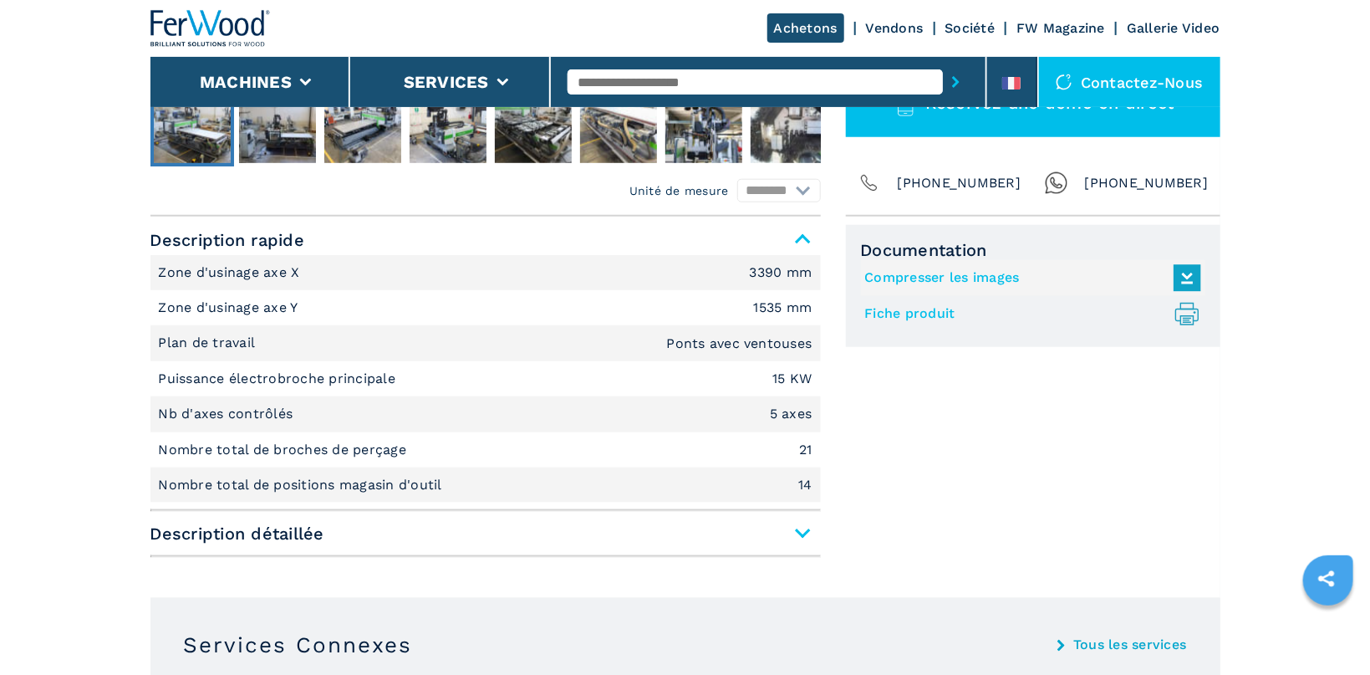
scroll to position [620, 0]
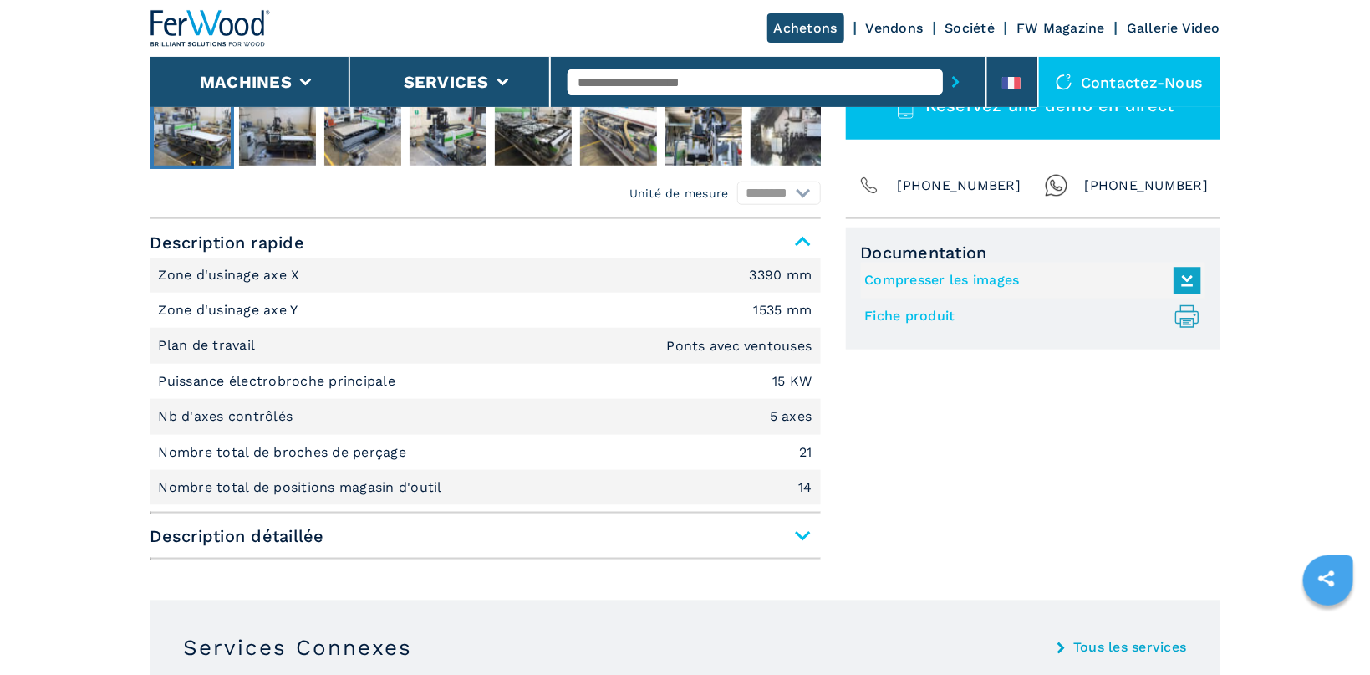
click at [805, 530] on span "Description détaillée" at bounding box center [486, 536] width 671 height 30
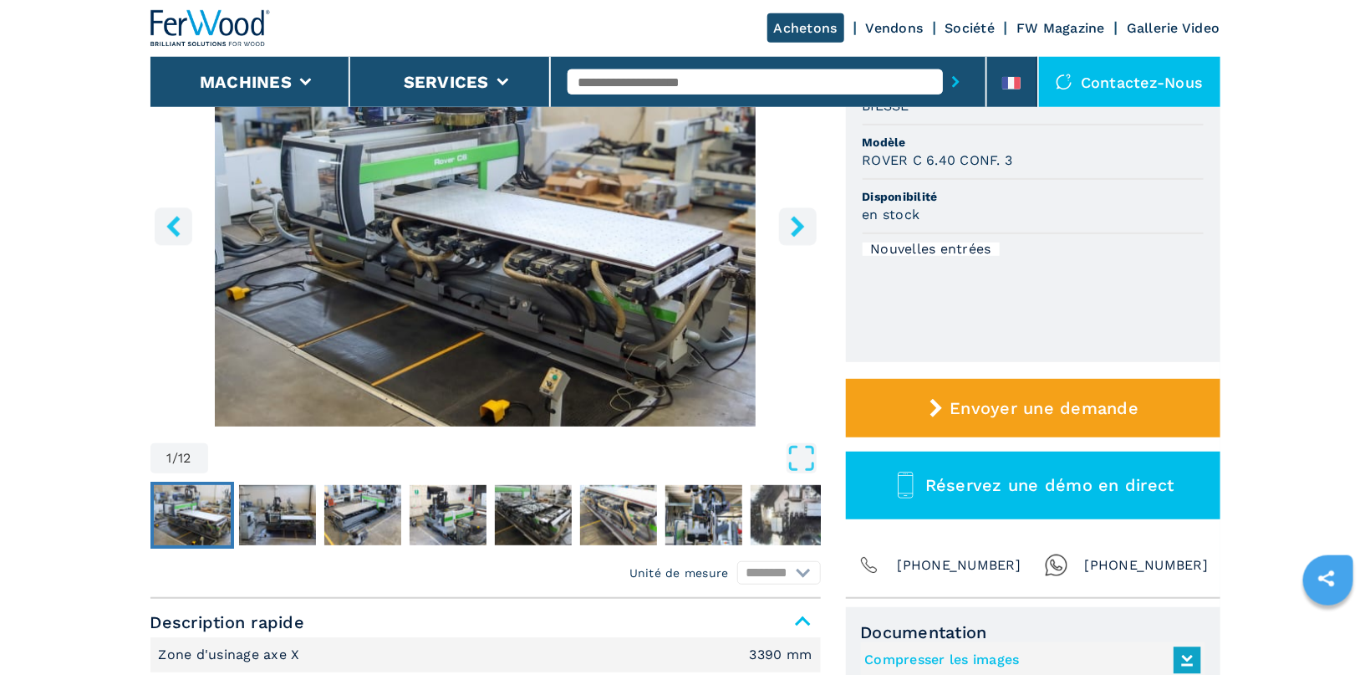
scroll to position [240, 0]
drag, startPoint x: 1357, startPoint y: 114, endPoint x: 1370, endPoint y: 119, distance: 14.3
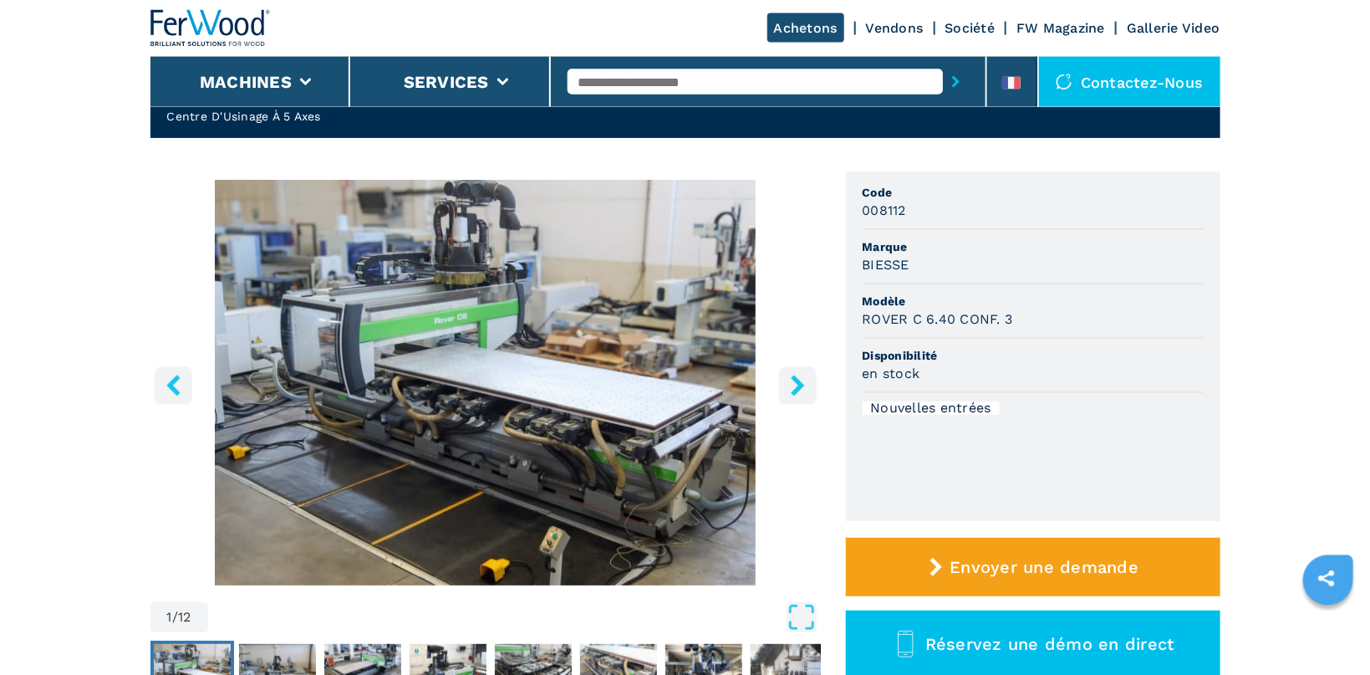
scroll to position [63, 0]
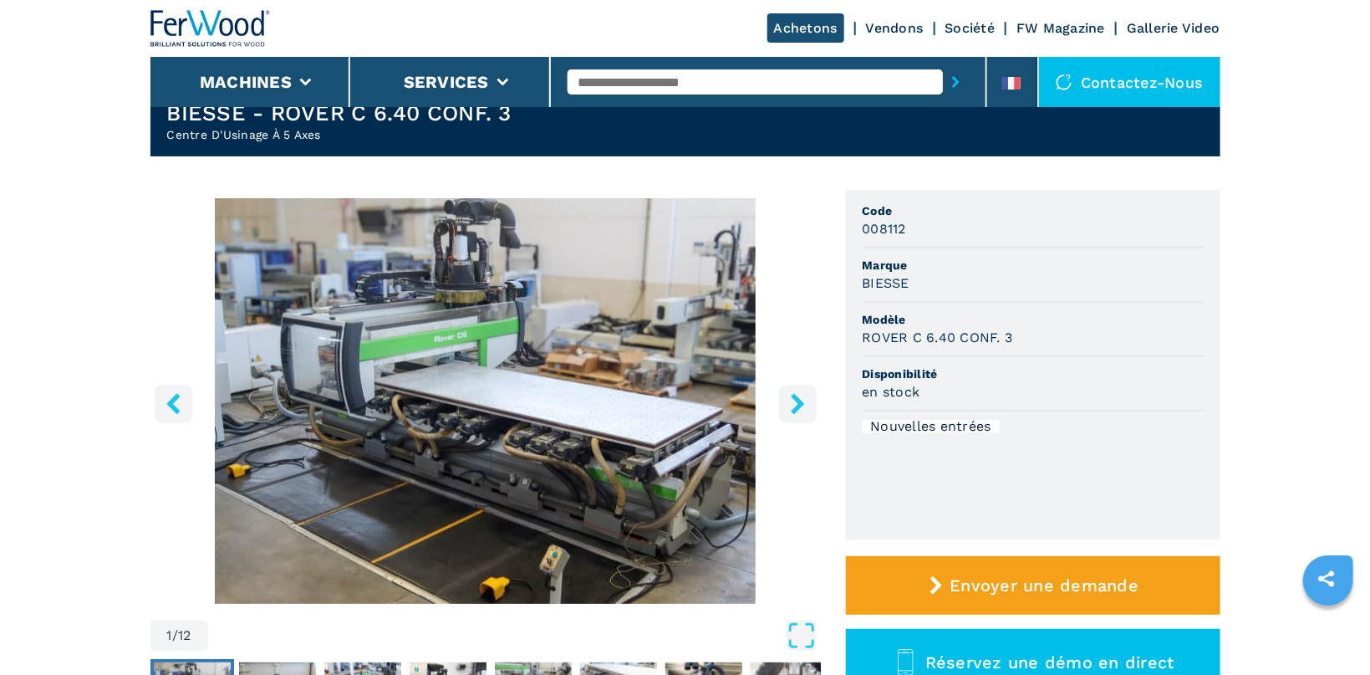
click at [431, 336] on img "Go to Slide 1" at bounding box center [486, 401] width 671 height 406
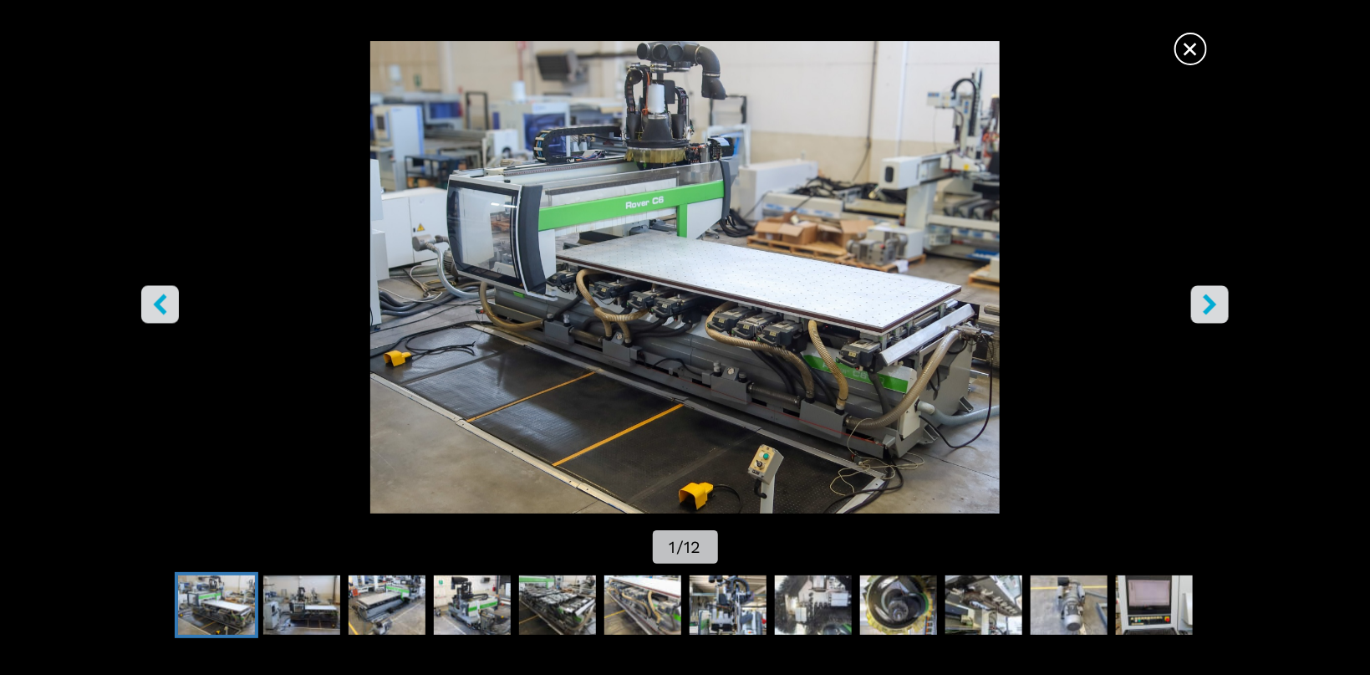
click at [482, 333] on img "Go to Slide 1" at bounding box center [685, 277] width 1233 height 472
click at [1212, 307] on icon "right-button" at bounding box center [1210, 303] width 13 height 21
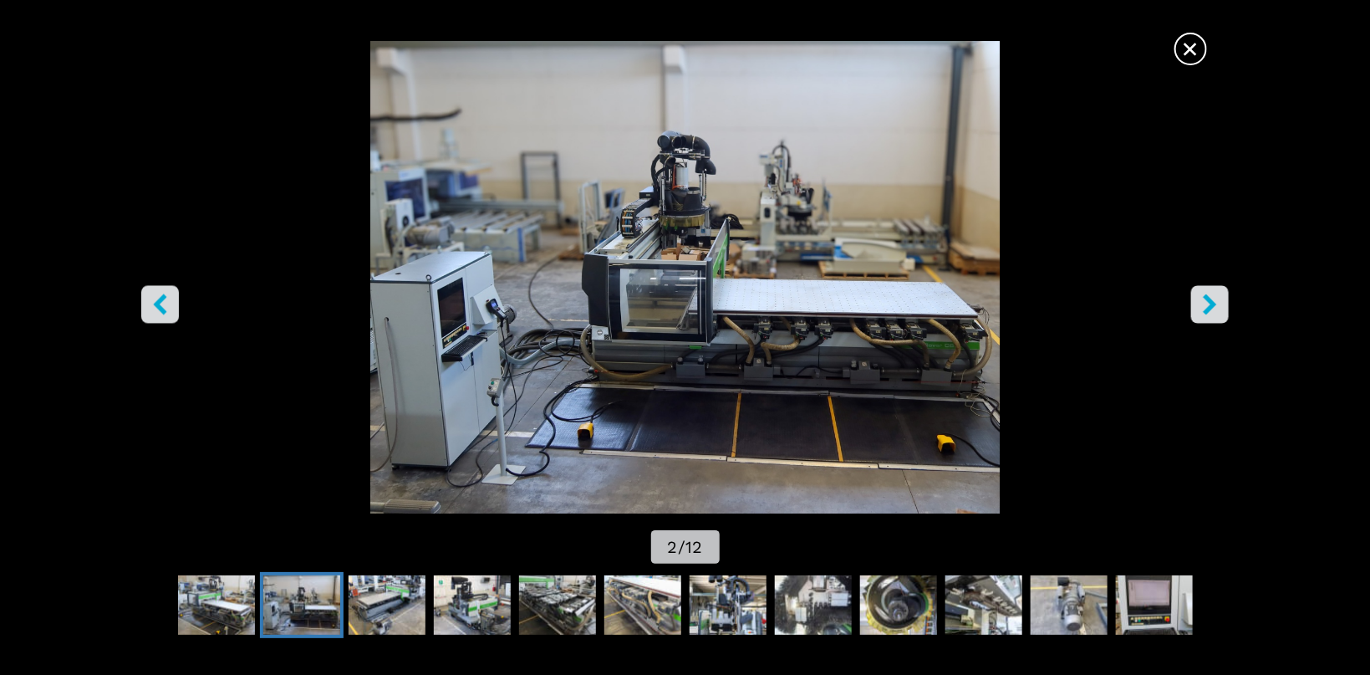
click at [1212, 307] on icon "right-button" at bounding box center [1210, 303] width 13 height 21
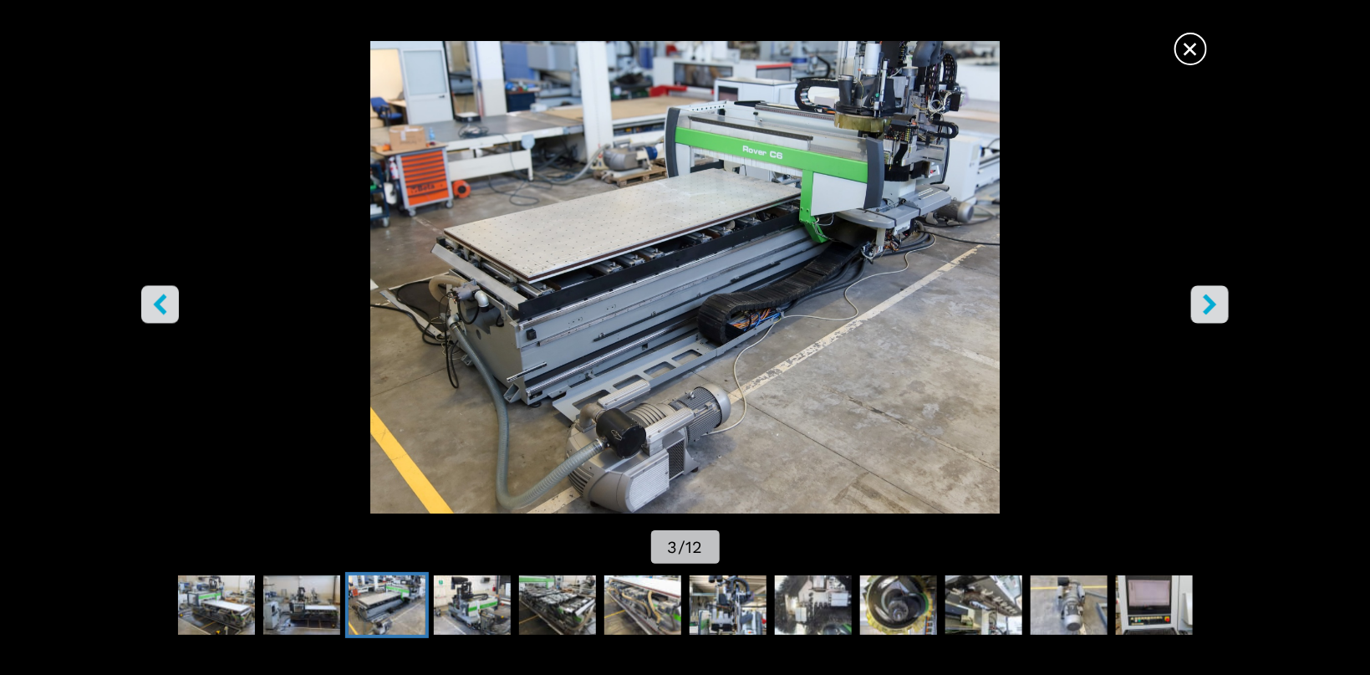
click at [160, 300] on icon "left-button" at bounding box center [159, 303] width 13 height 21
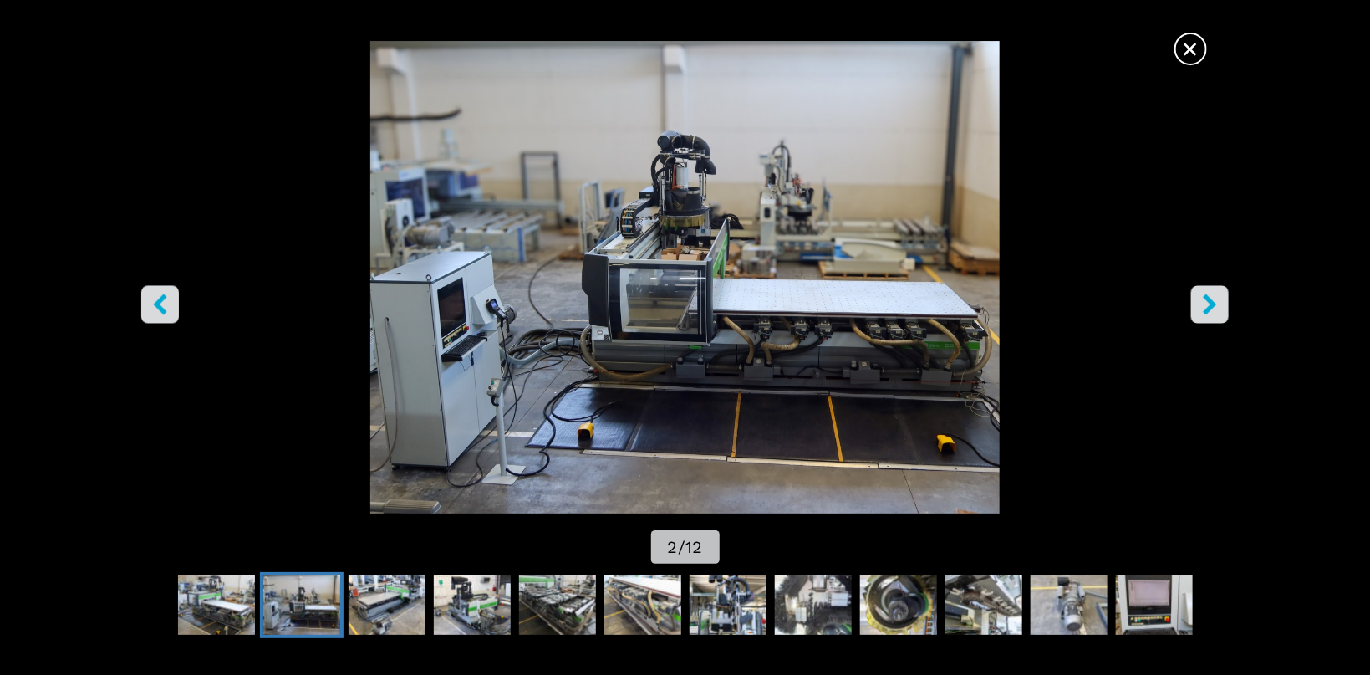
click at [160, 300] on icon "left-button" at bounding box center [159, 303] width 13 height 21
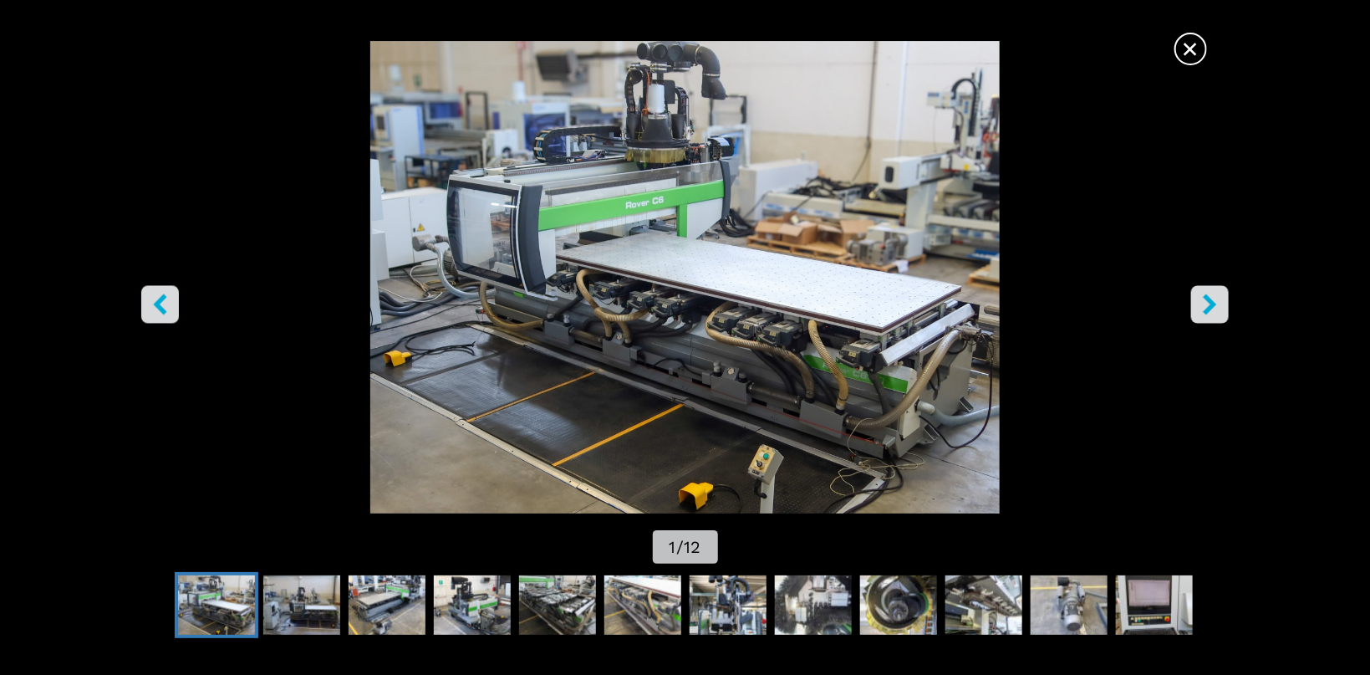
click at [1102, 364] on img "Go to Slide 1" at bounding box center [685, 277] width 1233 height 472
click at [1112, 297] on img "Go to Slide 1" at bounding box center [685, 277] width 1233 height 472
click at [1191, 52] on span "×" at bounding box center [1190, 45] width 29 height 29
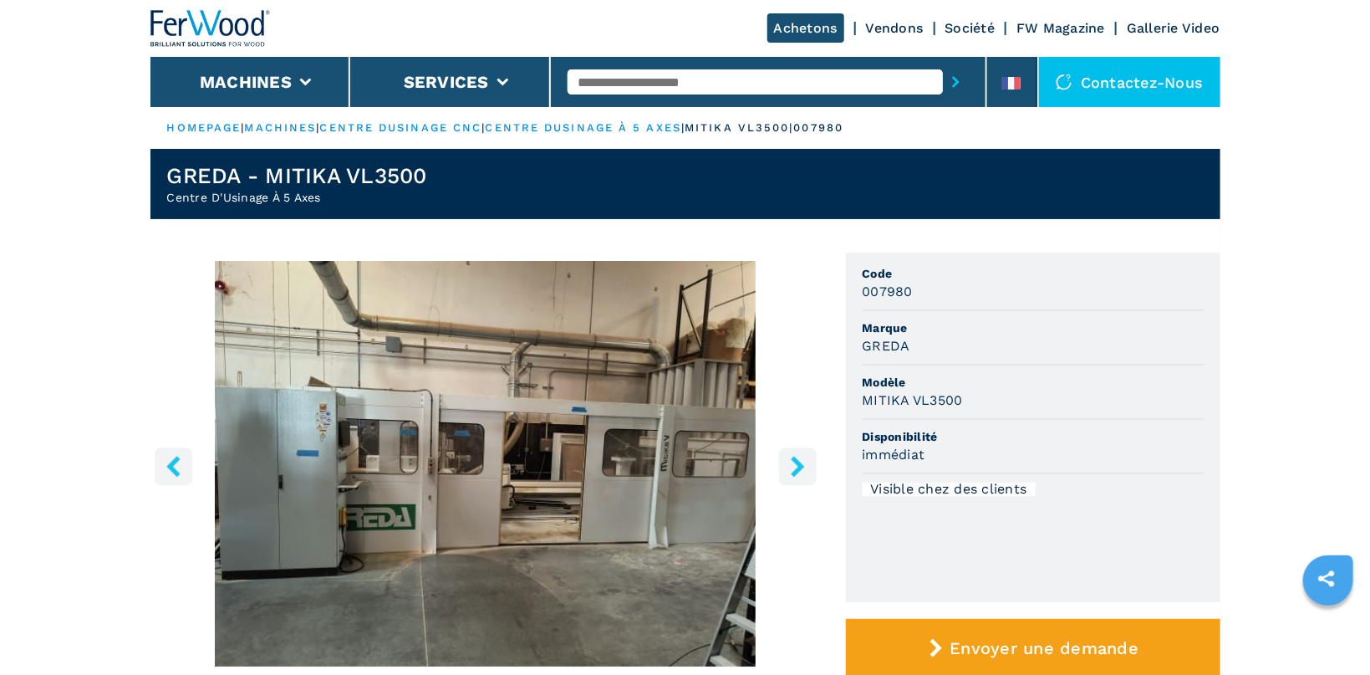
click at [798, 463] on icon "right-button" at bounding box center [797, 466] width 13 height 21
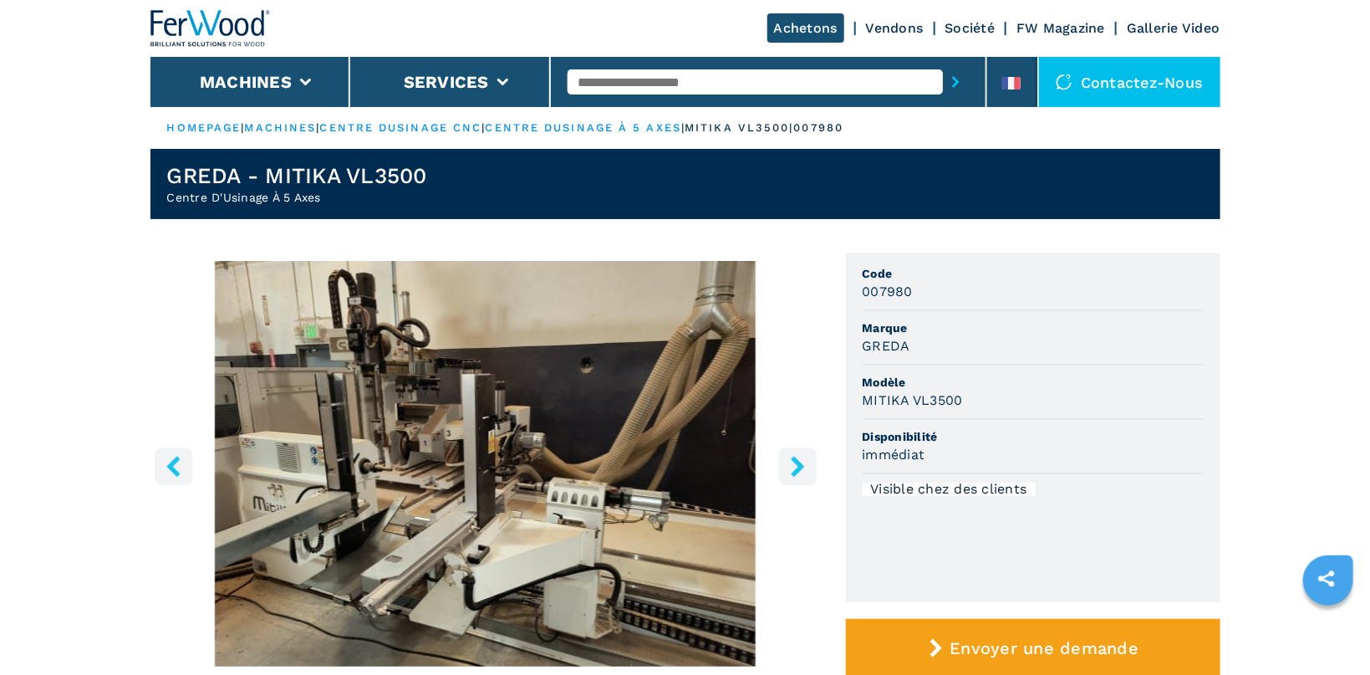
click at [798, 463] on icon "right-button" at bounding box center [797, 466] width 13 height 21
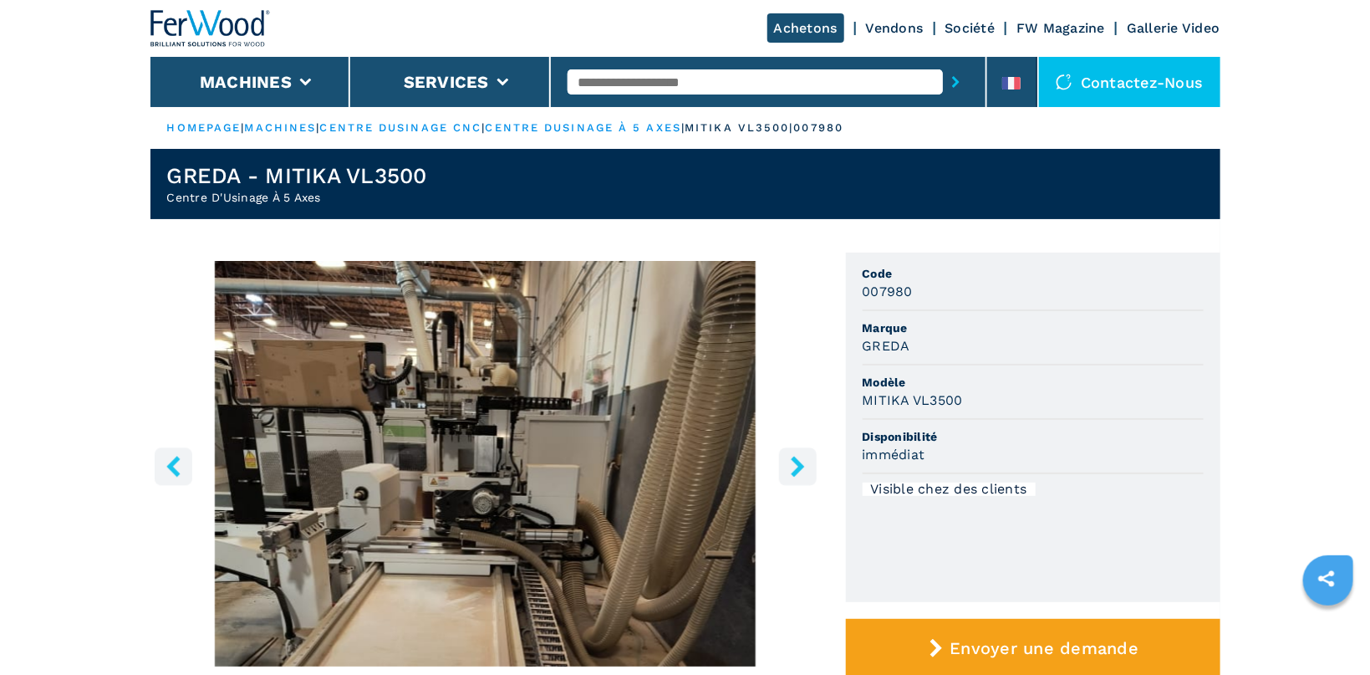
click at [798, 463] on icon "right-button" at bounding box center [797, 466] width 13 height 21
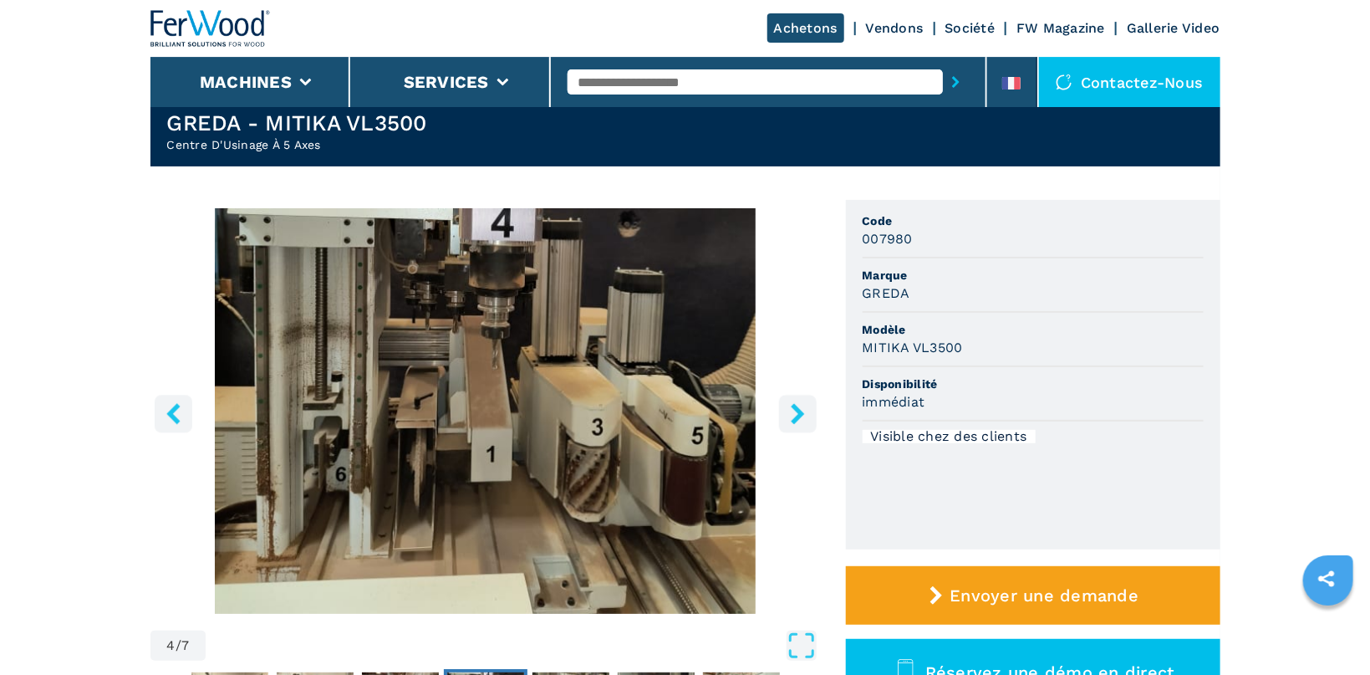
scroll to position [111, 0]
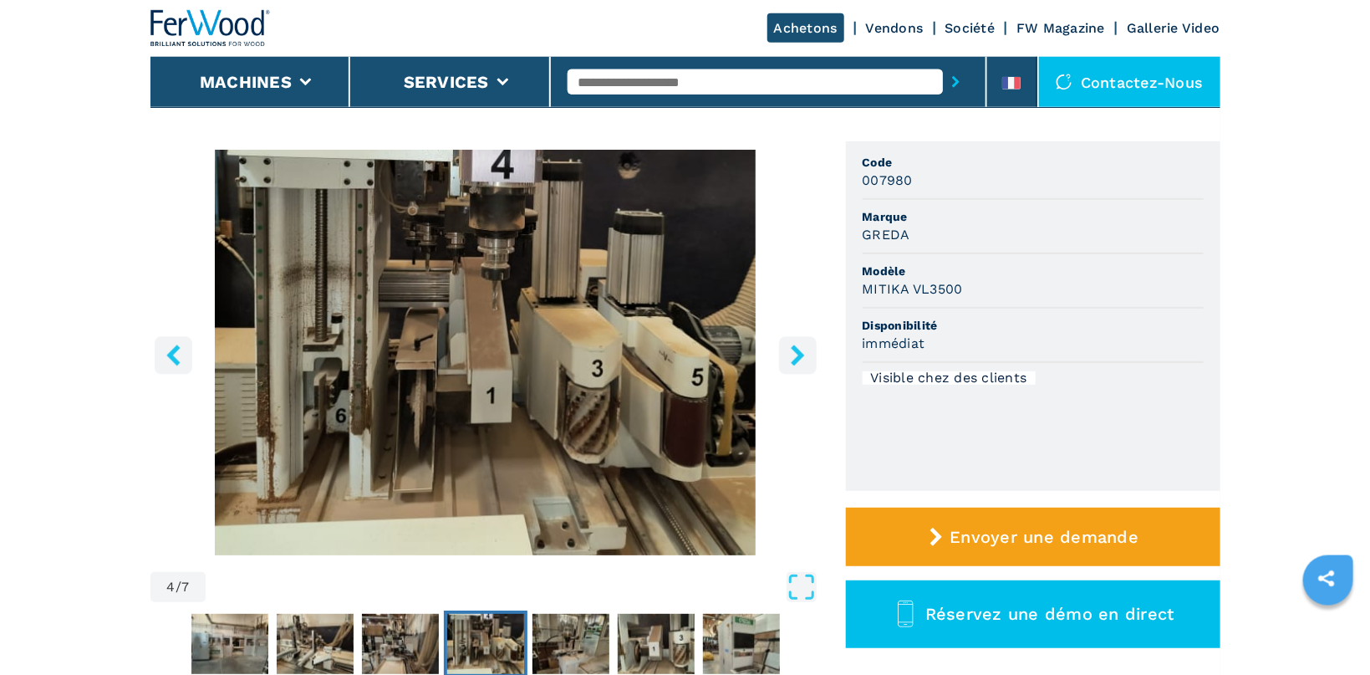
click at [799, 354] on icon "right-button" at bounding box center [797, 354] width 13 height 21
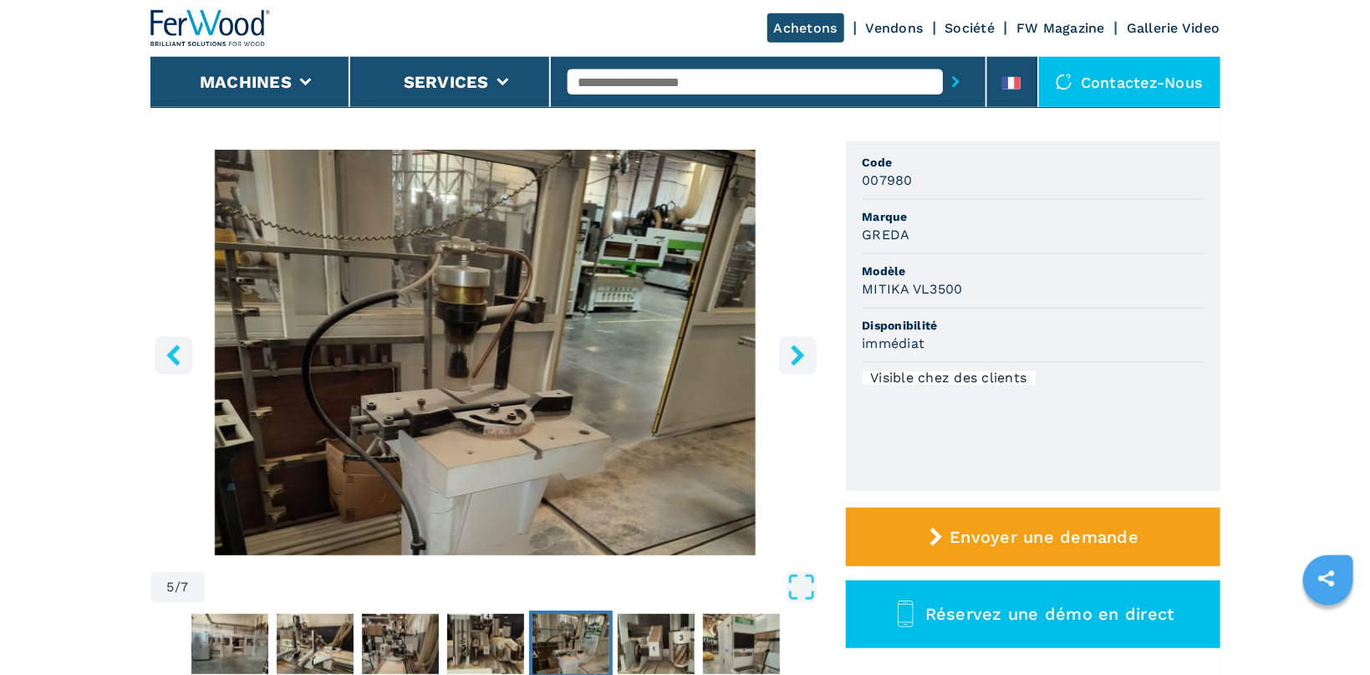
click at [799, 354] on icon "right-button" at bounding box center [797, 354] width 13 height 21
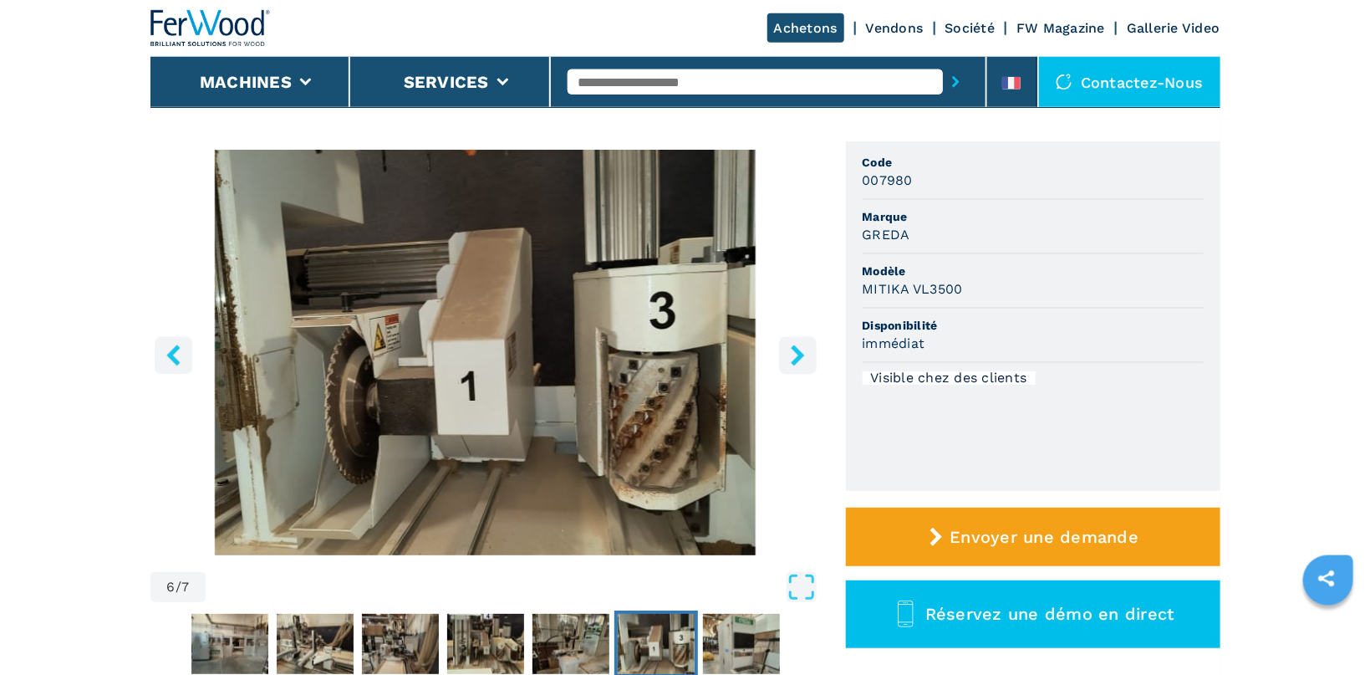
click at [799, 354] on icon "right-button" at bounding box center [797, 354] width 13 height 21
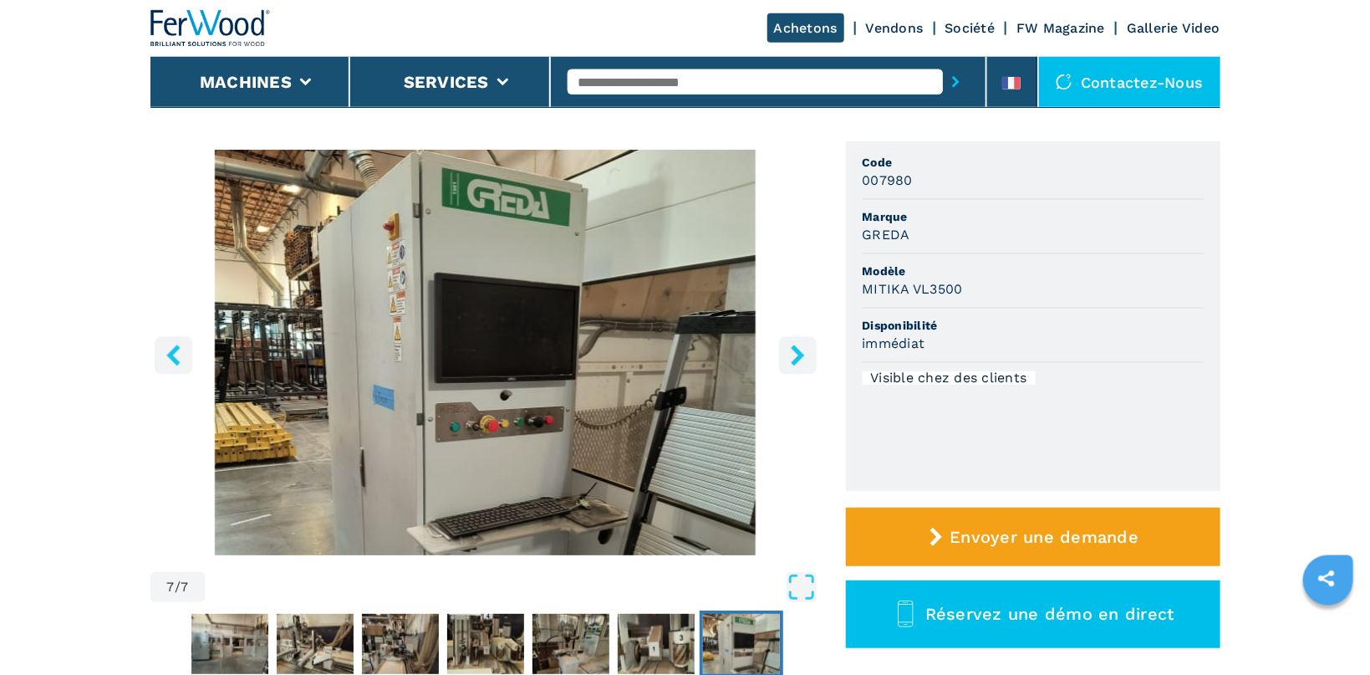
click at [799, 354] on icon "right-button" at bounding box center [797, 354] width 13 height 21
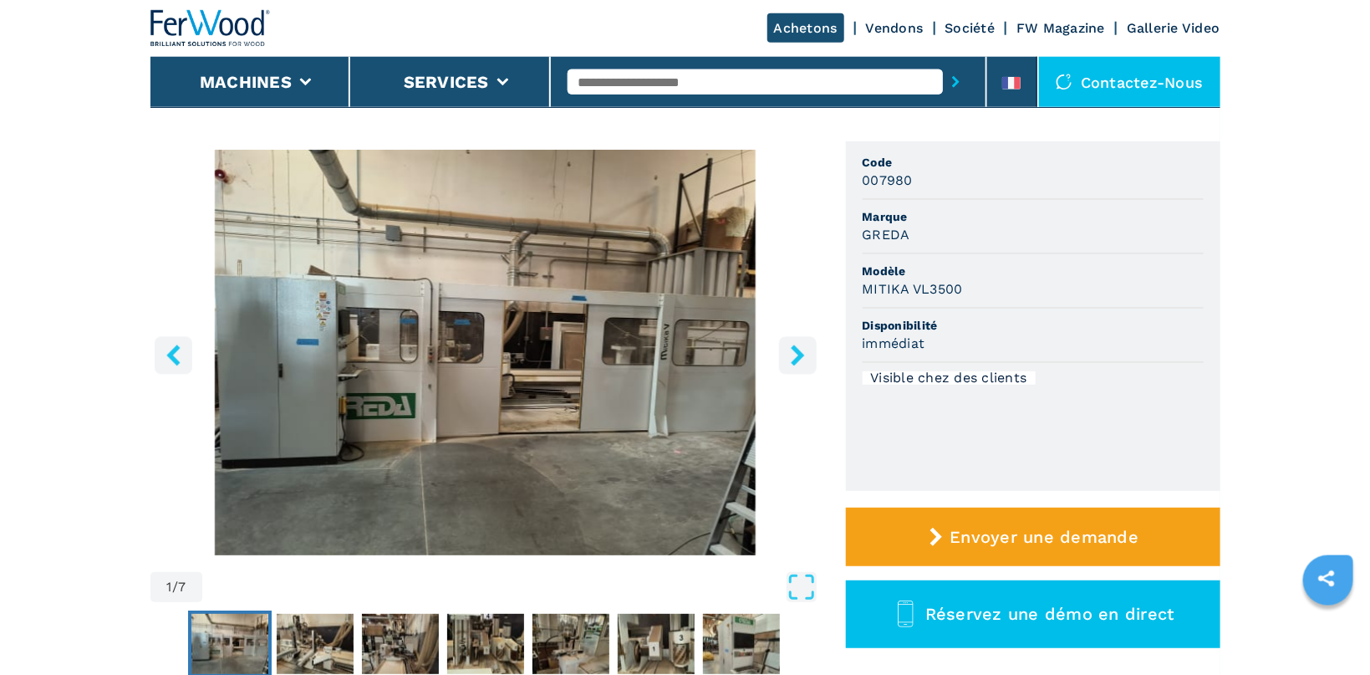
click at [799, 354] on icon "right-button" at bounding box center [797, 354] width 13 height 21
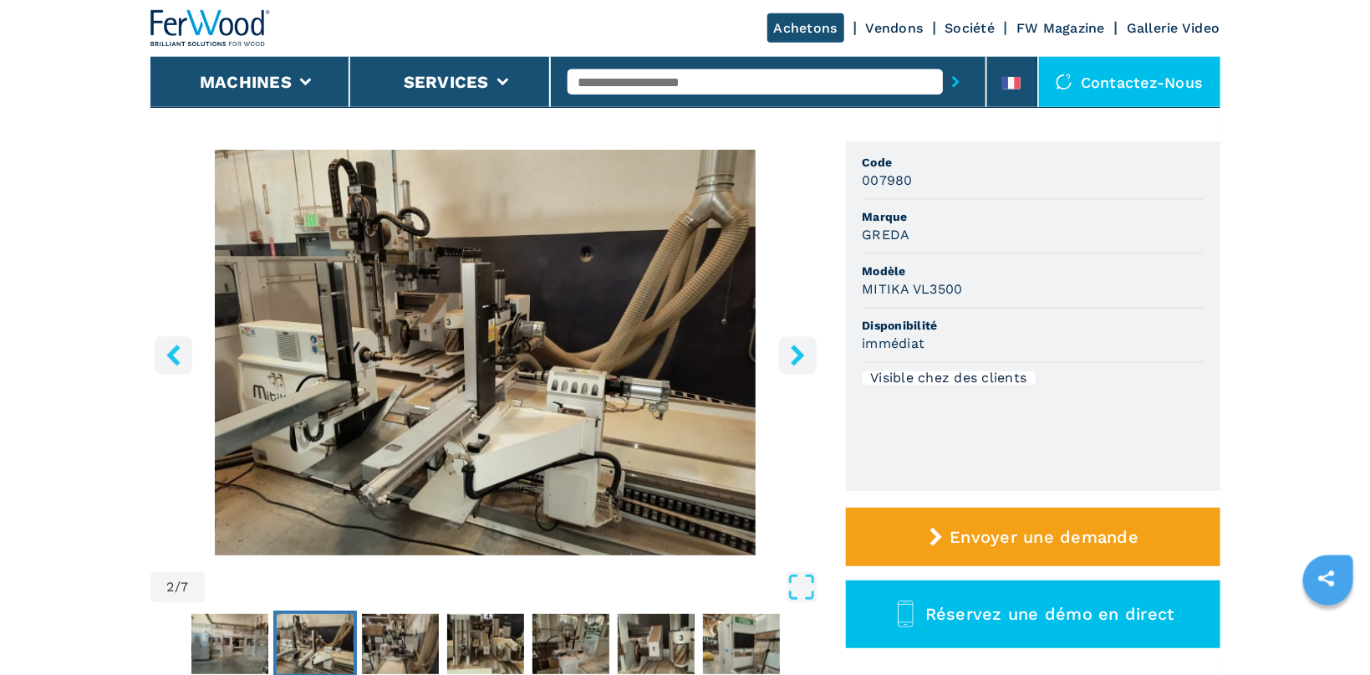
click at [799, 354] on icon "right-button" at bounding box center [797, 354] width 13 height 21
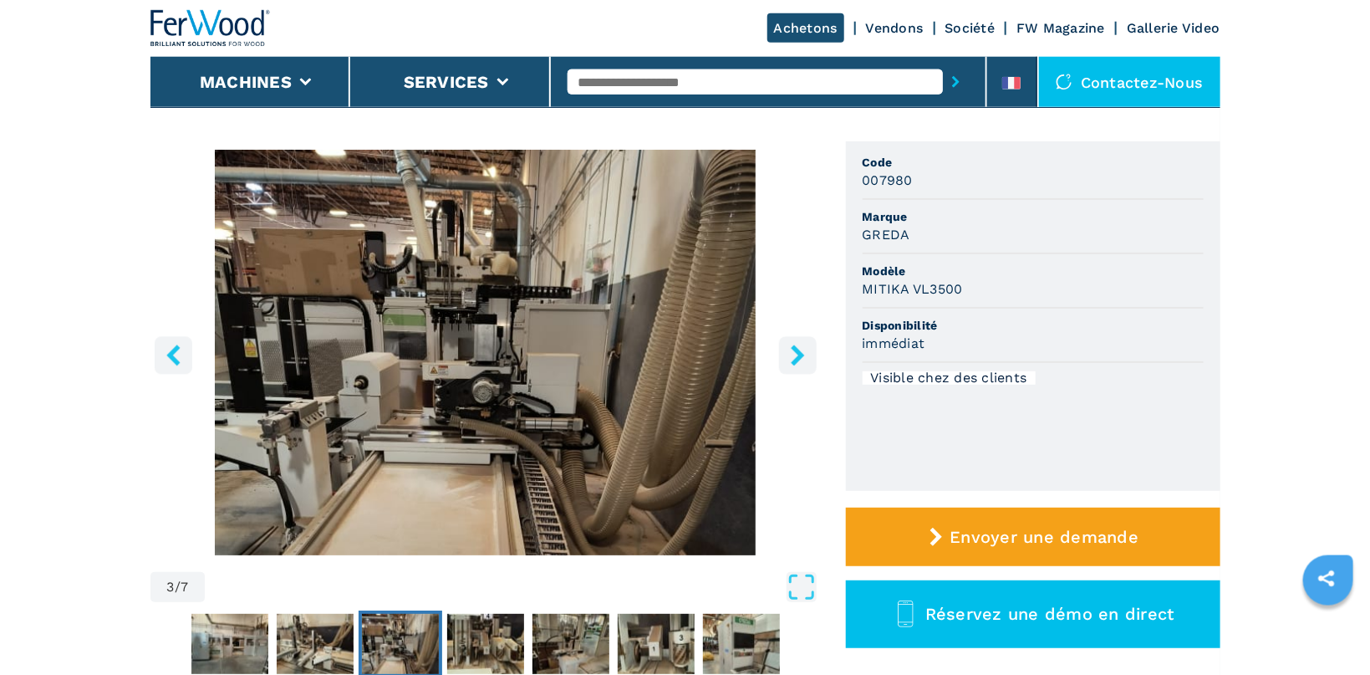
click at [799, 354] on icon "right-button" at bounding box center [797, 354] width 13 height 21
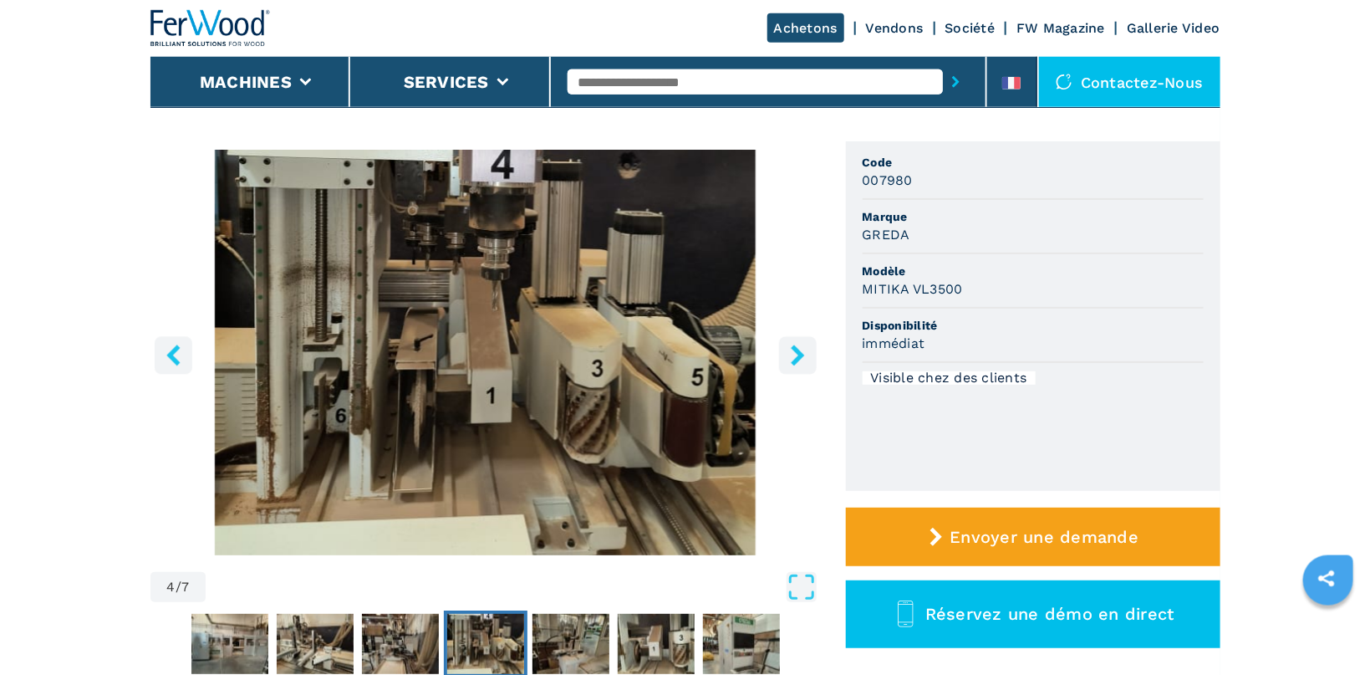
click at [799, 354] on icon "right-button" at bounding box center [797, 354] width 13 height 21
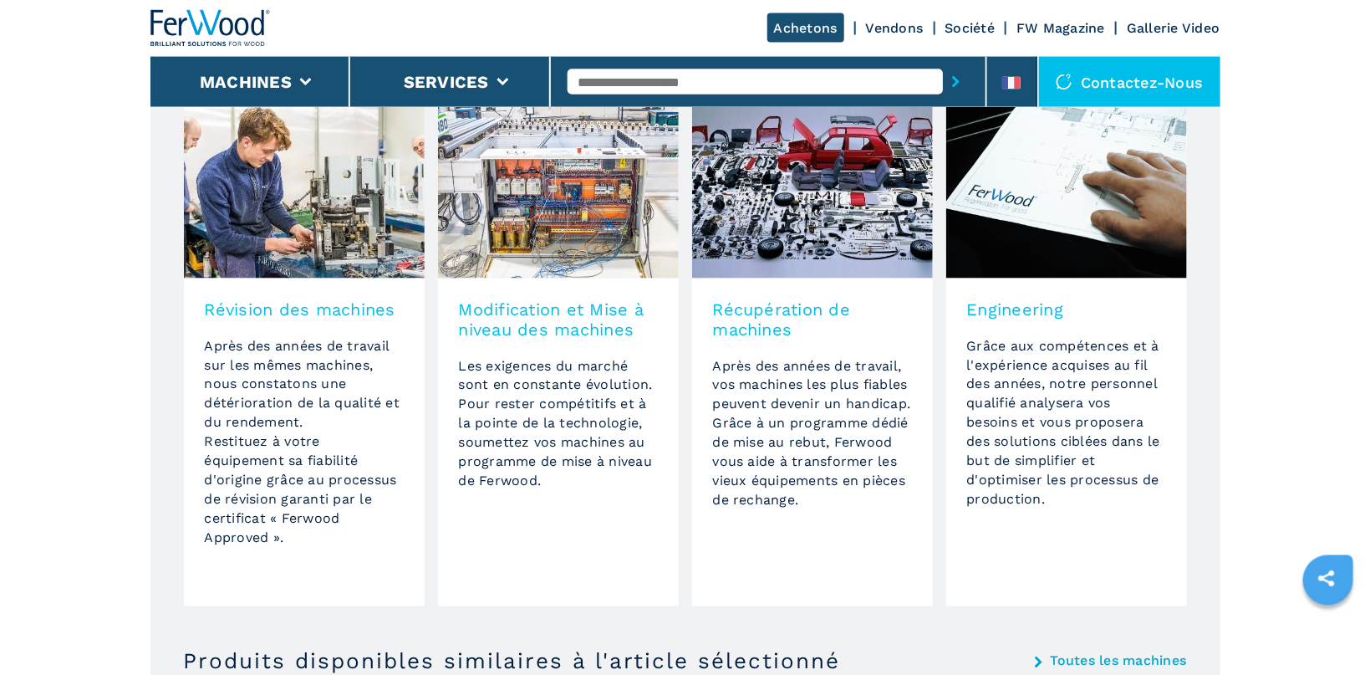
scroll to position [1386, 0]
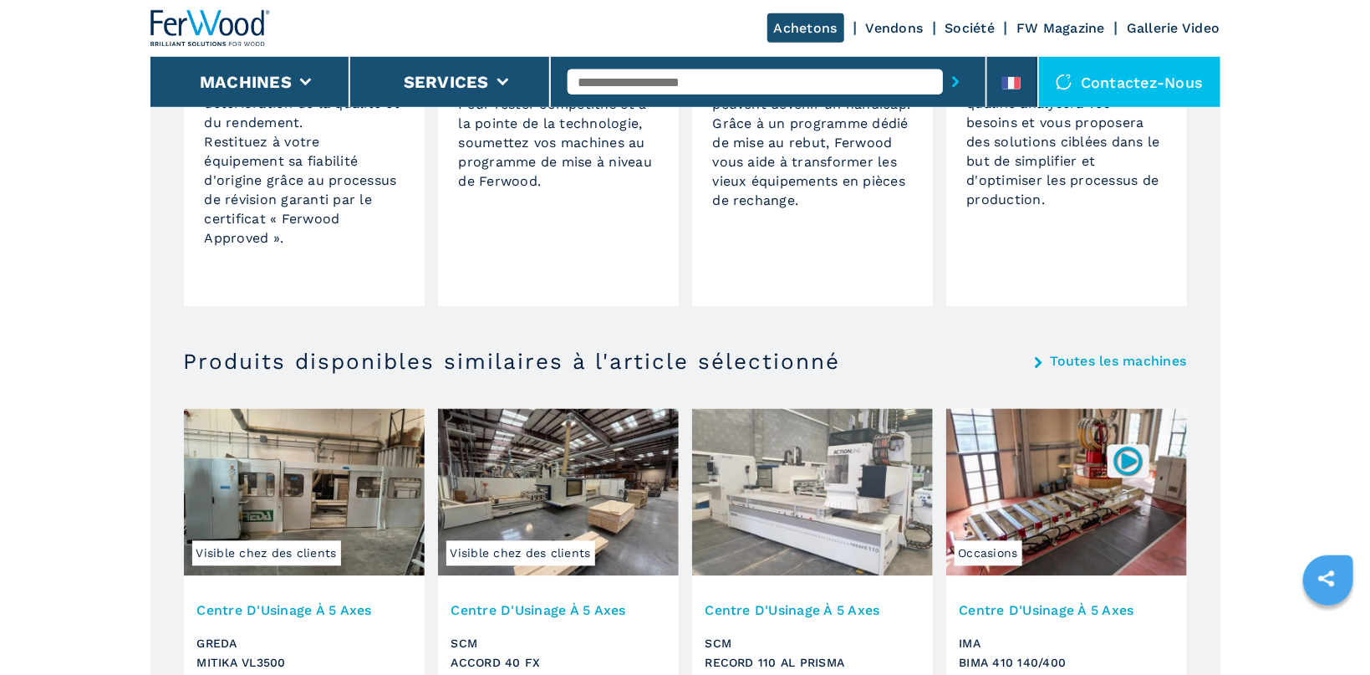
click at [281, 492] on img at bounding box center [304, 492] width 241 height 167
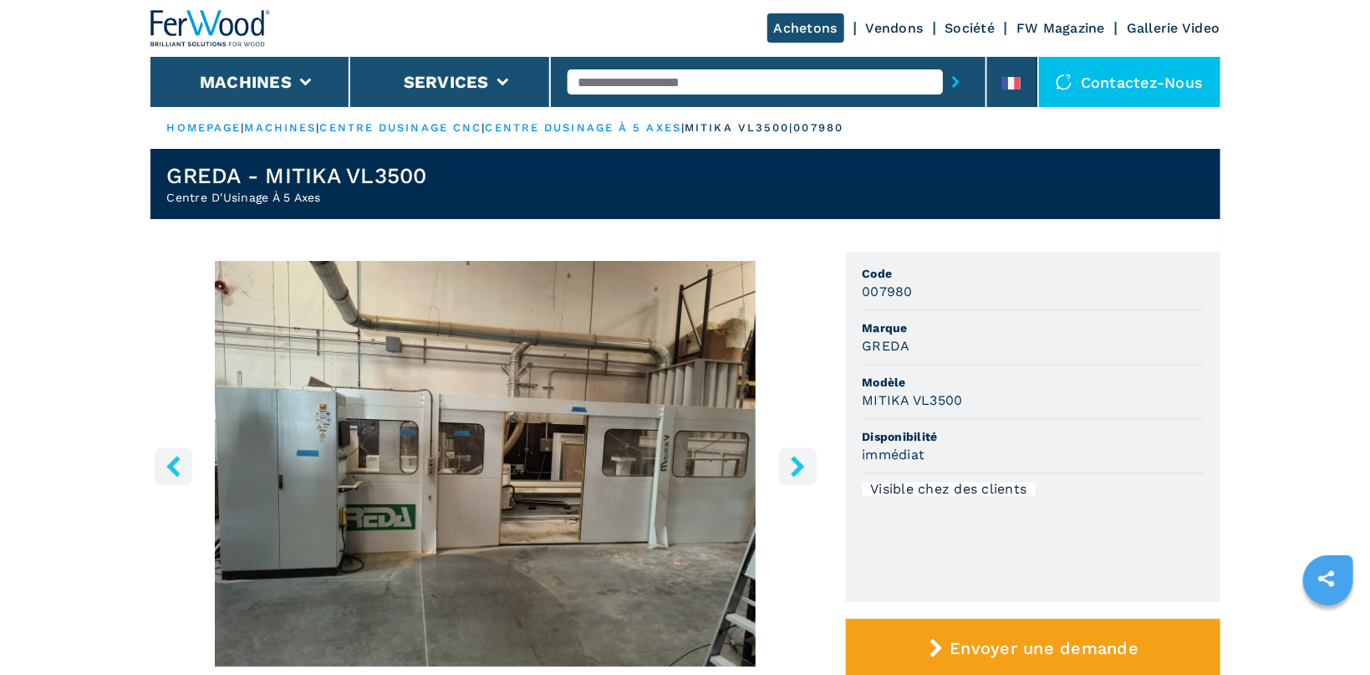
click at [294, 481] on img "Go to Slide 1" at bounding box center [486, 464] width 671 height 406
click at [799, 468] on icon "right-button" at bounding box center [797, 466] width 13 height 21
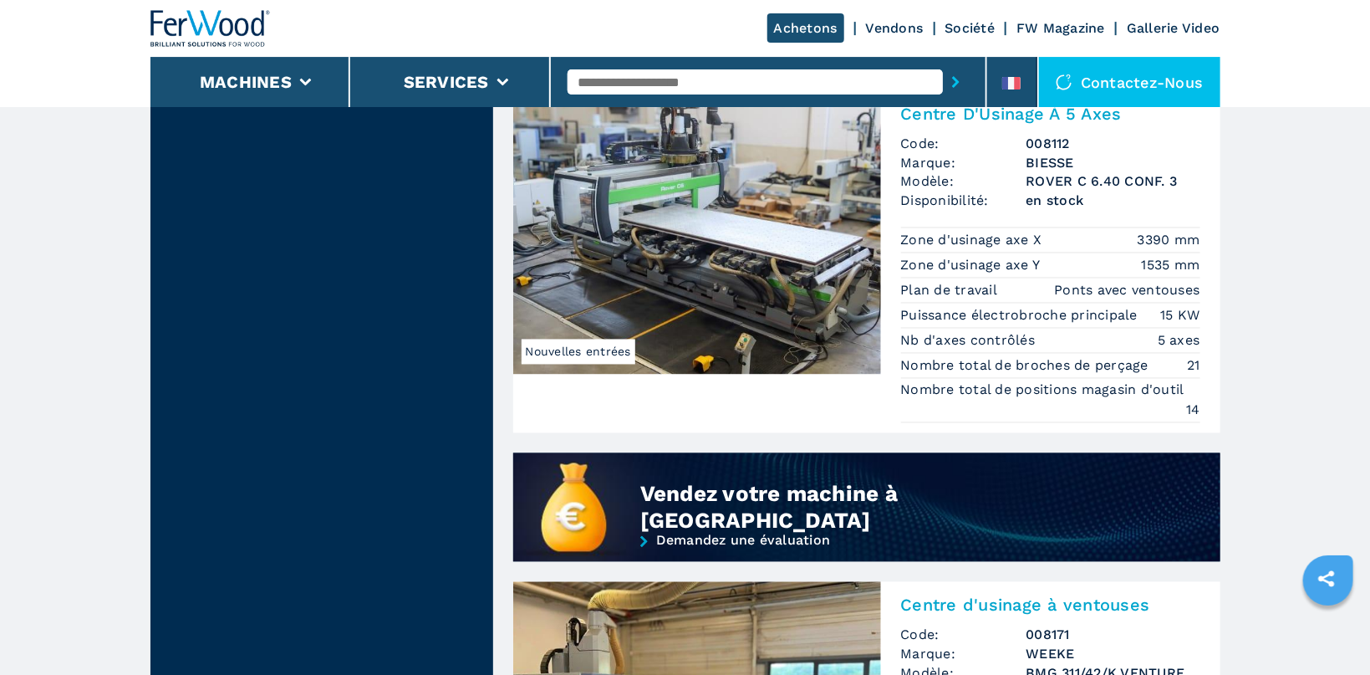
scroll to position [1304, 0]
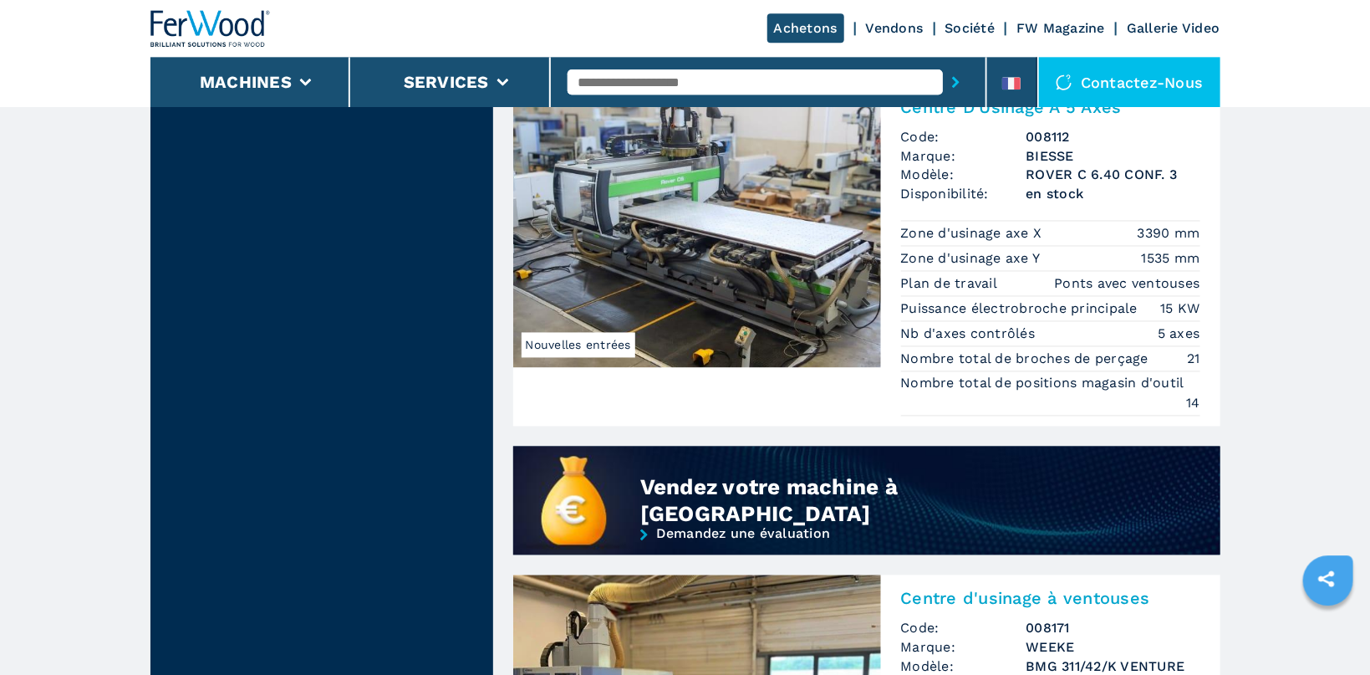
click at [708, 241] on img at bounding box center [697, 225] width 368 height 284
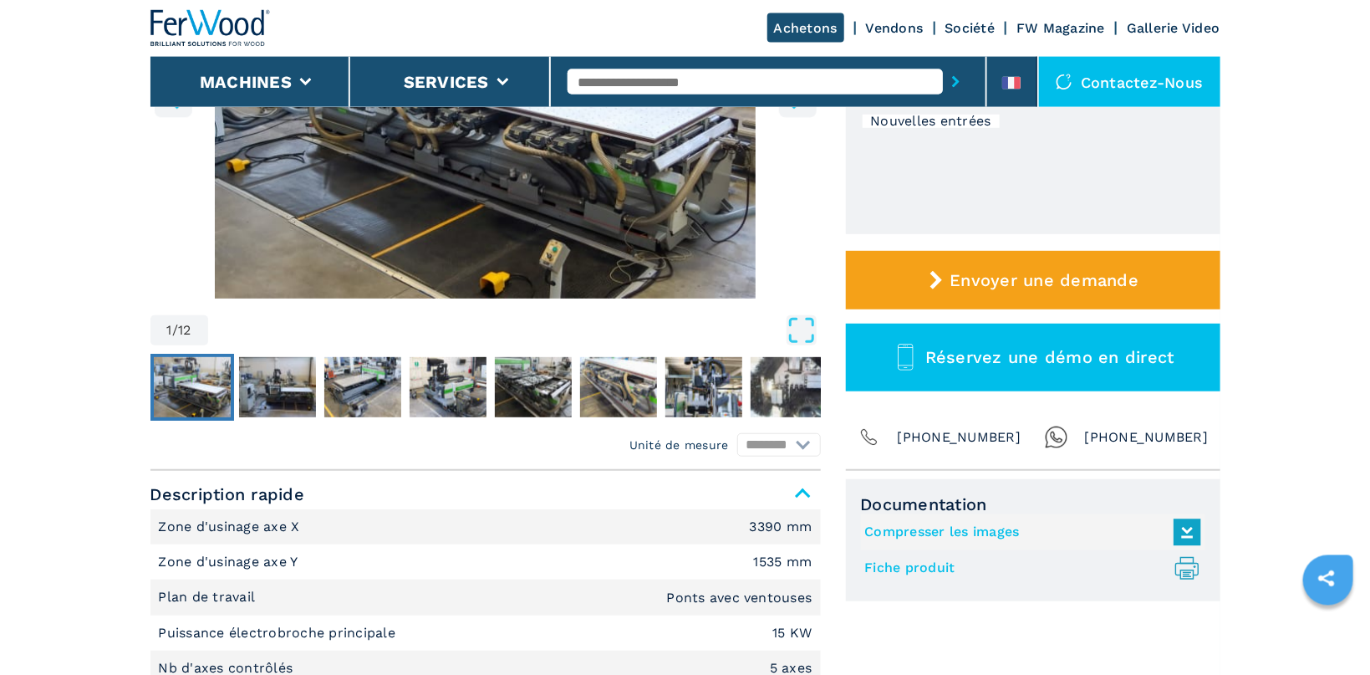
scroll to position [575, 0]
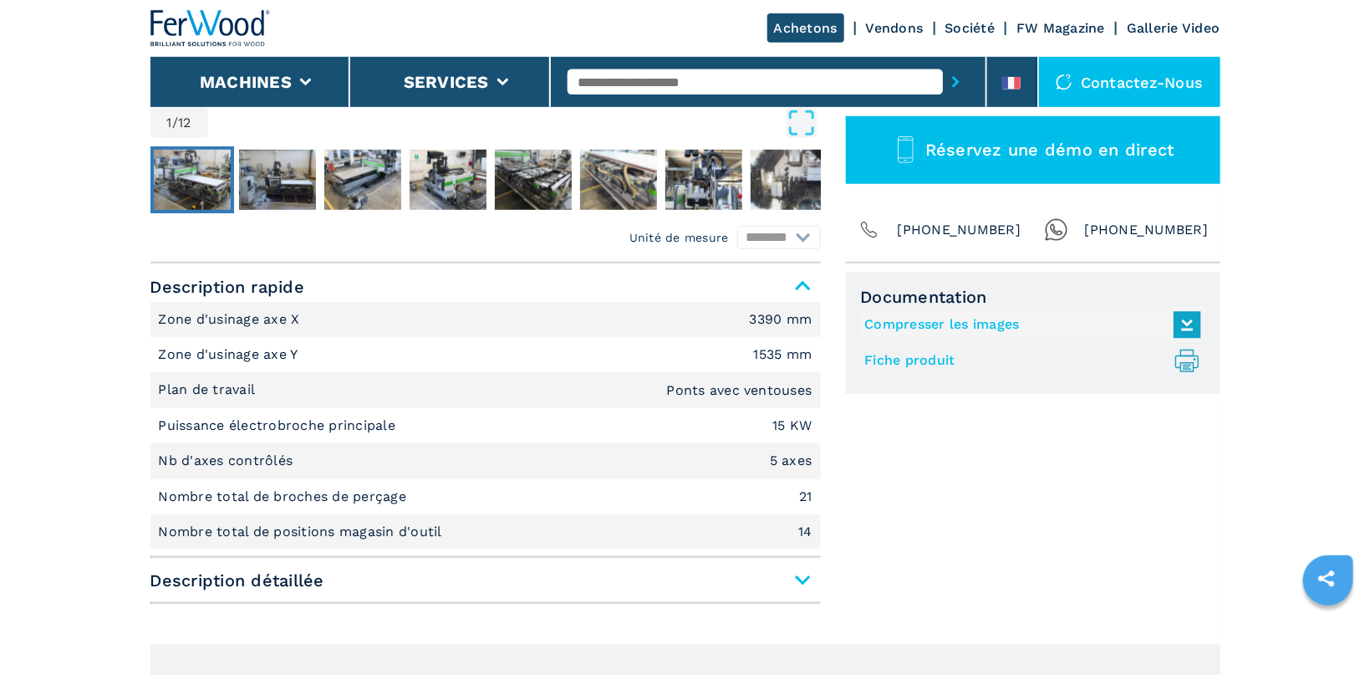
click at [809, 577] on span "Description détaillée" at bounding box center [486, 580] width 671 height 30
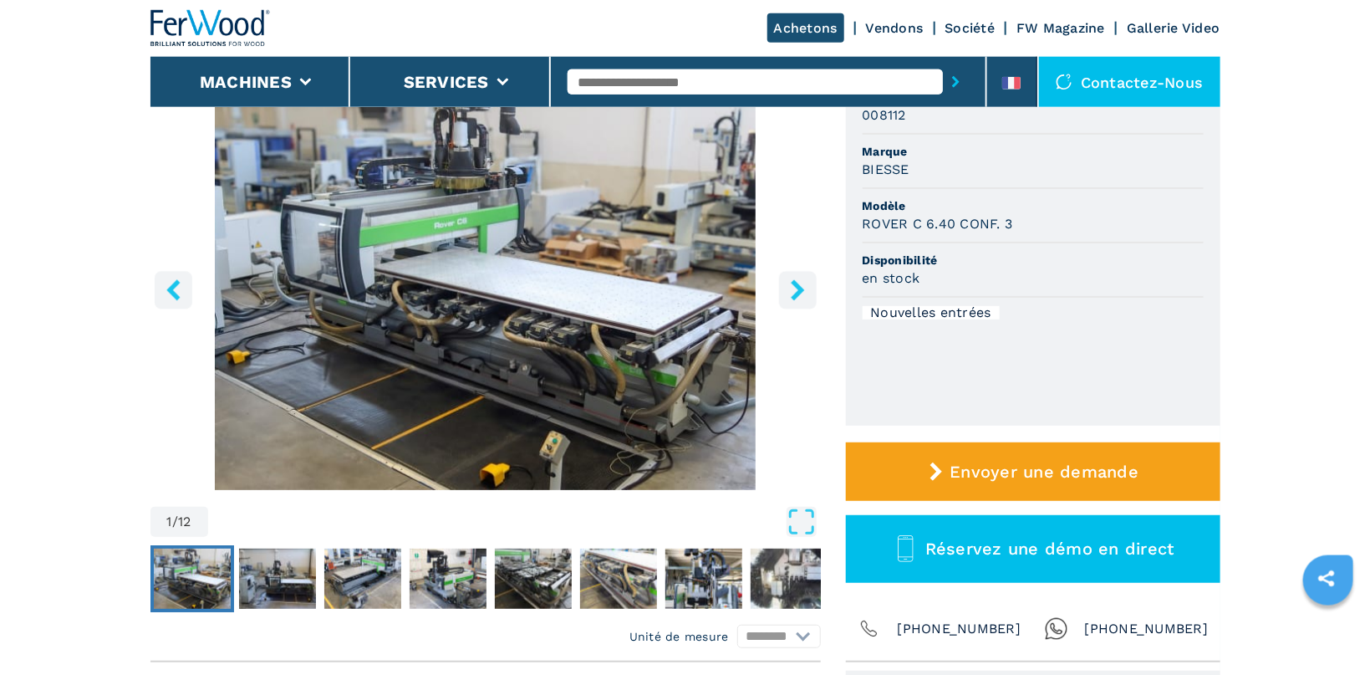
scroll to position [0, 0]
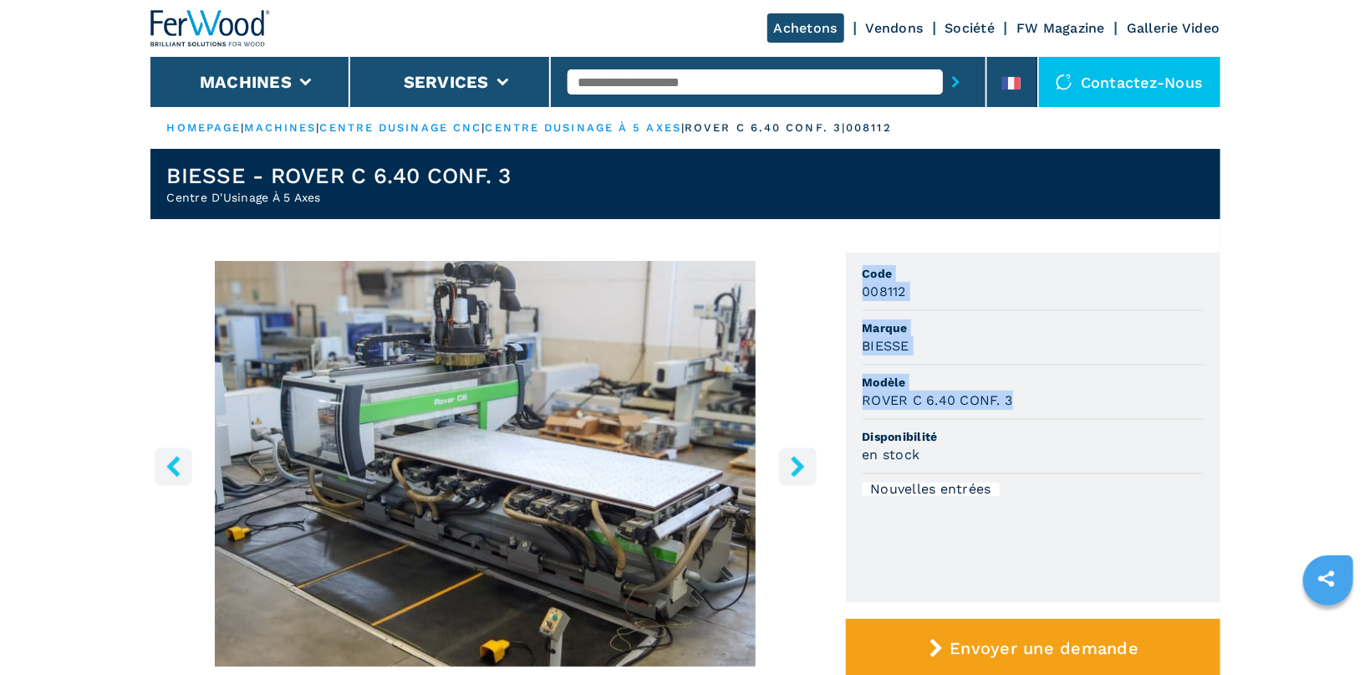
drag, startPoint x: 863, startPoint y: 275, endPoint x: 1067, endPoint y: 406, distance: 242.2
click at [1067, 406] on ul "Code 008112 Marque BIESSE Modèle ROVER C 6.40 CONF. 3 Disponibilité en stock No…" at bounding box center [1033, 428] width 375 height 350
copy ul "Code 008112 Marque BIESSE Modèle ROVER C 6.40 CONF. 3"
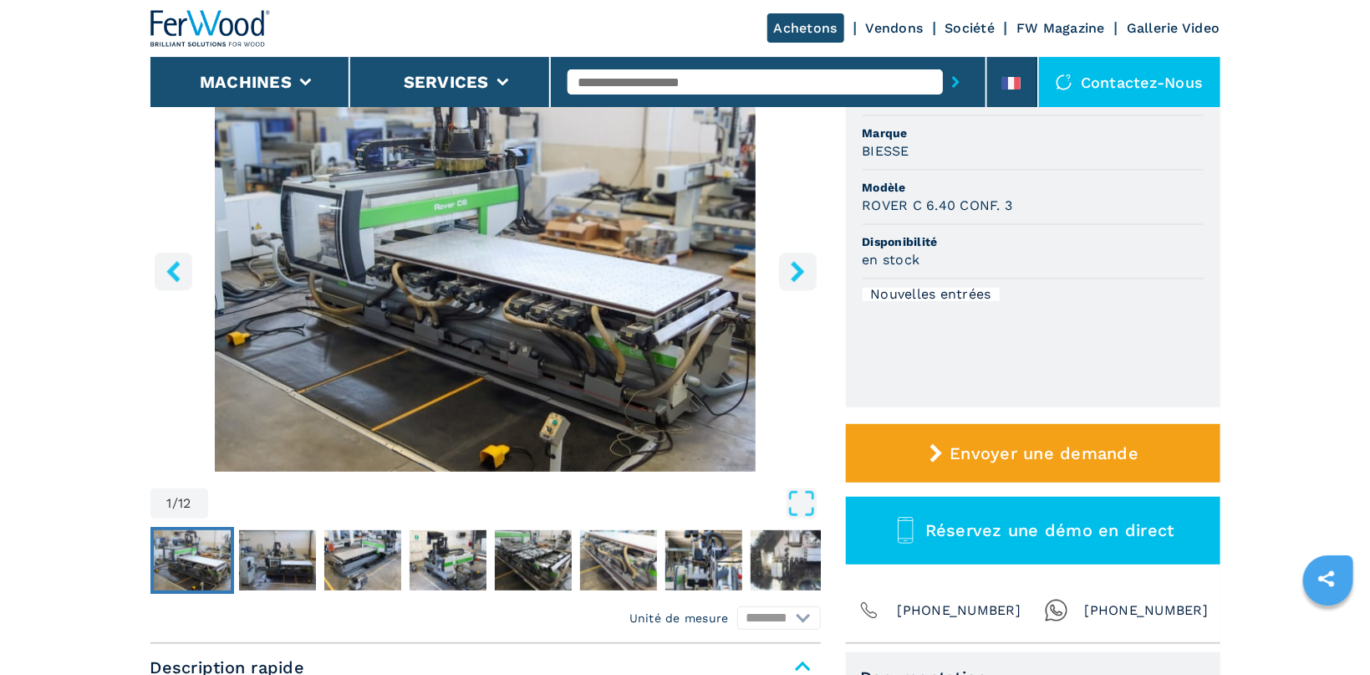
scroll to position [190, 0]
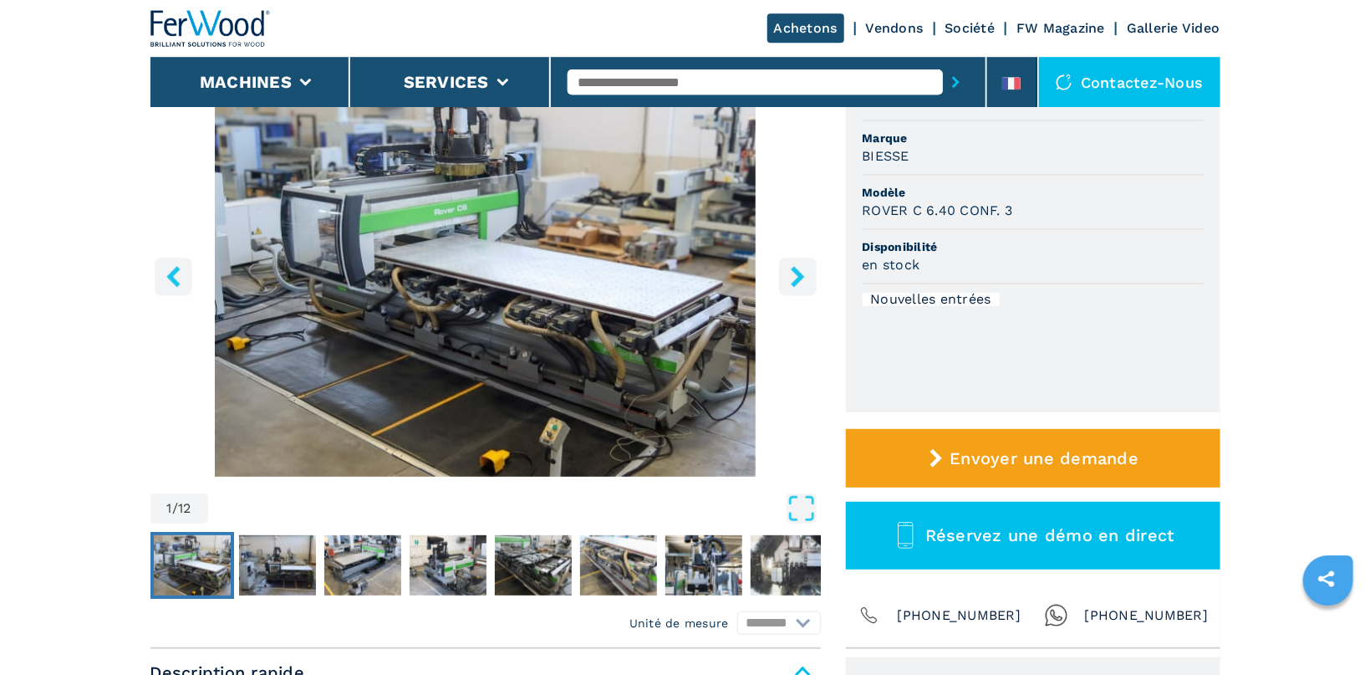
click at [532, 365] on img "Go to Slide 1" at bounding box center [486, 274] width 671 height 406
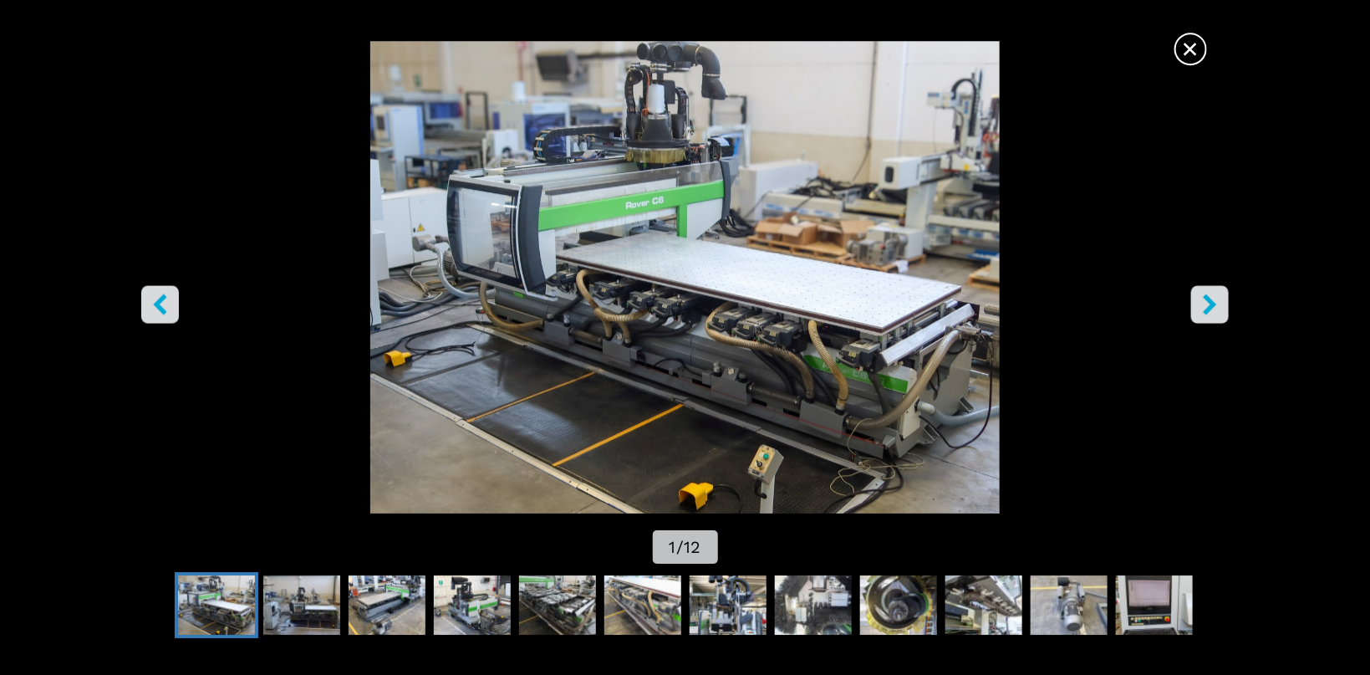
click at [532, 365] on img "Go to Slide 1" at bounding box center [685, 277] width 1233 height 472
click at [1195, 45] on span "×" at bounding box center [1190, 45] width 29 height 29
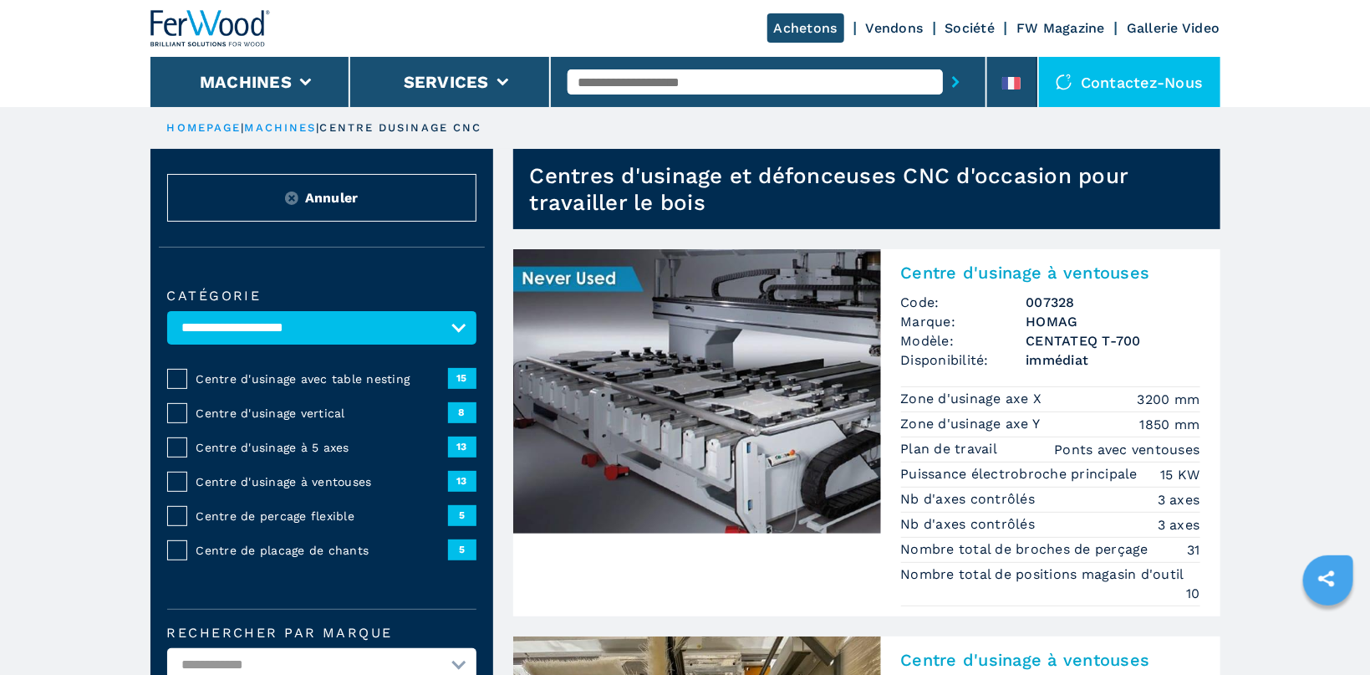
click at [339, 442] on span "Centre d'usinage à 5 axes" at bounding box center [322, 447] width 252 height 17
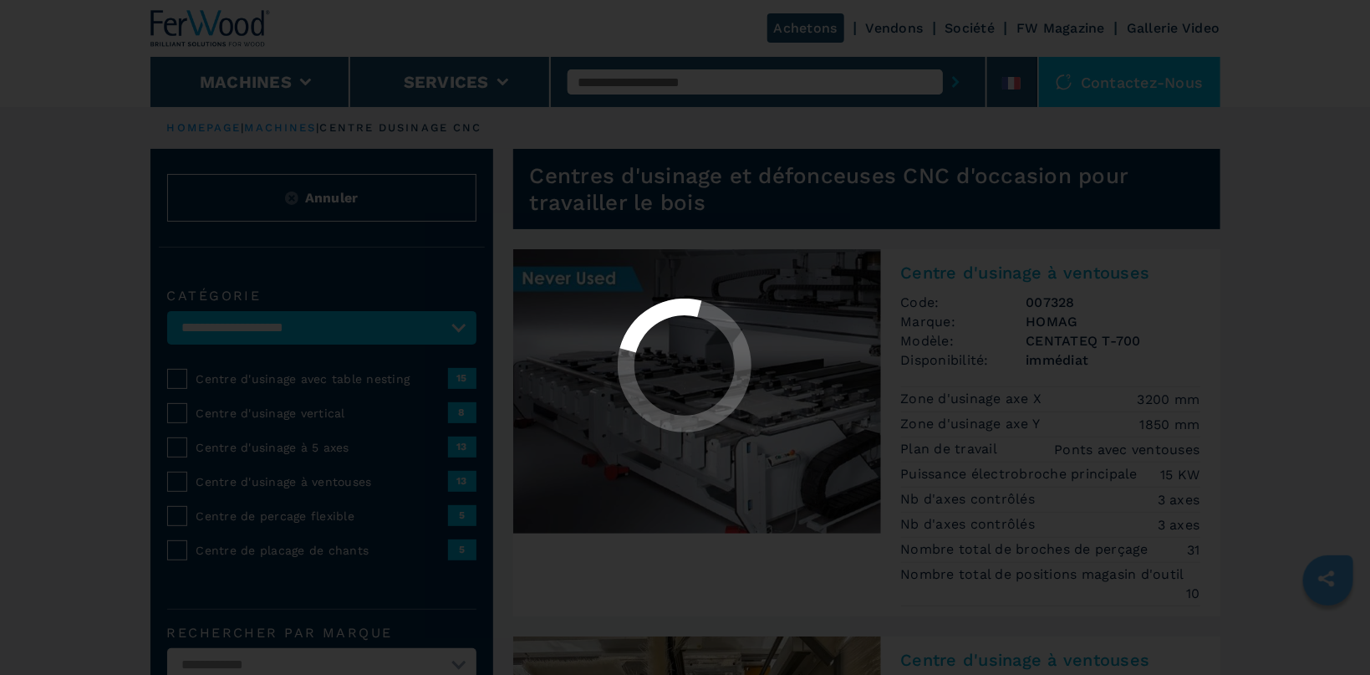
select select "**********"
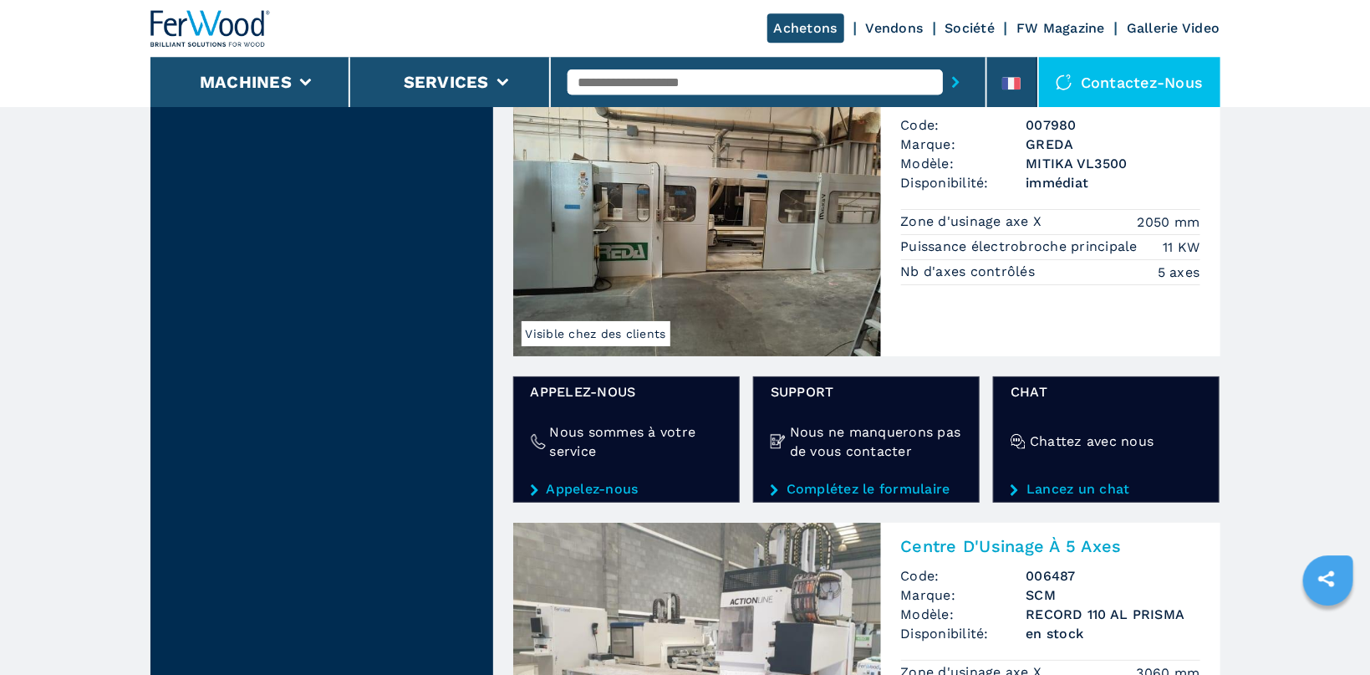
scroll to position [2982, 0]
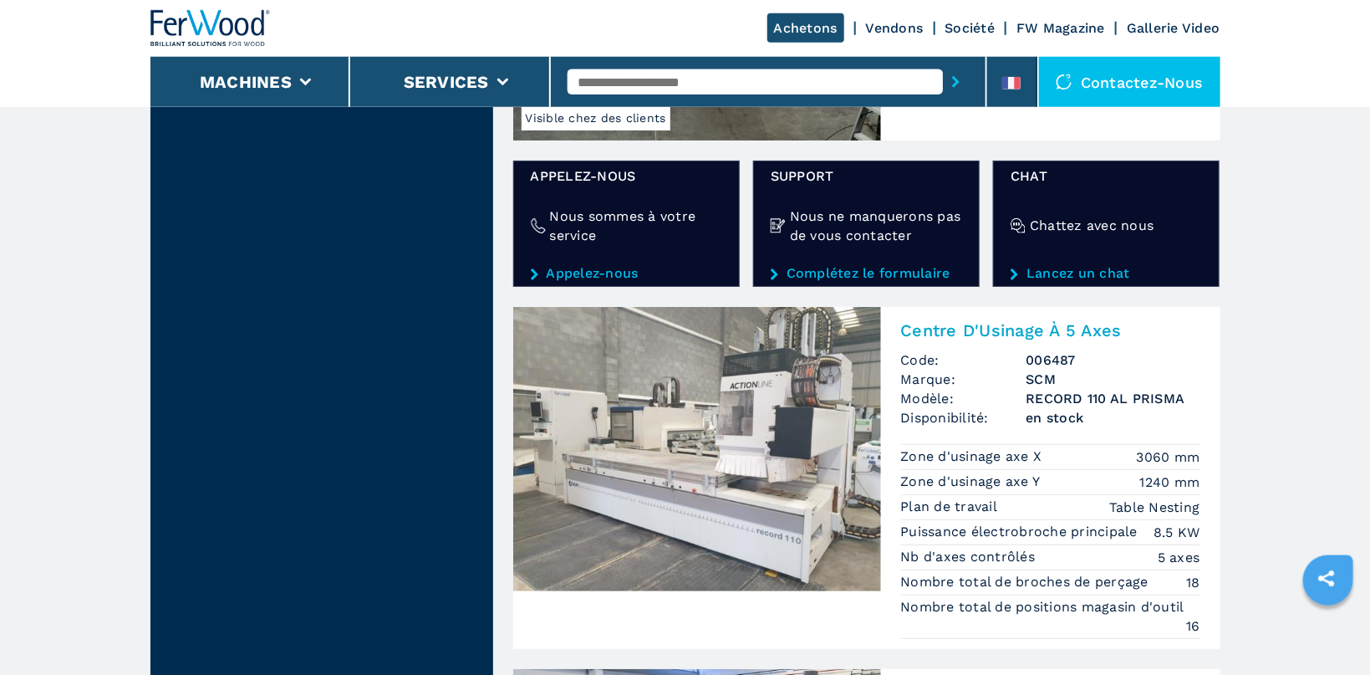
click at [650, 490] on img at bounding box center [697, 449] width 368 height 284
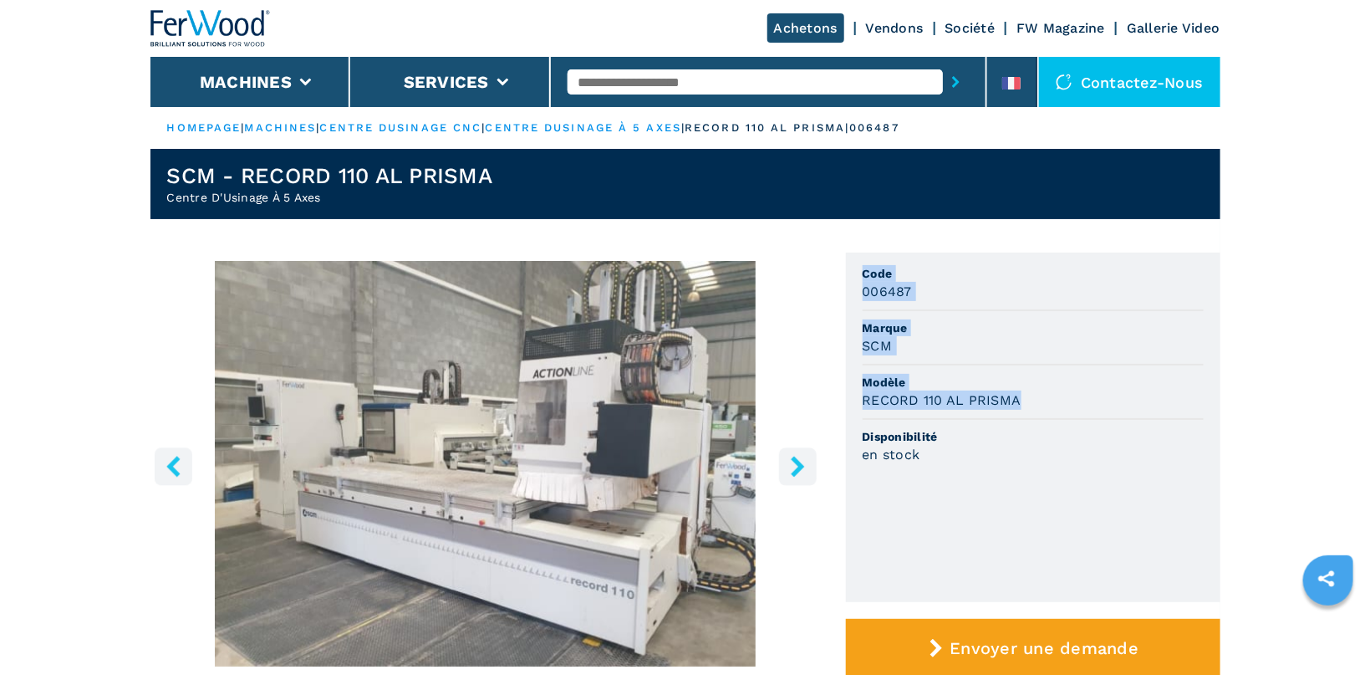
drag, startPoint x: 866, startPoint y: 275, endPoint x: 1034, endPoint y: 404, distance: 211.7
click at [1034, 404] on ul "Code 006487 Marque SCM Modèle RECORD 110 AL PRISMA Disponibilité en stock" at bounding box center [1033, 428] width 375 height 350
copy ul "Code 006487 Marque SCM Modèle RECORD 110 AL PRISMA"
